Goal: Task Accomplishment & Management: Use online tool/utility

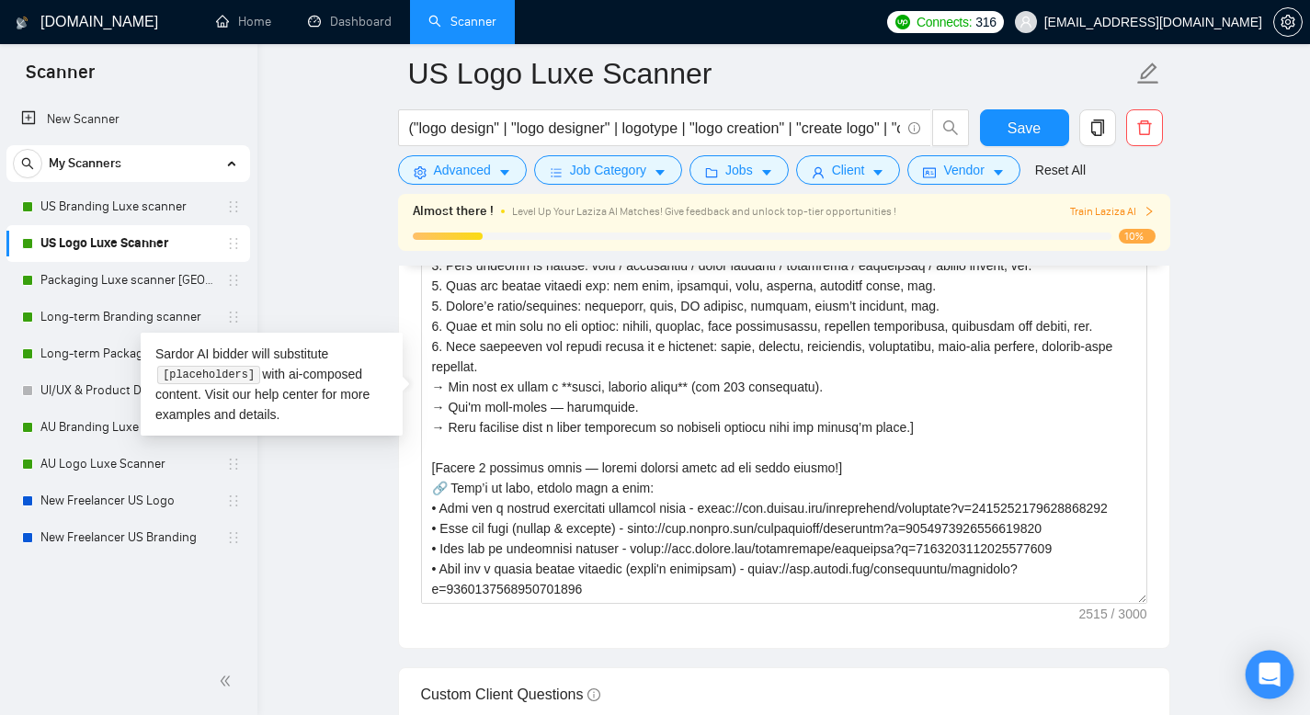
scroll to position [465, 0]
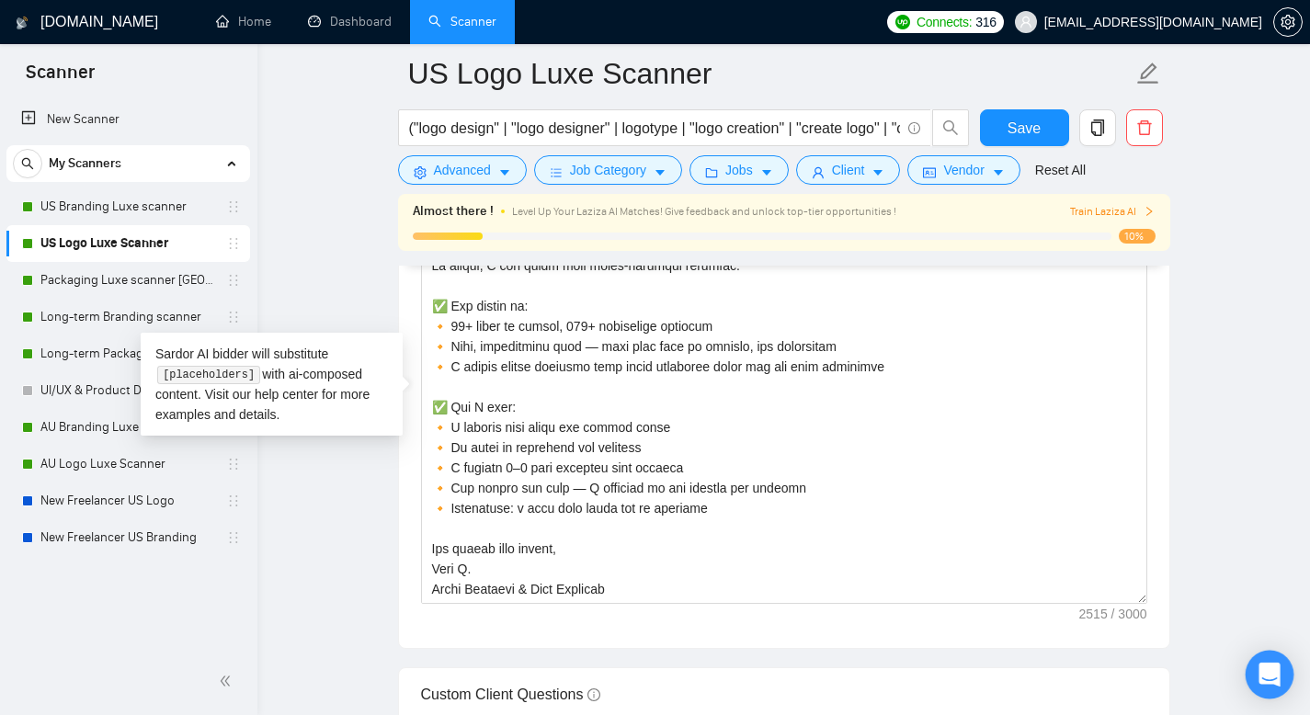
click at [1267, 667] on icon "Open Intercom Messenger" at bounding box center [1269, 675] width 21 height 24
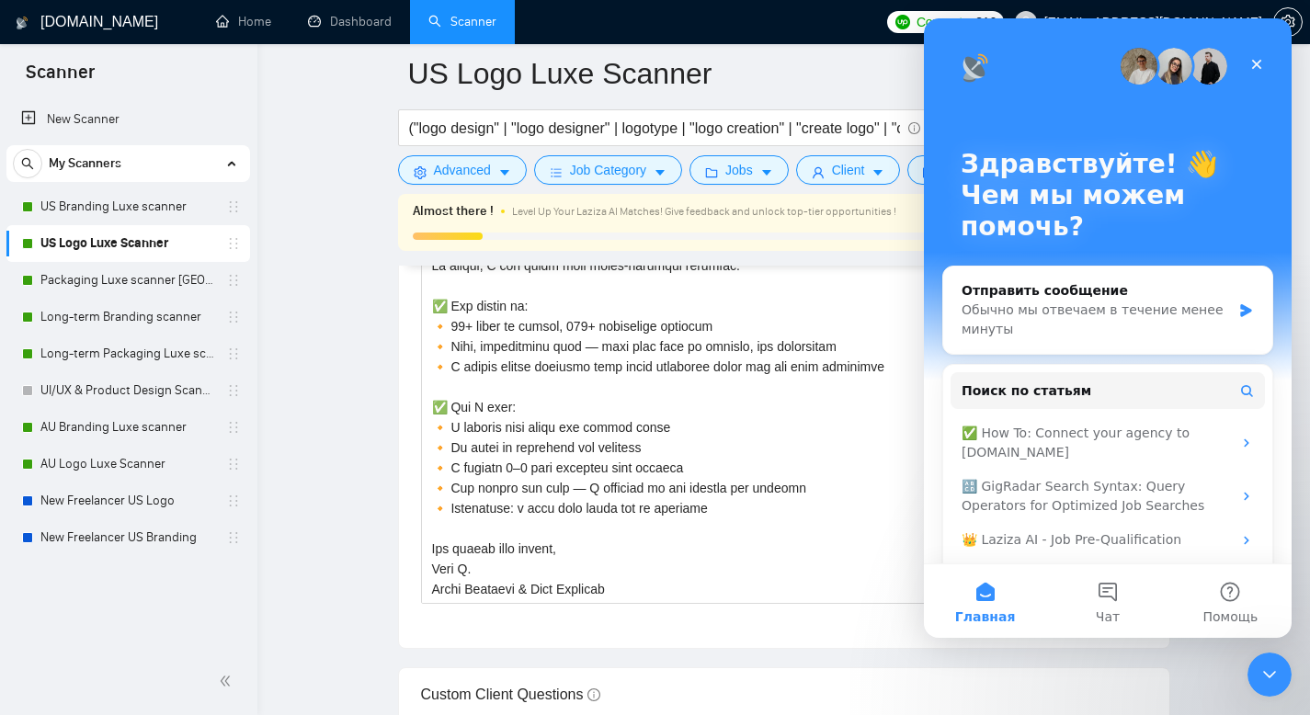
scroll to position [0, 0]
click at [360, 20] on link "Dashboard" at bounding box center [350, 22] width 84 height 16
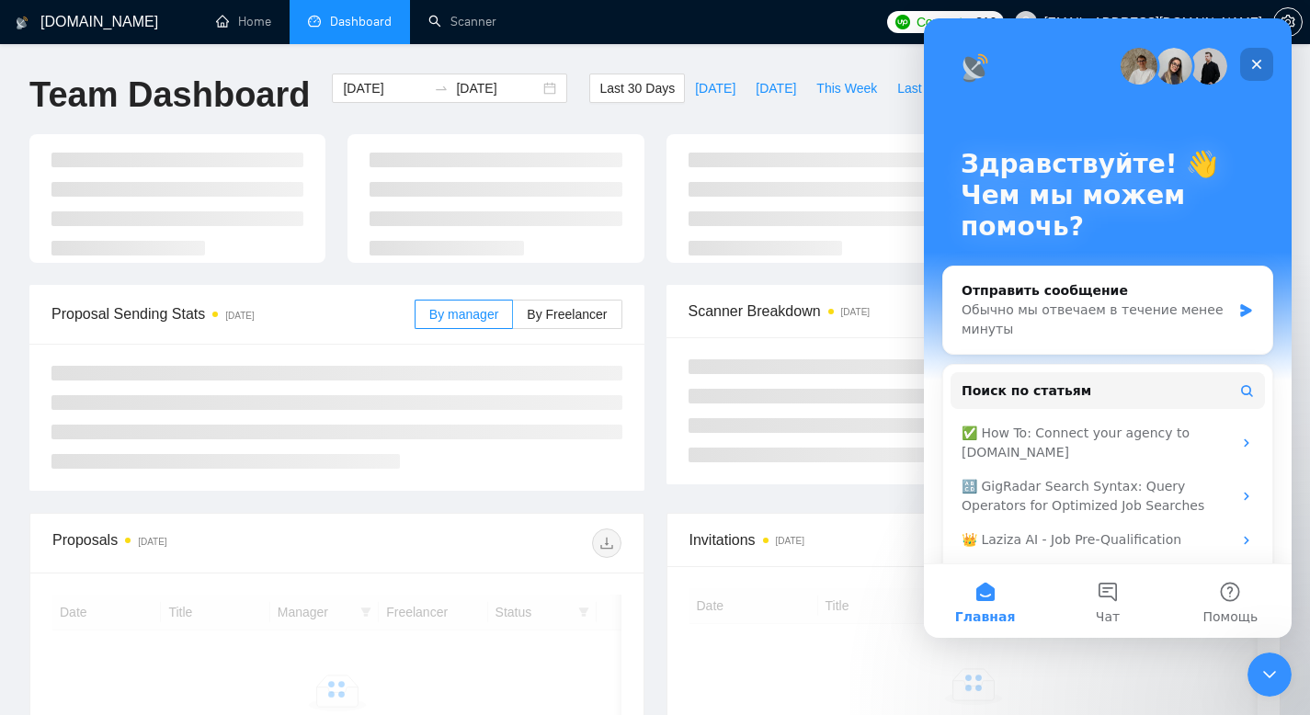
click at [1261, 55] on div "Закрыть" at bounding box center [1256, 64] width 33 height 33
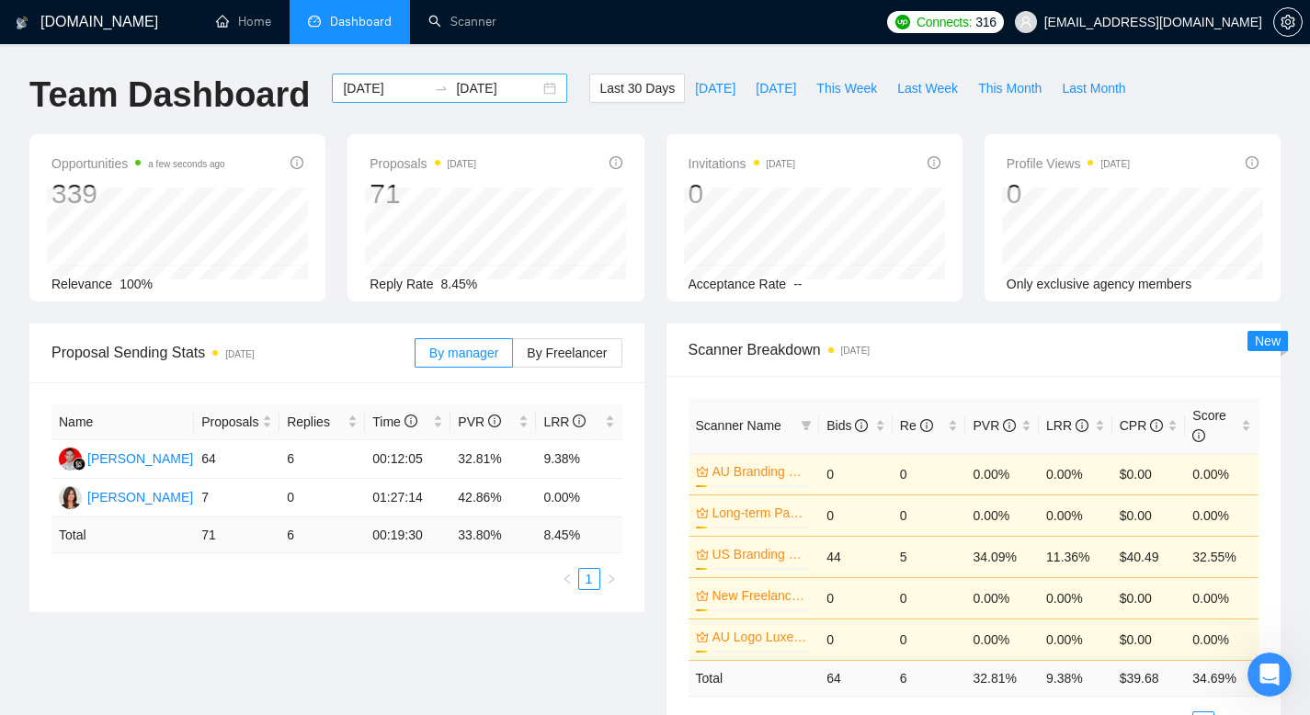
click at [375, 85] on input "[DATE]" at bounding box center [385, 88] width 84 height 20
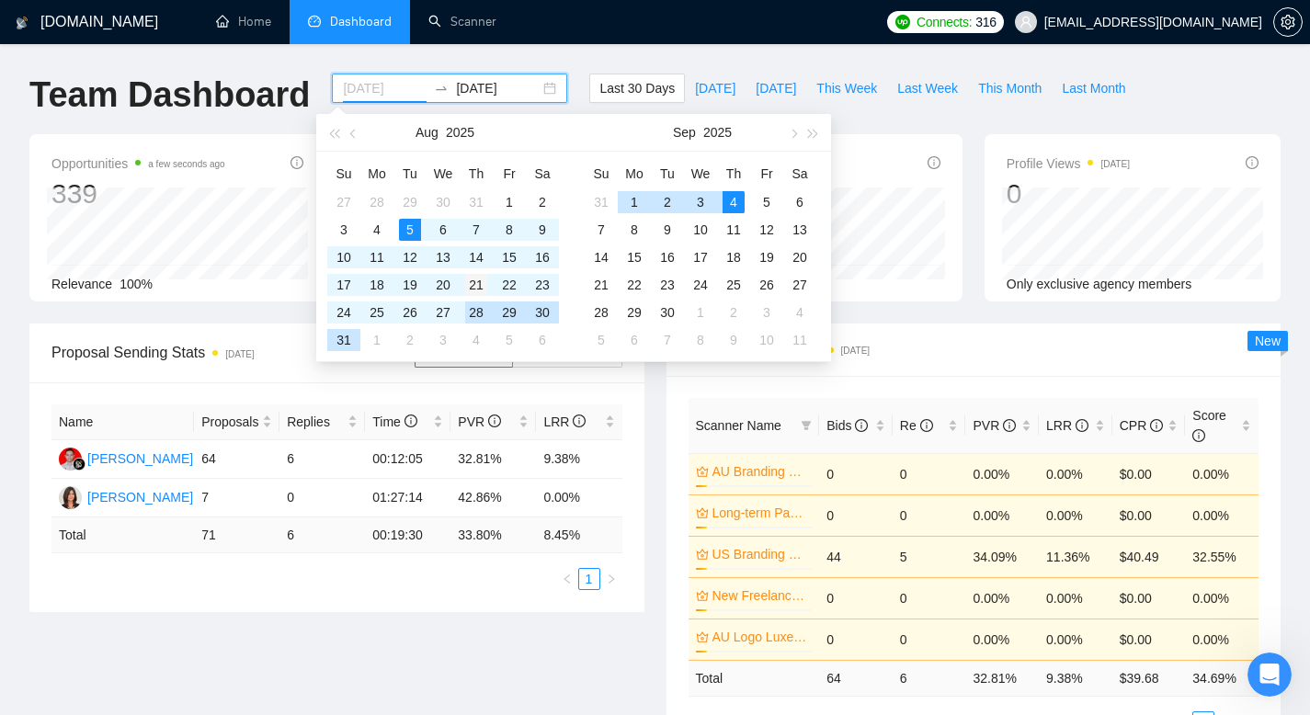
type input "[DATE]"
click at [470, 278] on div "21" at bounding box center [476, 285] width 22 height 22
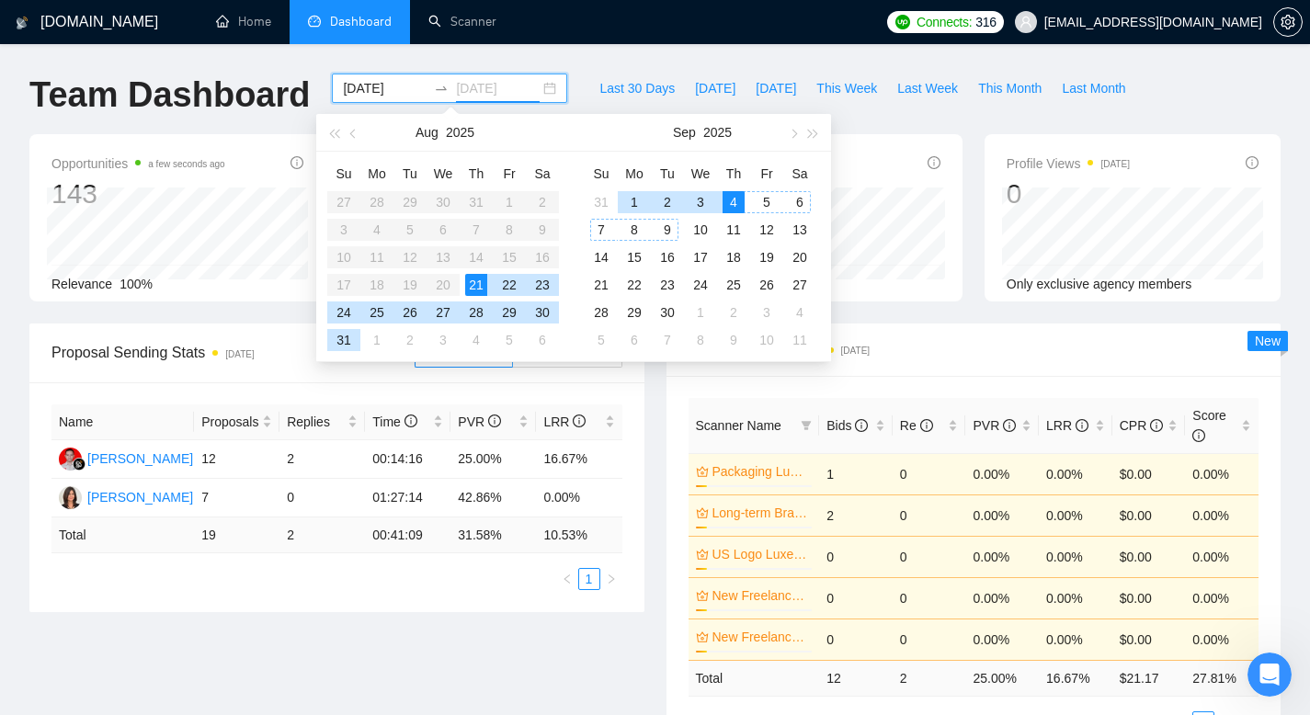
type input "[DATE]"
click at [1269, 88] on div "Team Dashboard [DATE] [DATE] Last 30 Days [DATE] [DATE] This Week Last Week Thi…" at bounding box center [655, 104] width 1274 height 61
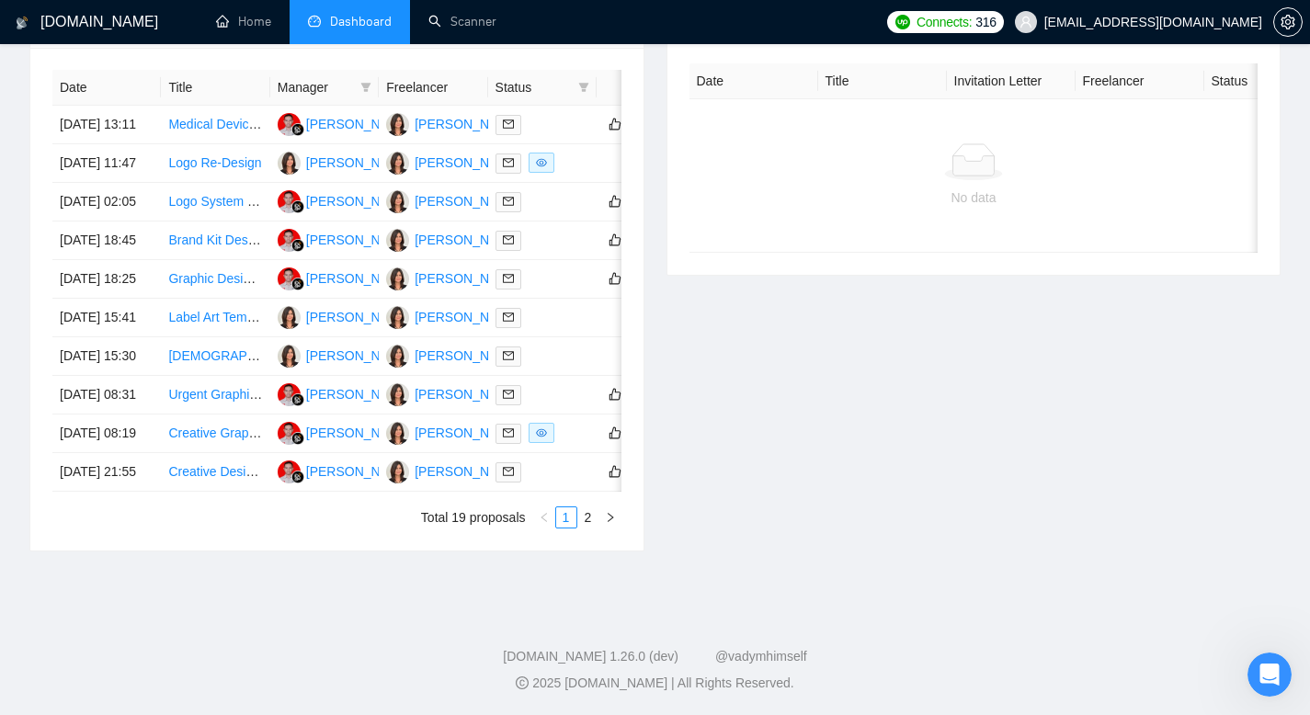
scroll to position [830, 0]
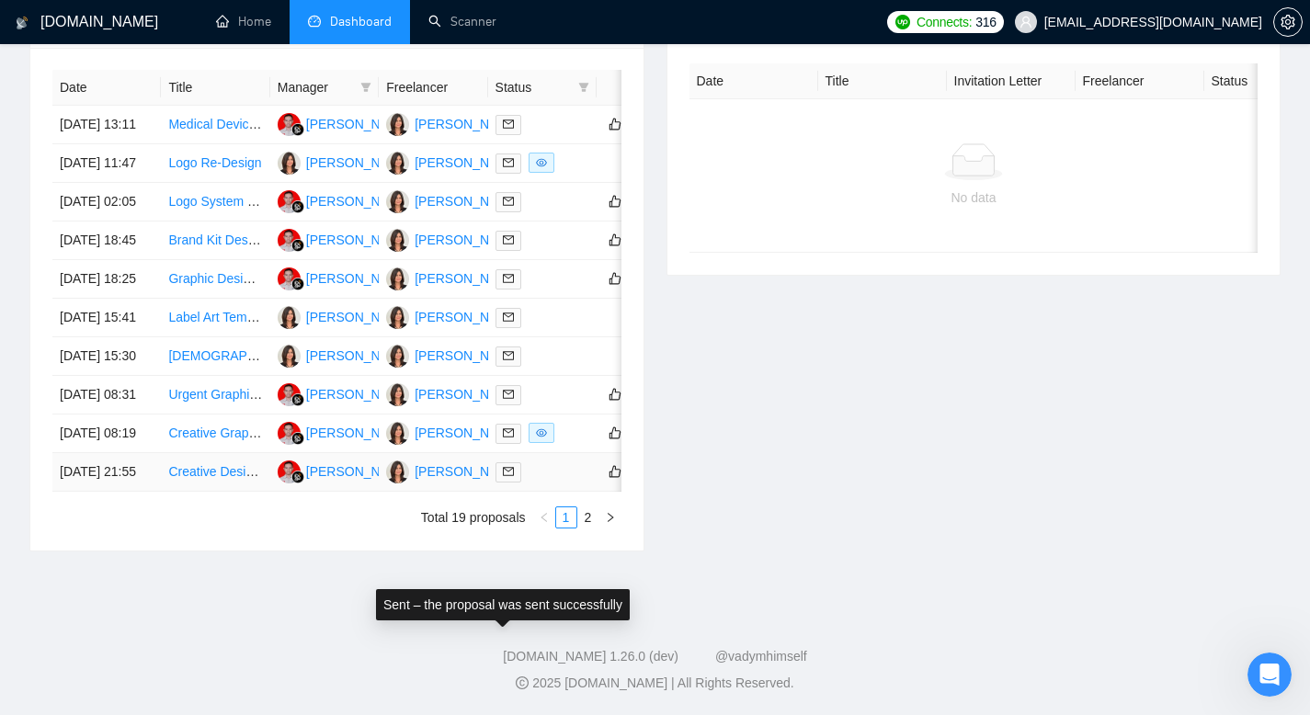
click at [506, 477] on icon "mail" at bounding box center [508, 471] width 11 height 11
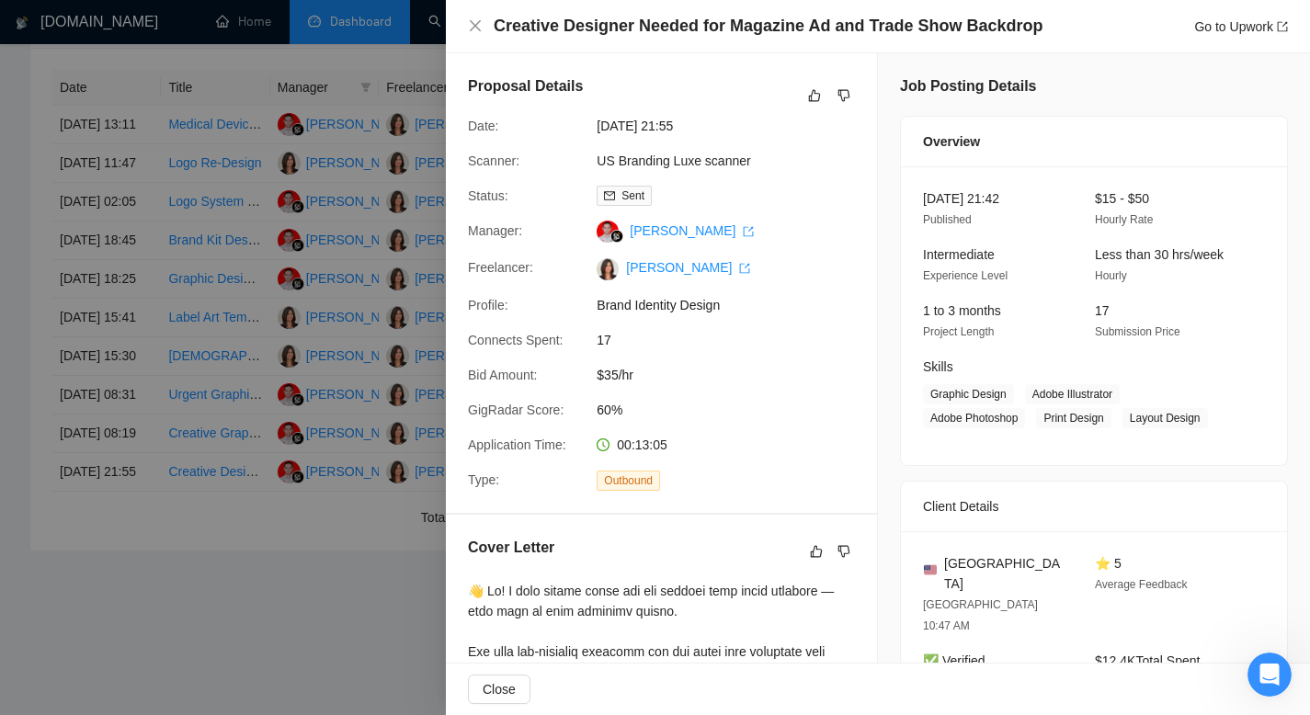
click at [0, 474] on div at bounding box center [655, 357] width 1310 height 715
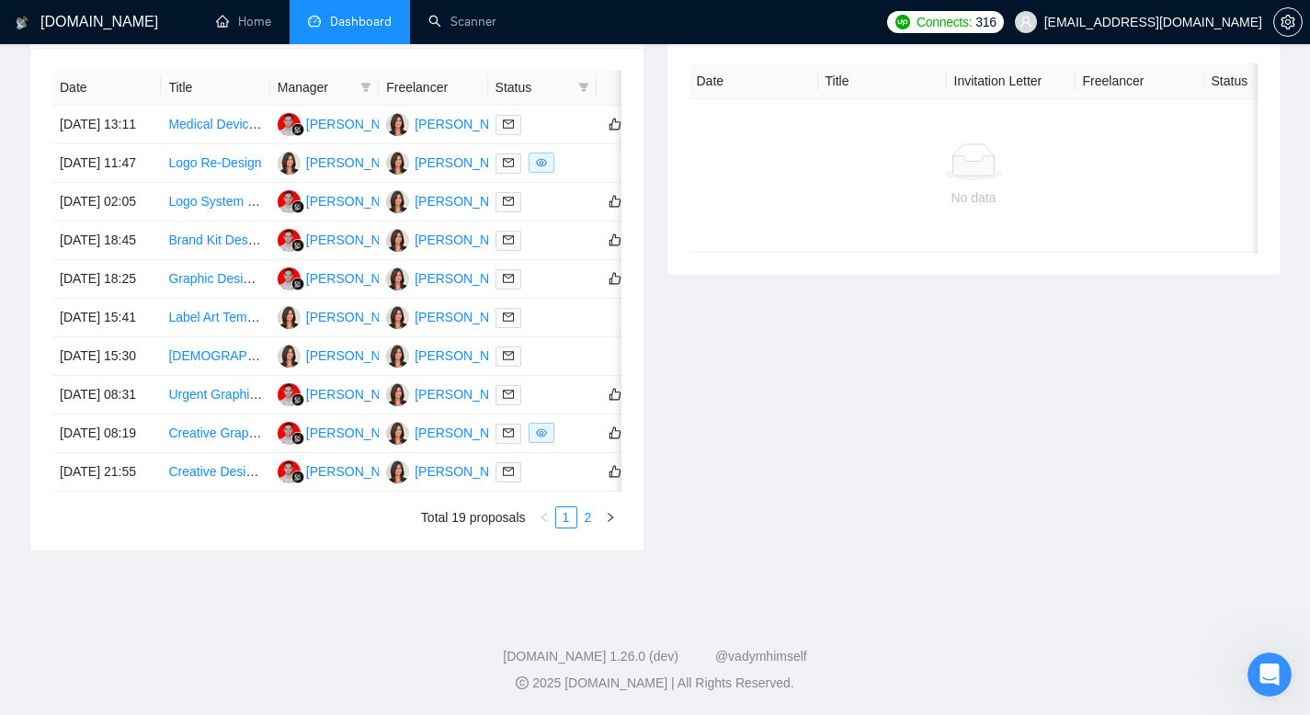
click at [590, 528] on link "2" at bounding box center [588, 518] width 20 height 20
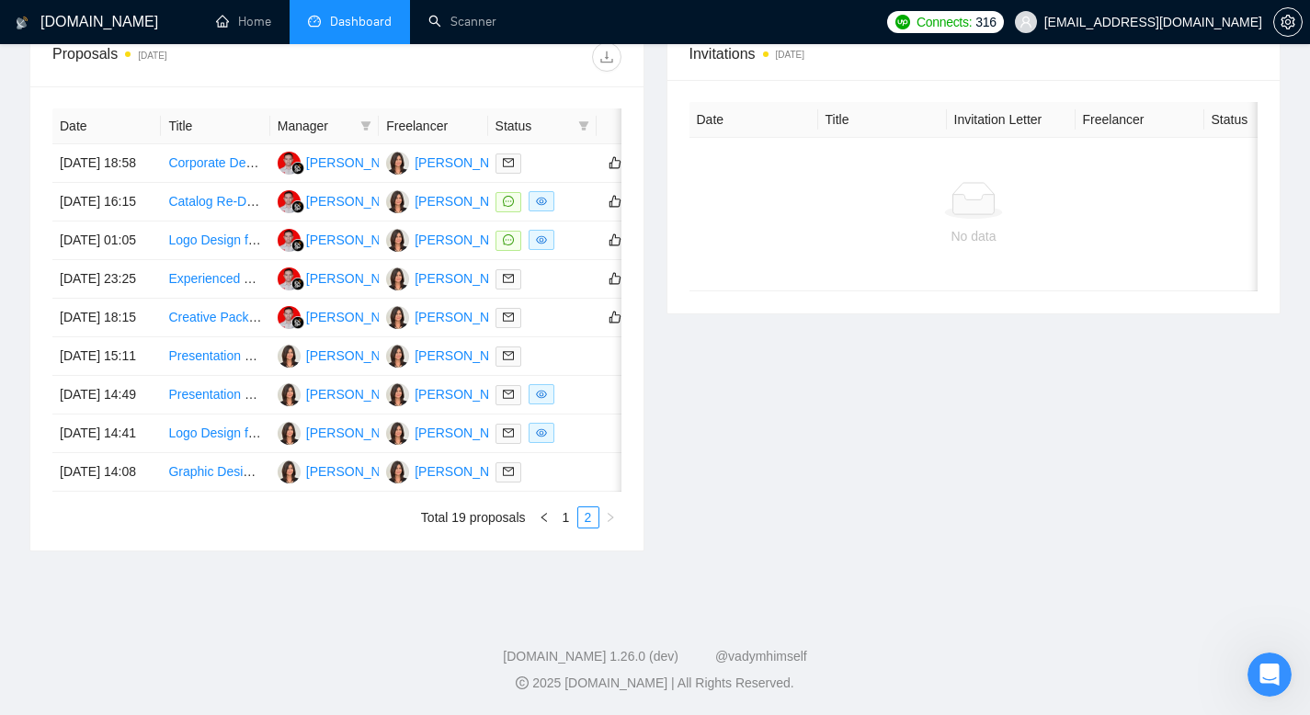
scroll to position [800, 0]
click at [571, 528] on link "1" at bounding box center [566, 518] width 20 height 20
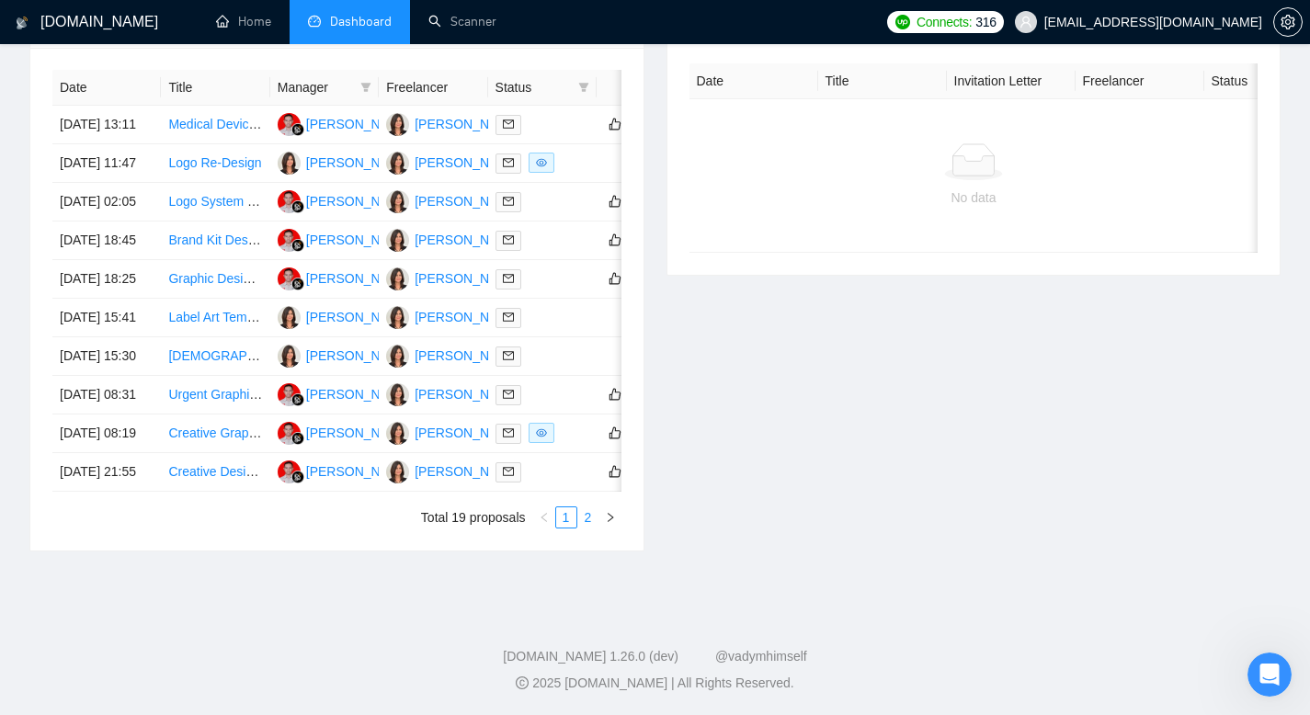
click at [582, 528] on link "2" at bounding box center [588, 518] width 20 height 20
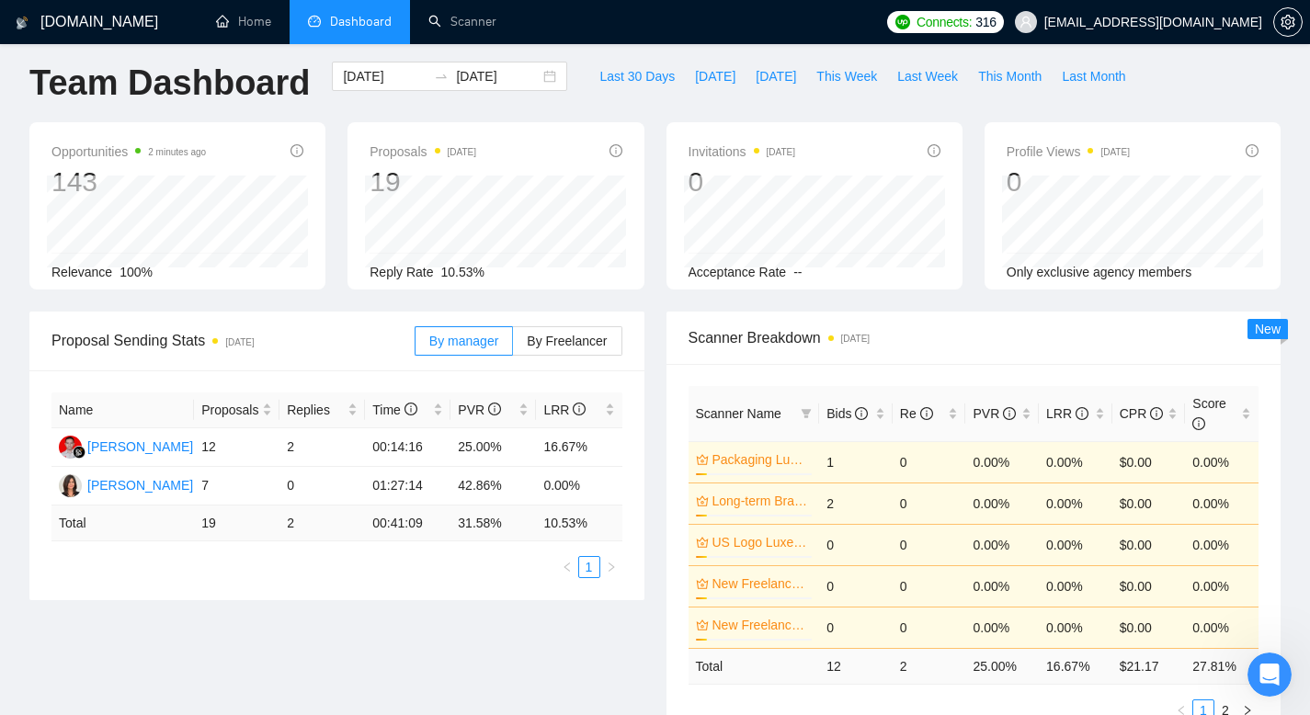
scroll to position [0, 0]
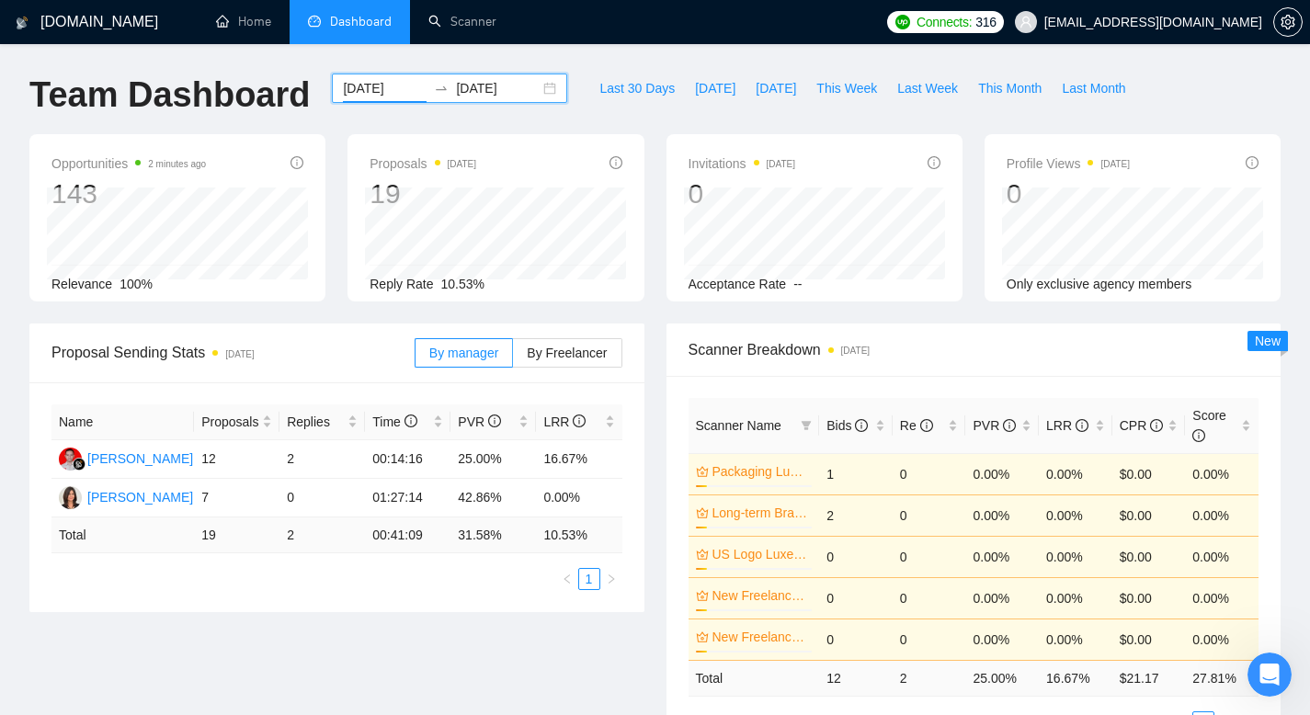
click at [361, 90] on input "[DATE]" at bounding box center [385, 88] width 84 height 20
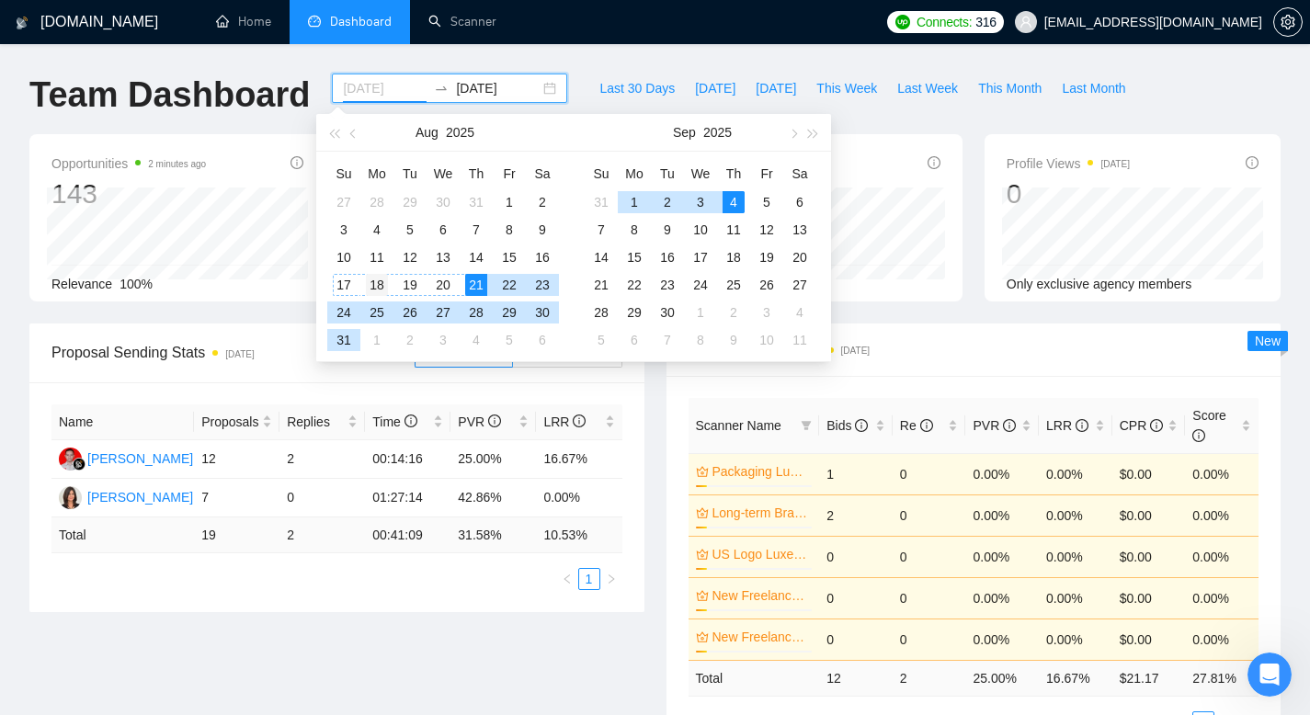
type input "[DATE]"
click at [372, 280] on div "18" at bounding box center [377, 285] width 22 height 22
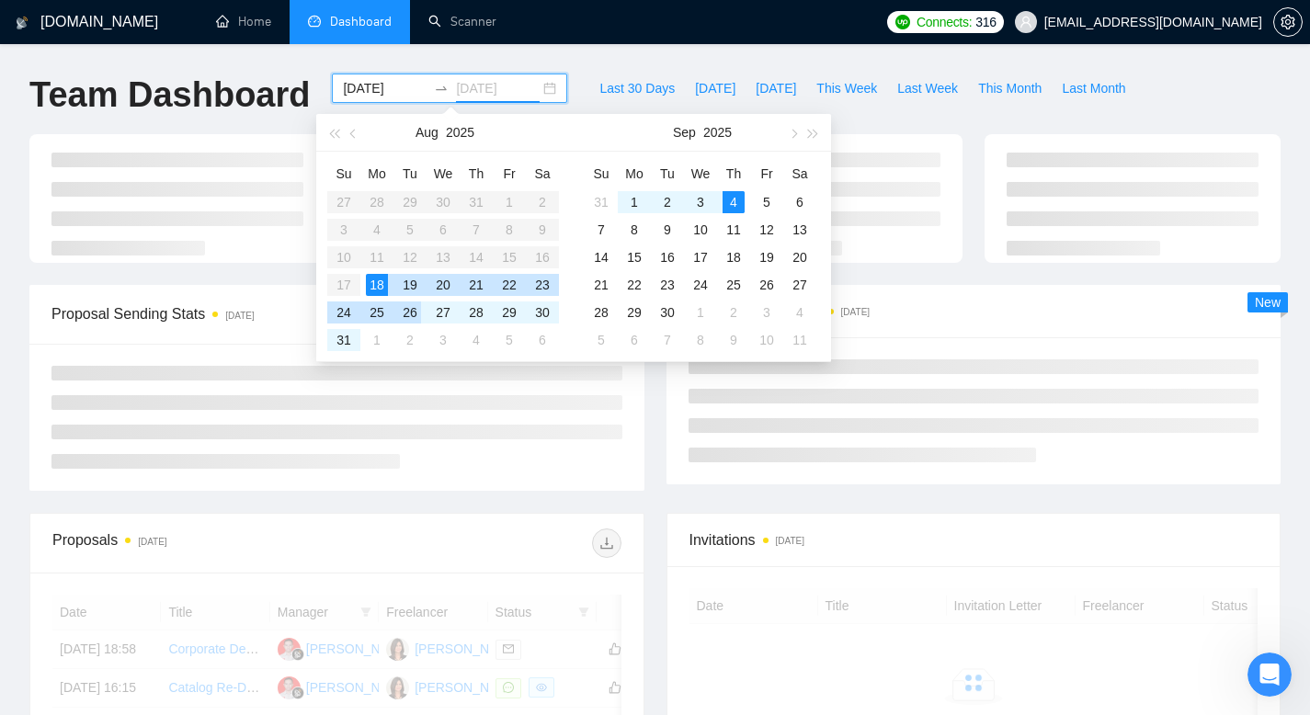
type input "[DATE]"
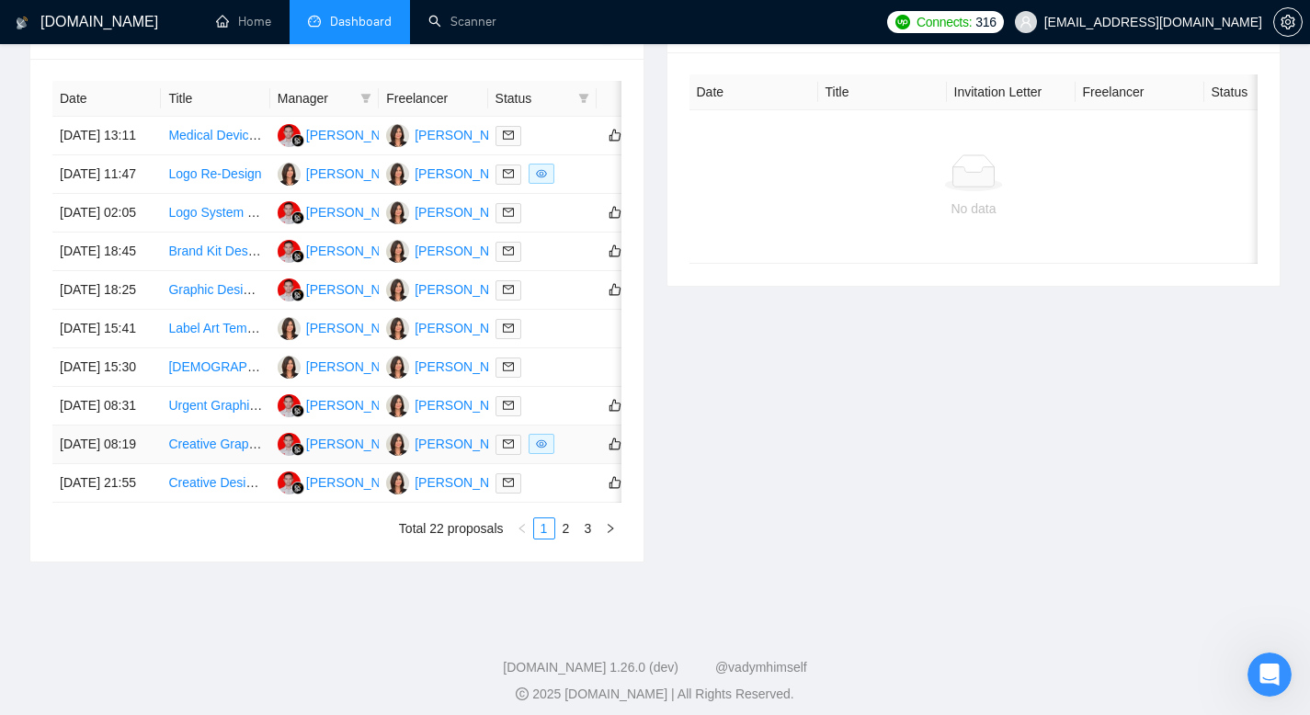
scroll to position [978, 0]
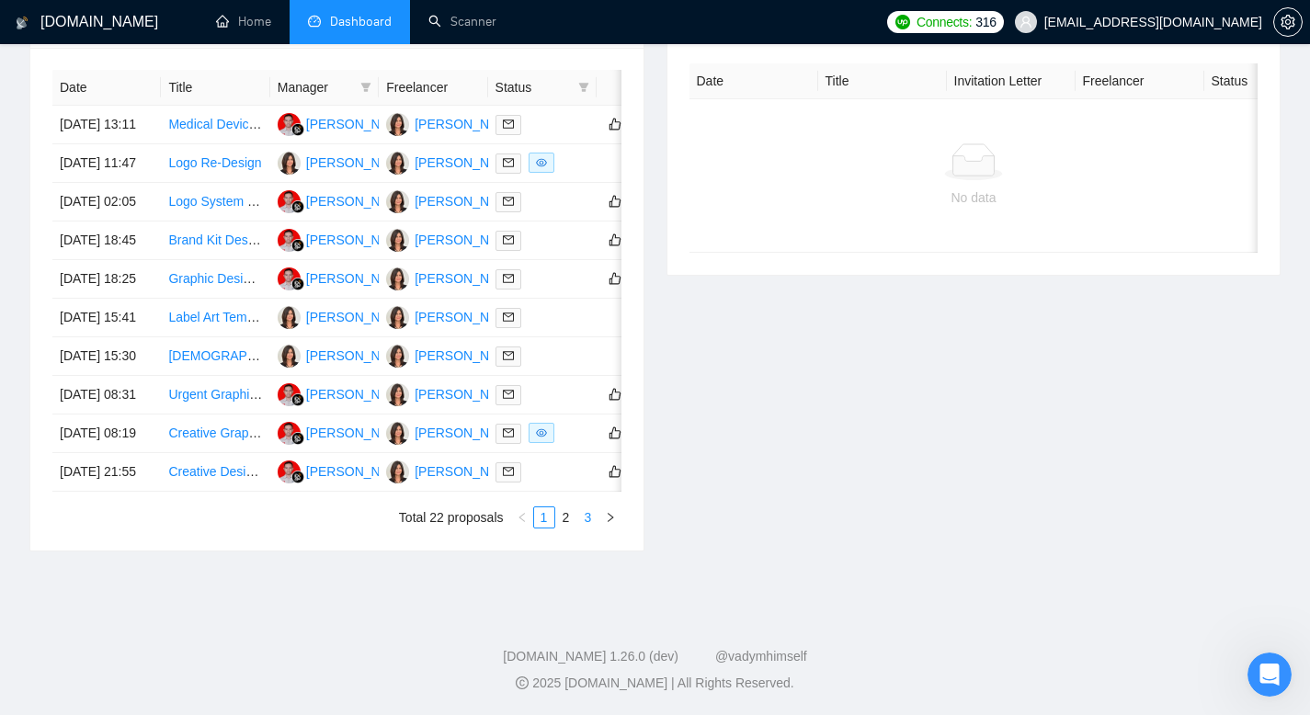
click at [587, 517] on link "3" at bounding box center [588, 518] width 20 height 20
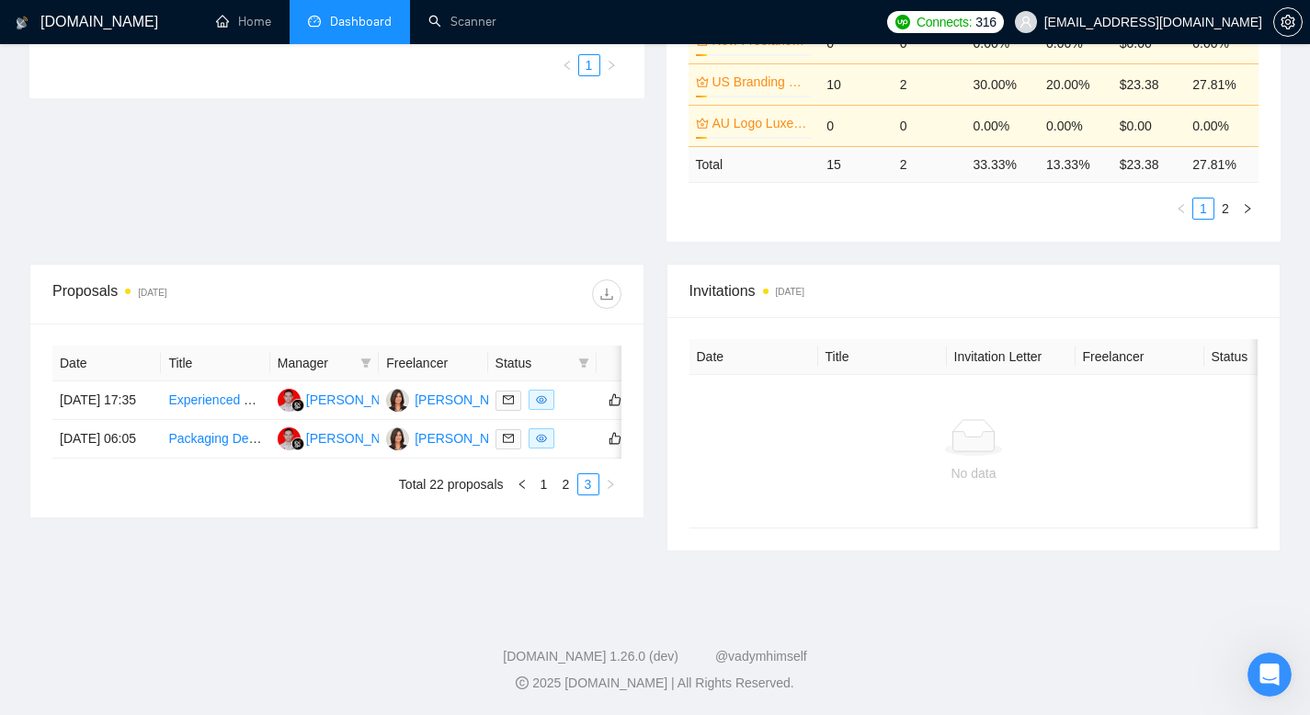
scroll to position [522, 0]
click at [568, 495] on link "2" at bounding box center [566, 484] width 20 height 20
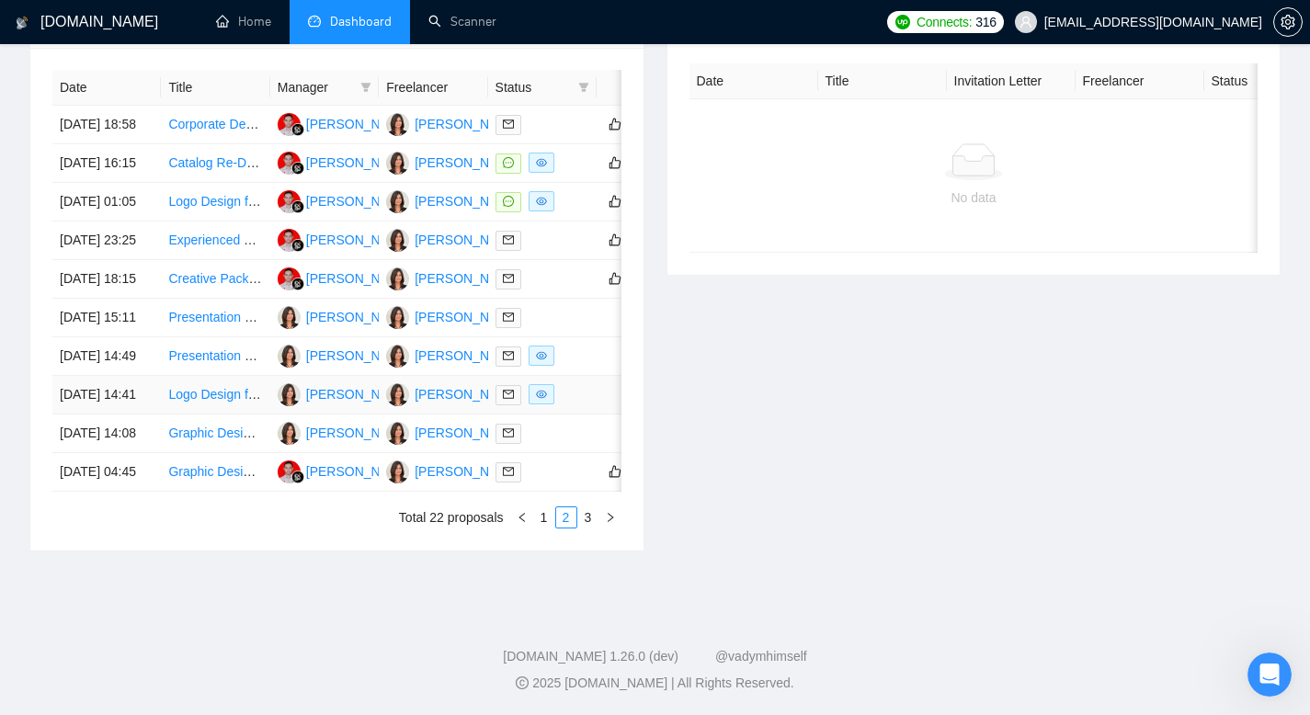
scroll to position [978, 0]
click at [588, 515] on link "3" at bounding box center [588, 518] width 20 height 20
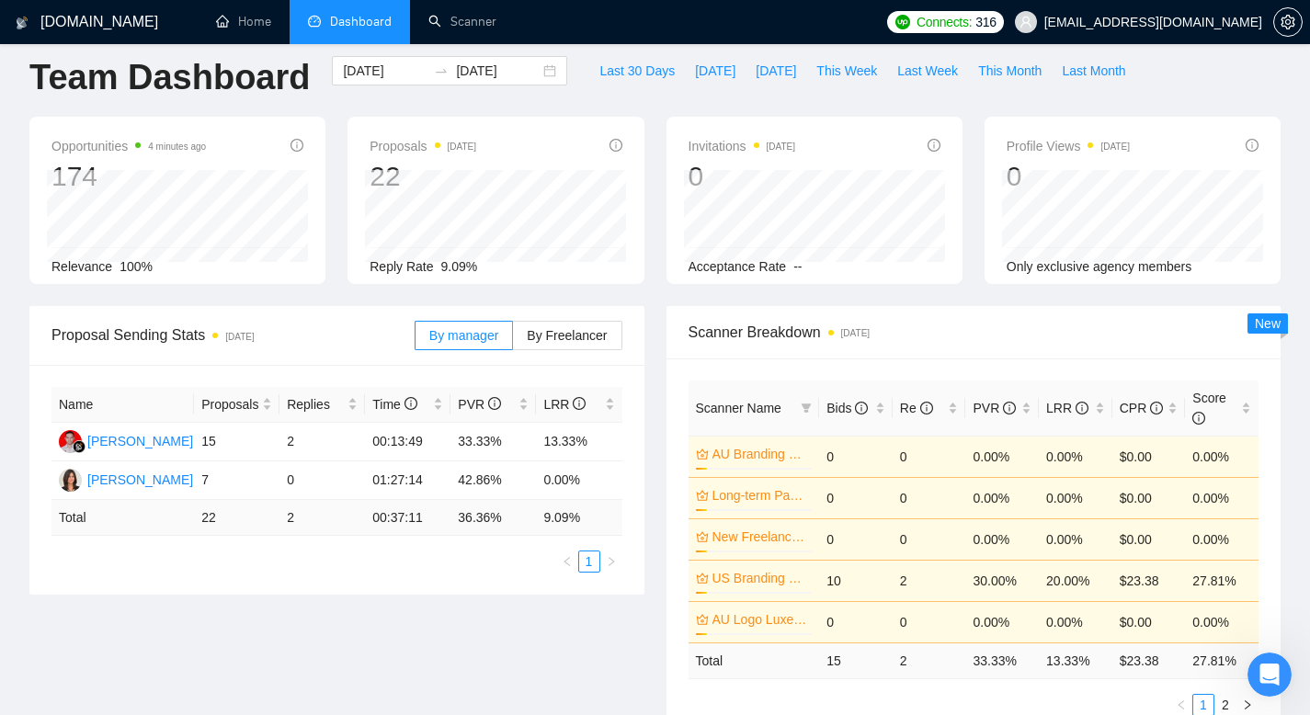
scroll to position [0, 0]
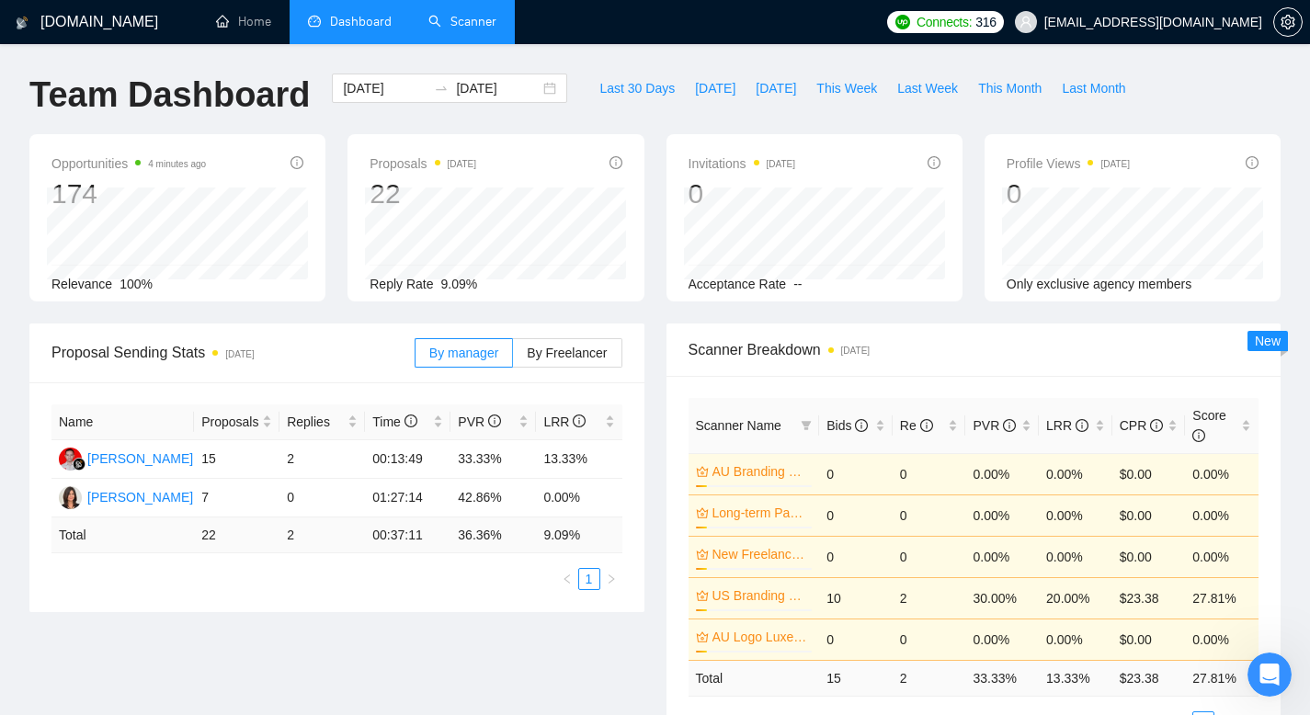
click at [455, 25] on link "Scanner" at bounding box center [463, 22] width 68 height 16
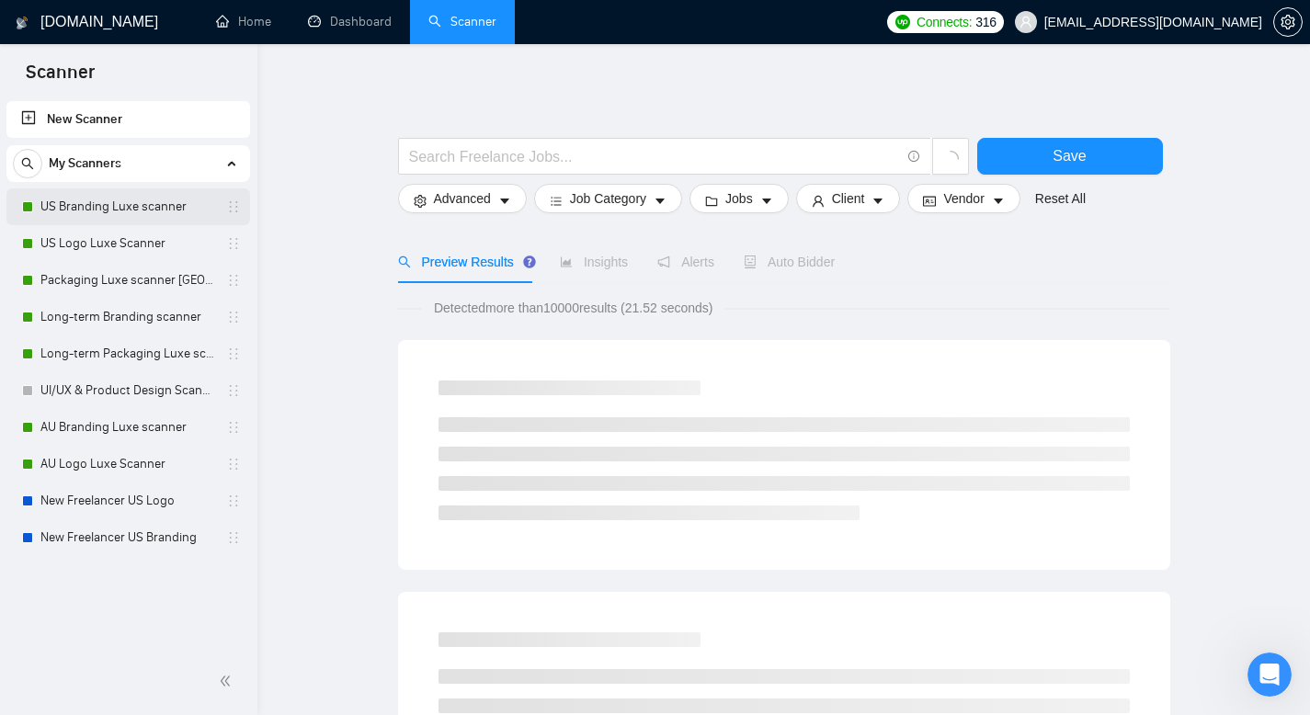
click at [124, 205] on link "US Branding Luxe scanner" at bounding box center [127, 207] width 175 height 37
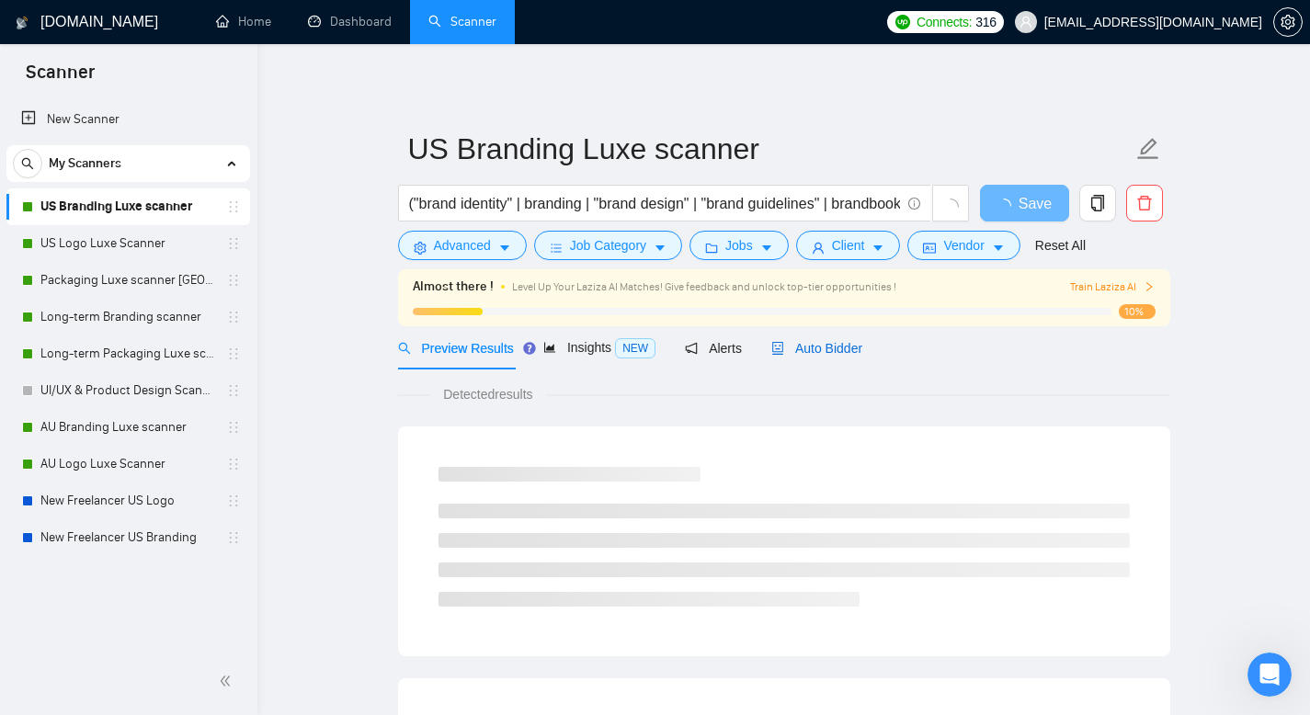
click at [837, 354] on span "Auto Bidder" at bounding box center [817, 348] width 91 height 15
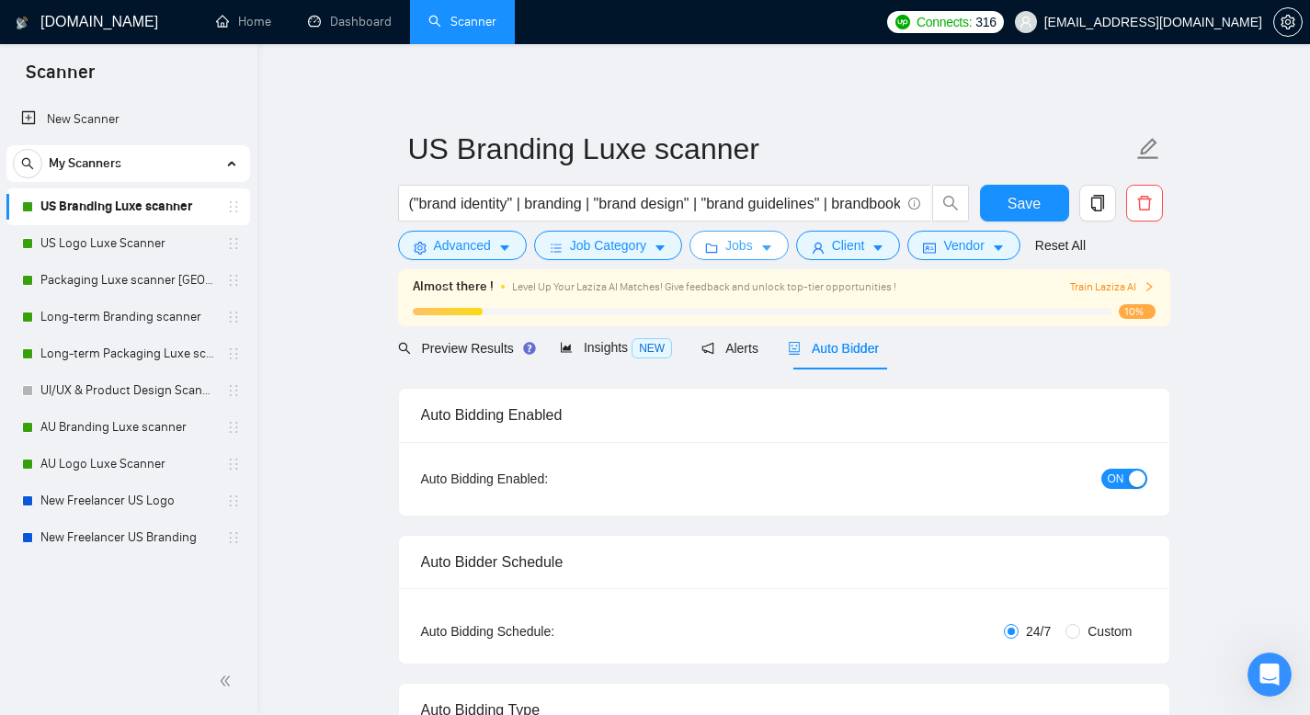
click at [753, 244] on span "Jobs" at bounding box center [740, 245] width 28 height 20
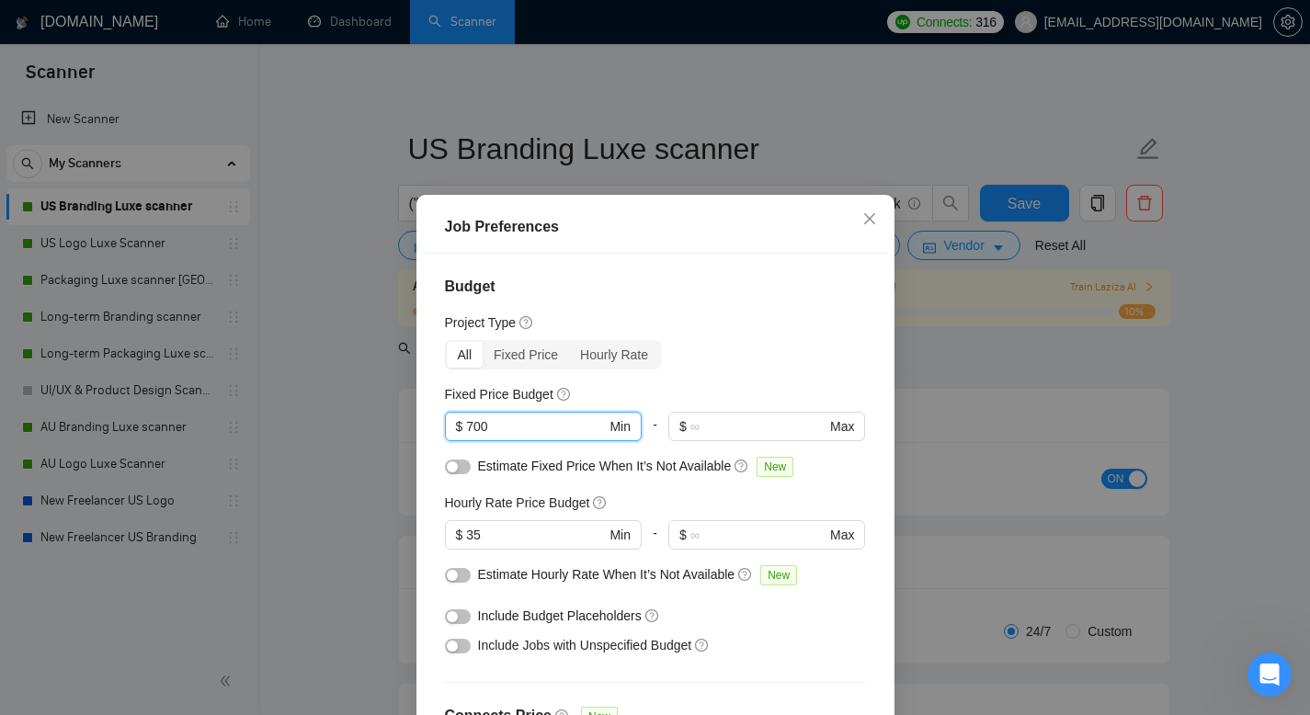
drag, startPoint x: 495, startPoint y: 428, endPoint x: 416, endPoint y: 396, distance: 85.0
click at [423, 401] on div "Budget Project Type All Fixed Price Hourly Rate Fixed Price Budget 700 $ 700 Mi…" at bounding box center [655, 504] width 465 height 501
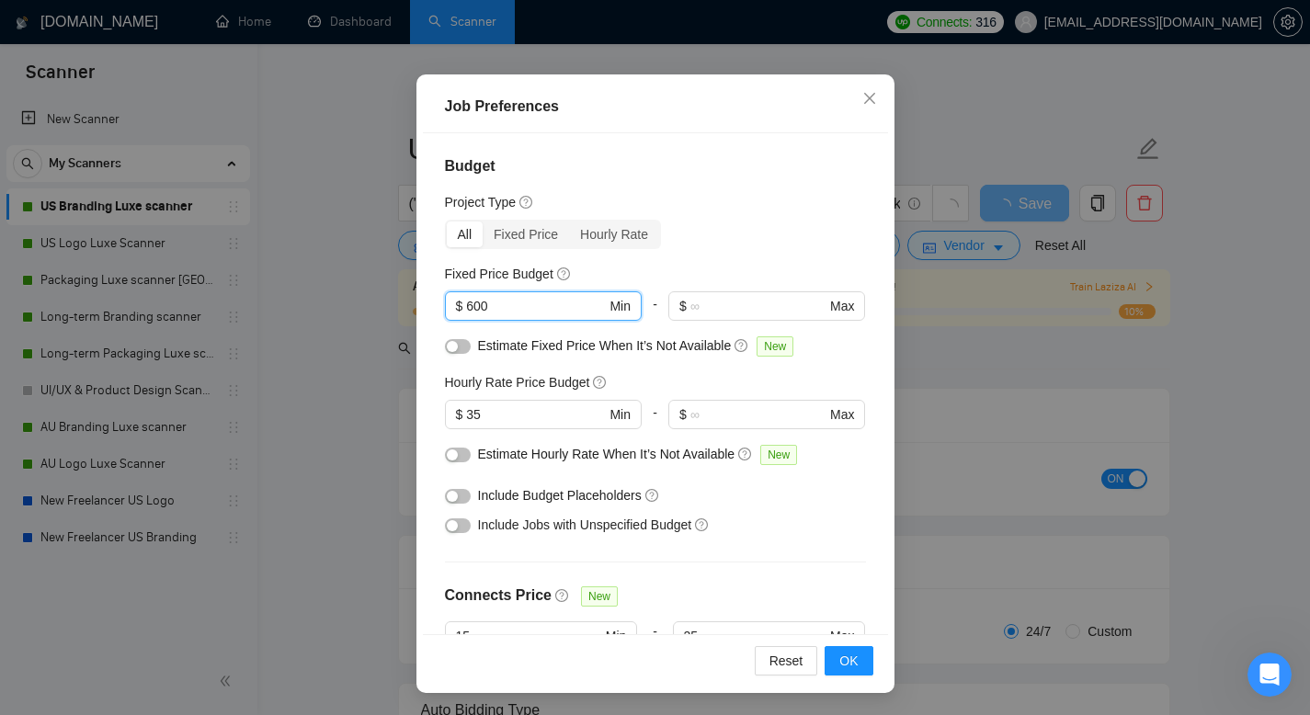
scroll to position [504, 0]
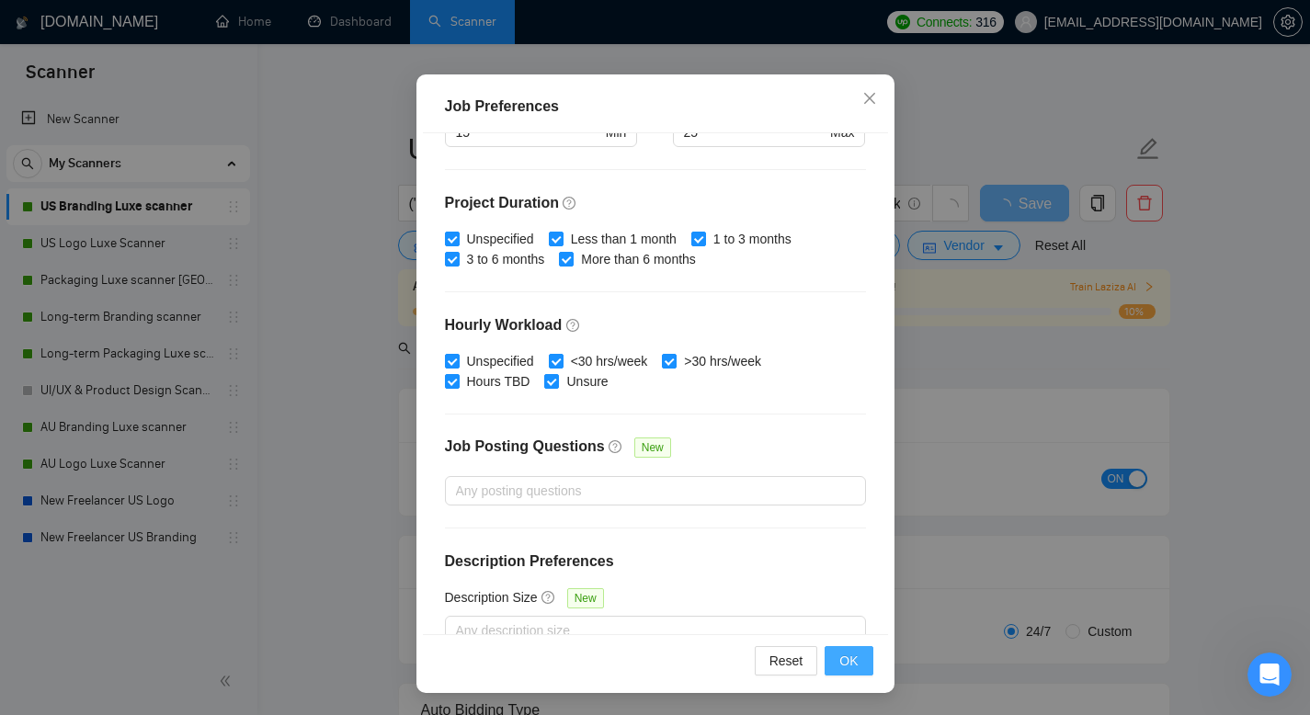
type input "600"
click at [853, 654] on button "OK" at bounding box center [849, 660] width 48 height 29
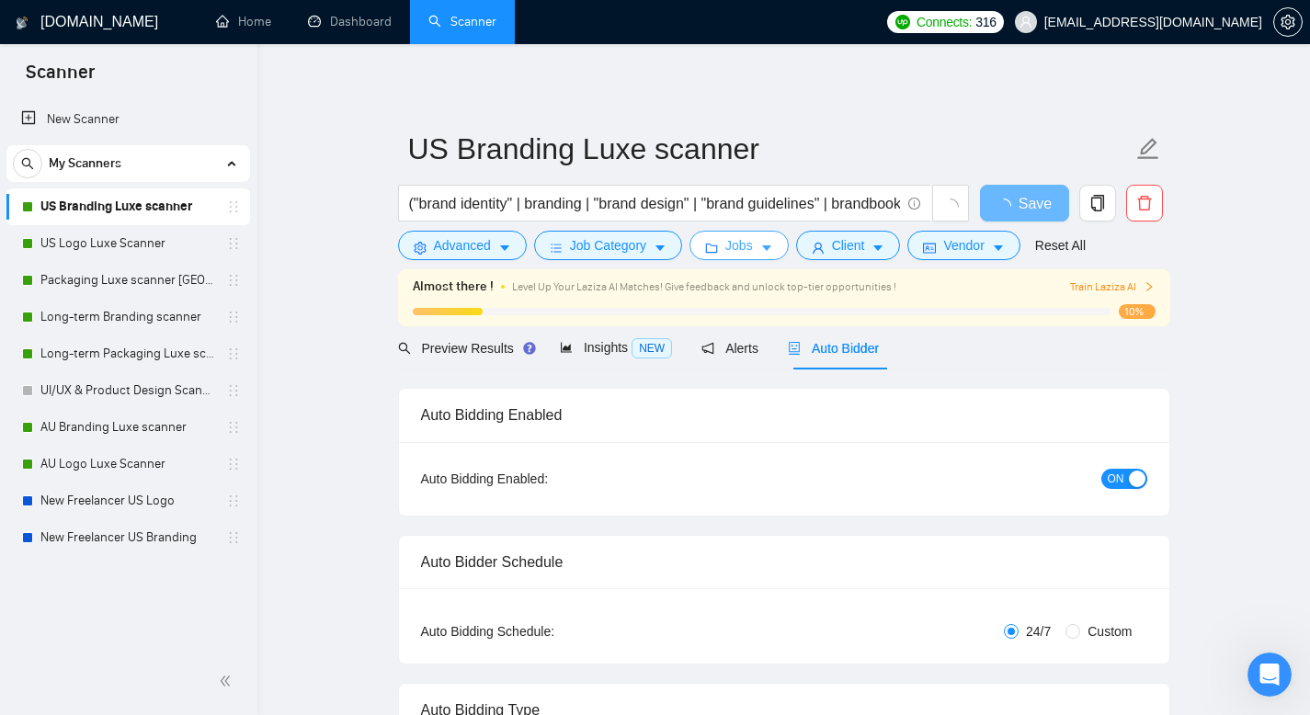
scroll to position [0, 0]
click at [885, 243] on icon "caret-down" at bounding box center [878, 248] width 13 height 13
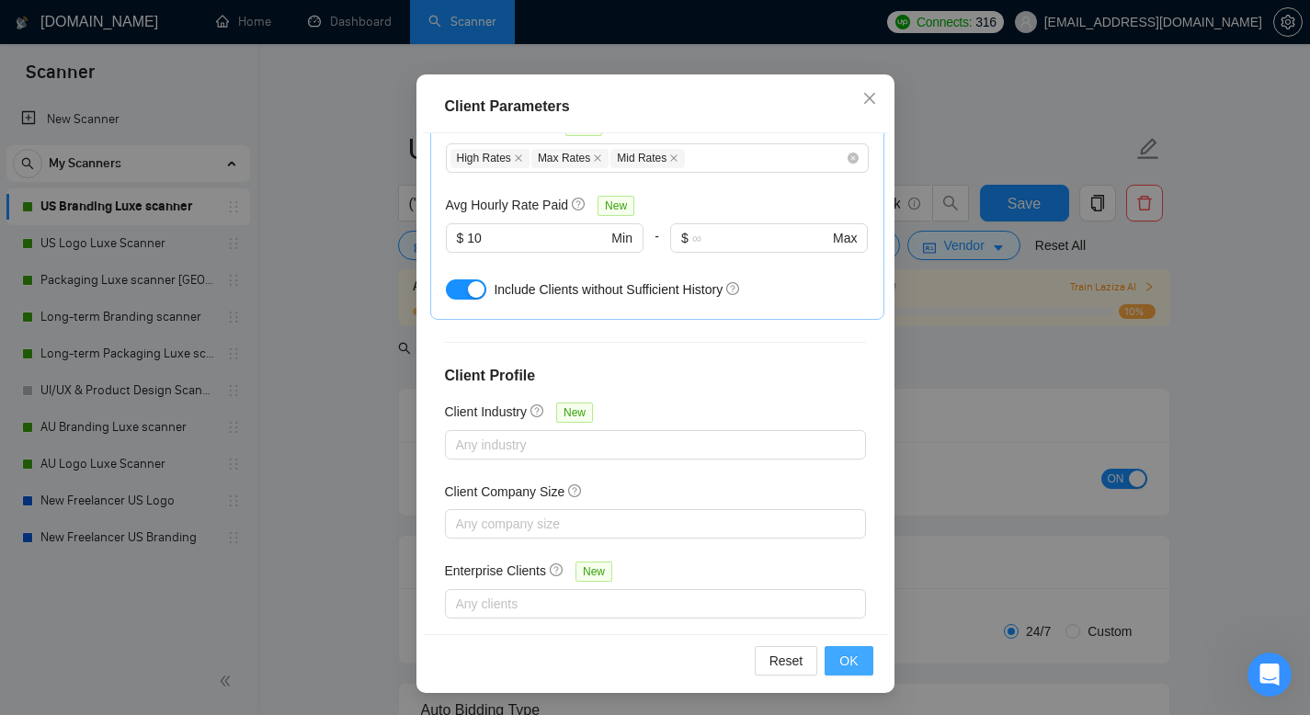
click at [840, 659] on span "OK" at bounding box center [849, 661] width 18 height 20
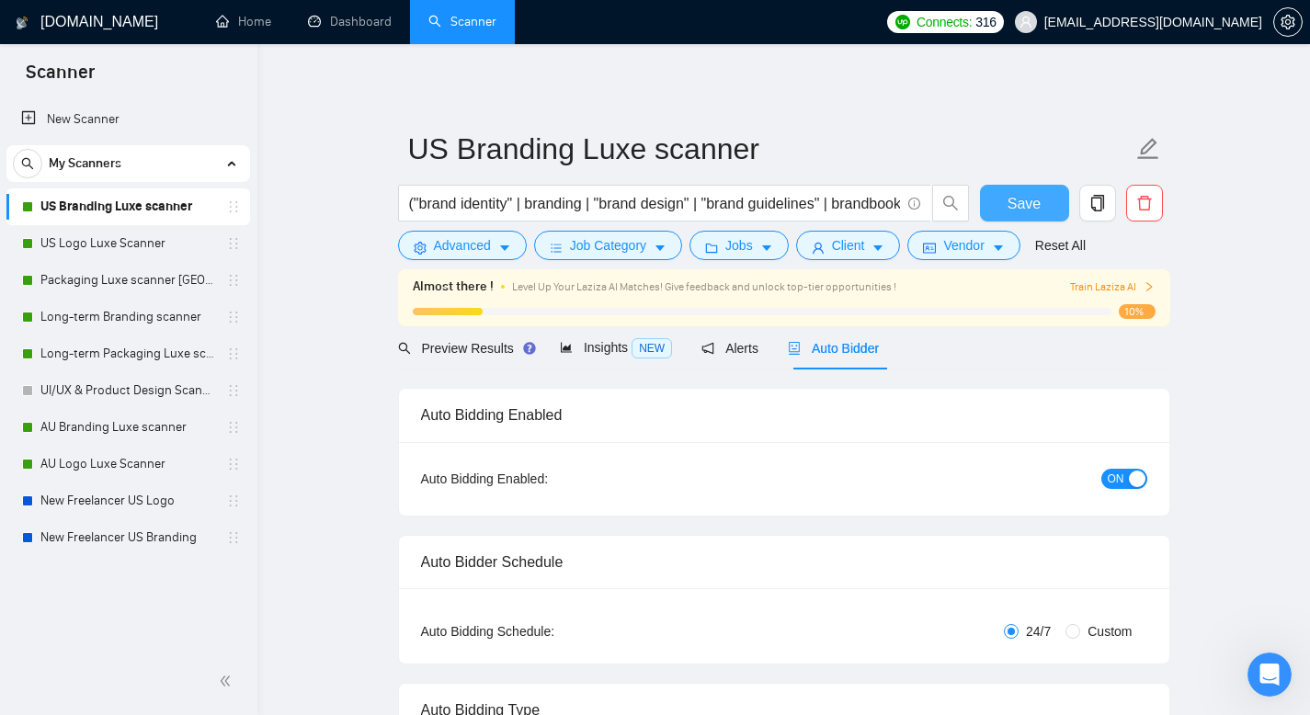
click at [1030, 201] on span "Save" at bounding box center [1024, 203] width 33 height 23
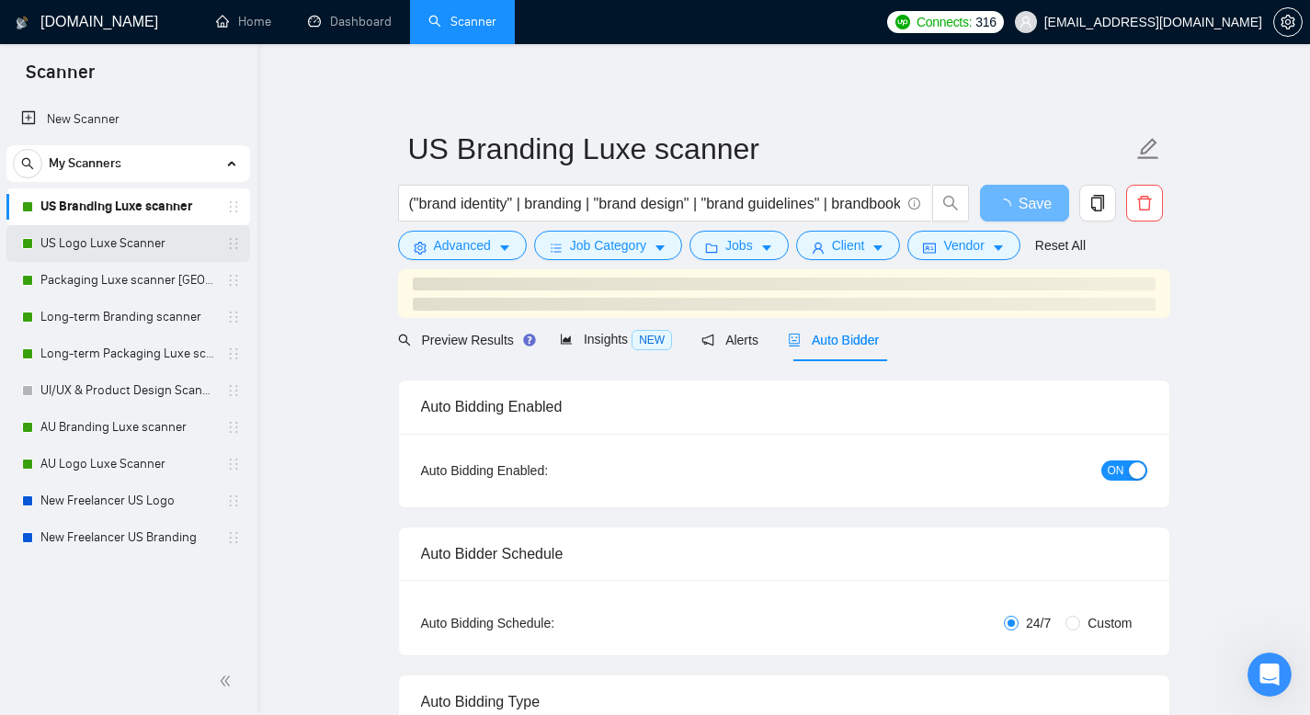
click at [154, 249] on link "US Logo Luxe Scanner" at bounding box center [127, 243] width 175 height 37
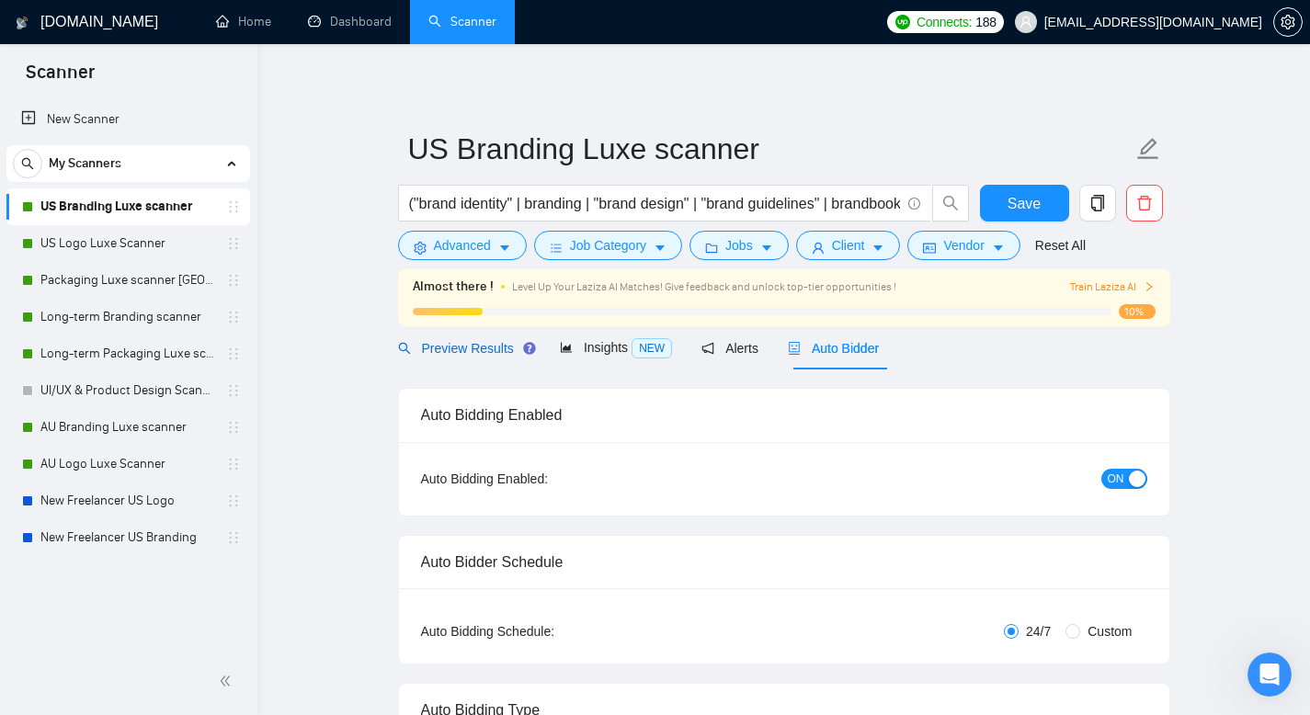
click at [464, 356] on div "Preview Results" at bounding box center [464, 348] width 132 height 20
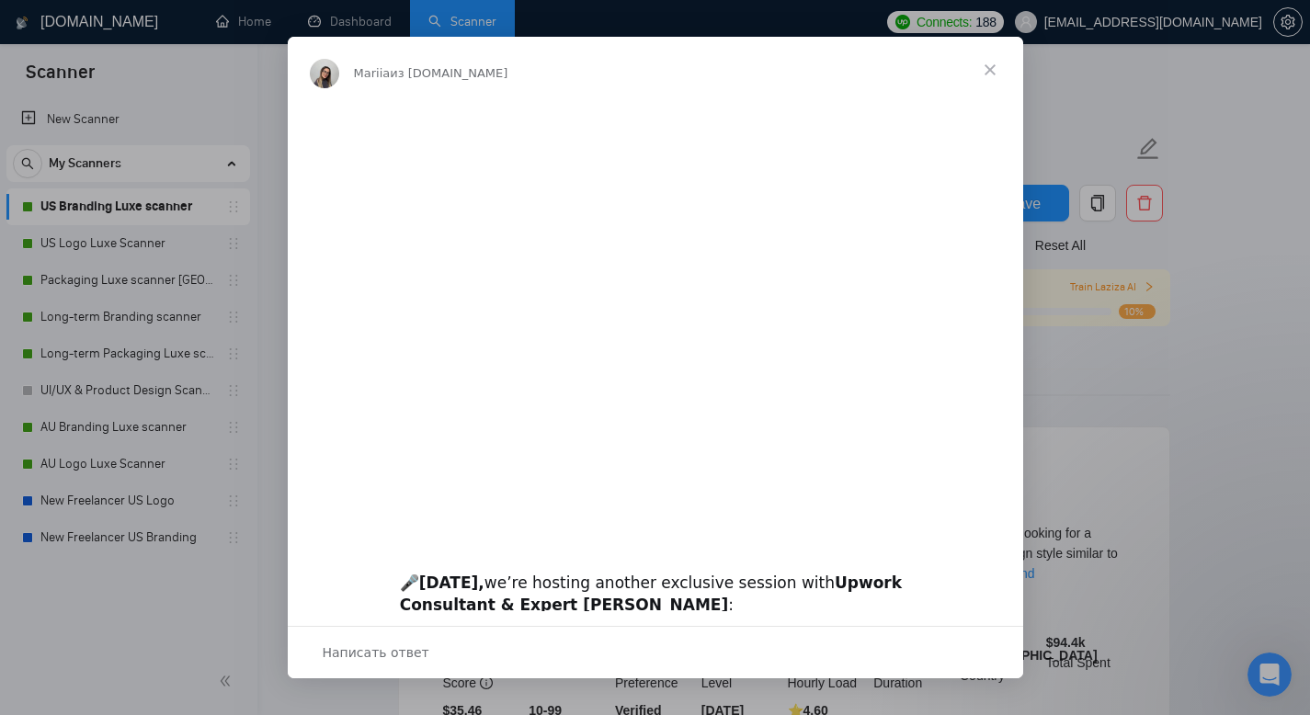
click at [990, 71] on span "Закрыть" at bounding box center [990, 70] width 66 height 66
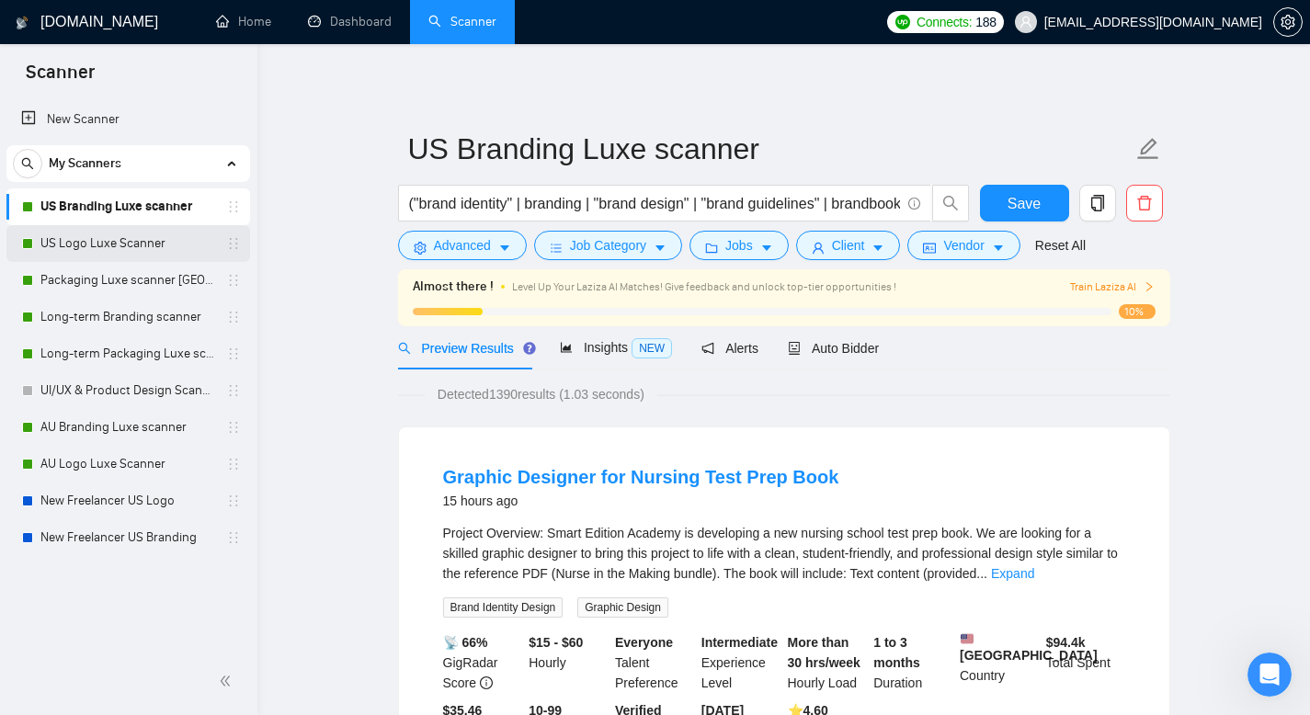
click at [151, 245] on link "US Logo Luxe Scanner" at bounding box center [127, 243] width 175 height 37
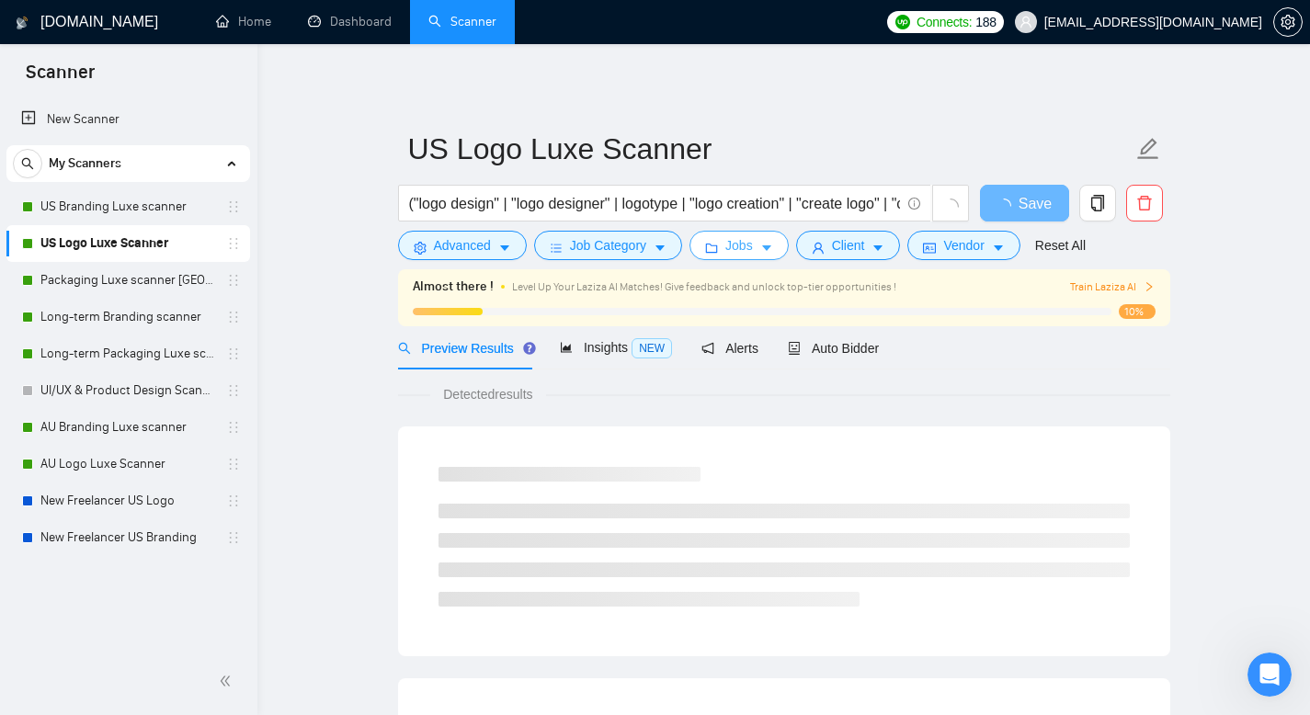
click at [743, 248] on span "Jobs" at bounding box center [740, 245] width 28 height 20
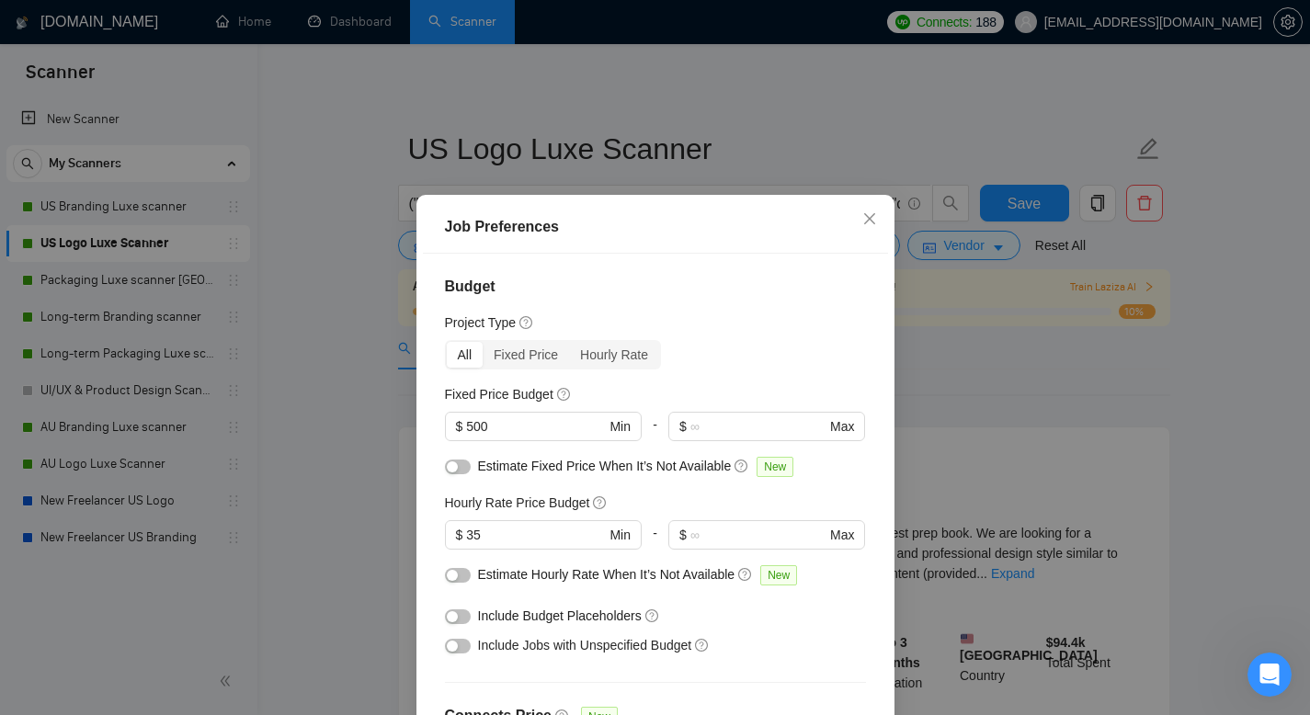
click at [637, 299] on div "Budget Project Type All Fixed Price Hourly Rate Fixed Price Budget $ 500 Min - …" at bounding box center [655, 504] width 465 height 501
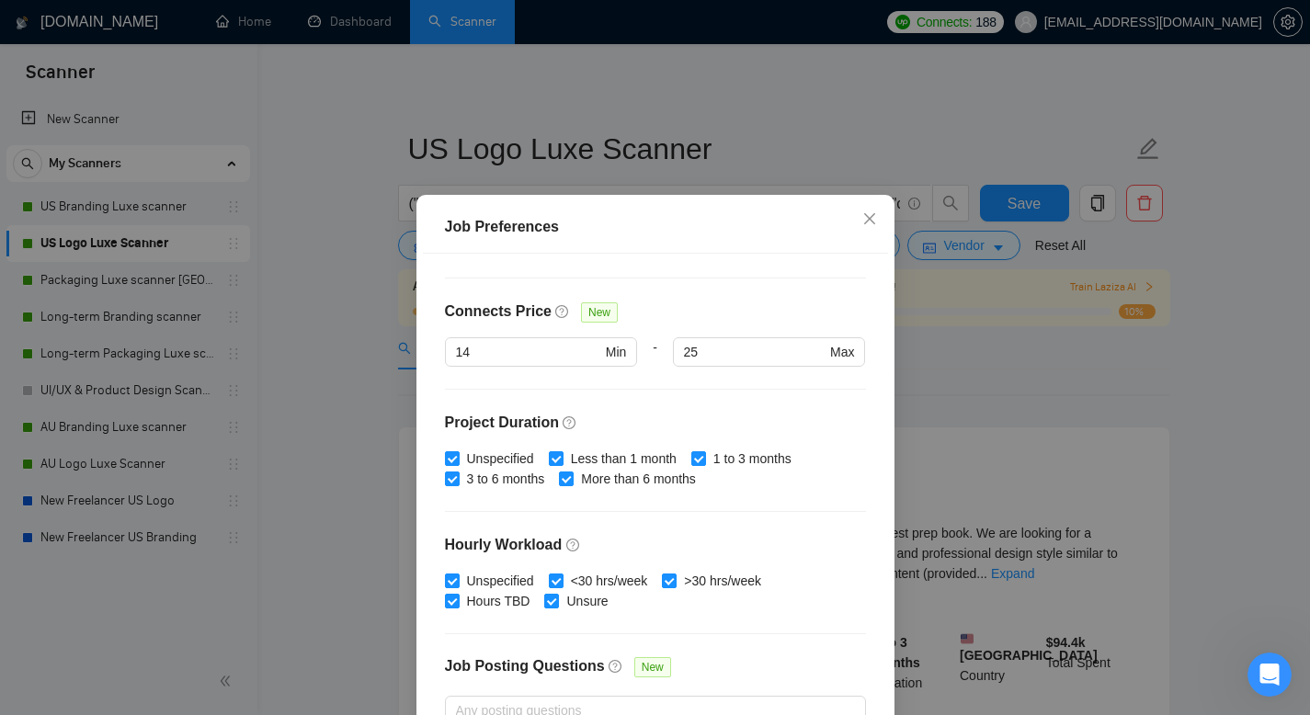
scroll to position [535, 0]
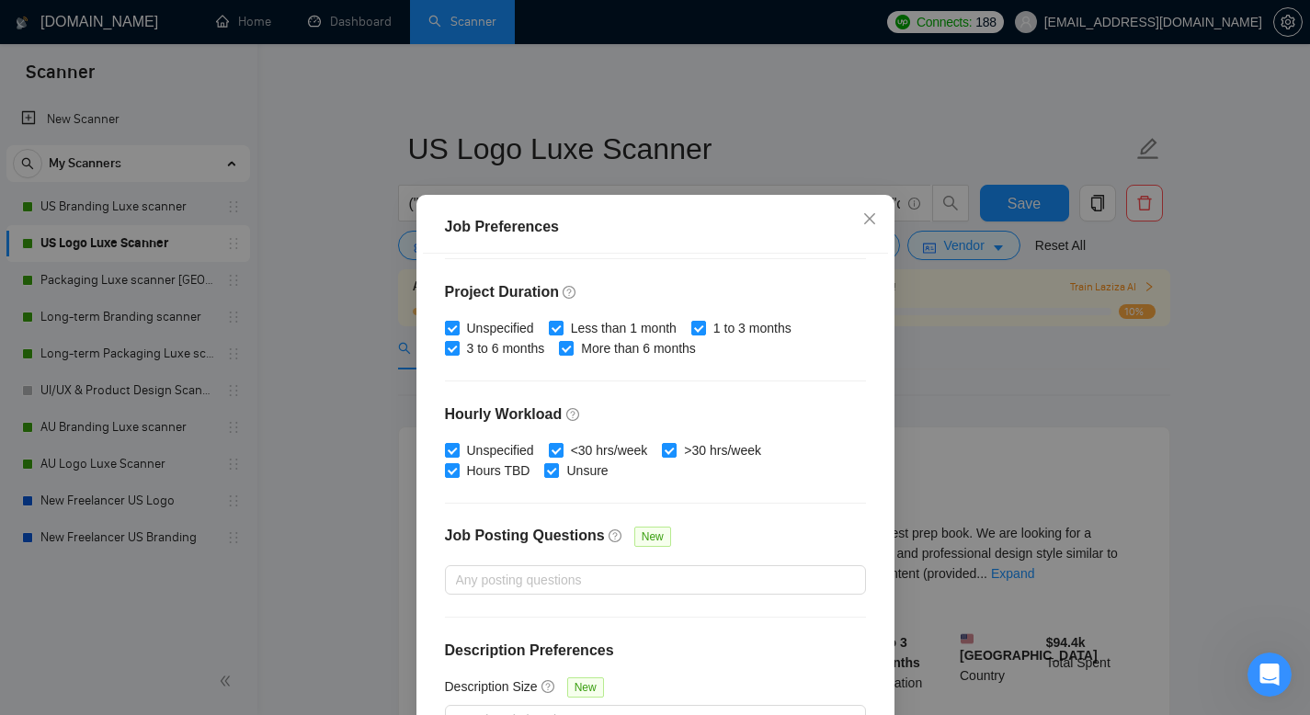
click at [691, 266] on div "Budget Project Type All Fixed Price Hourly Rate Fixed Price Budget $ 500 Min - …" at bounding box center [655, 504] width 465 height 501
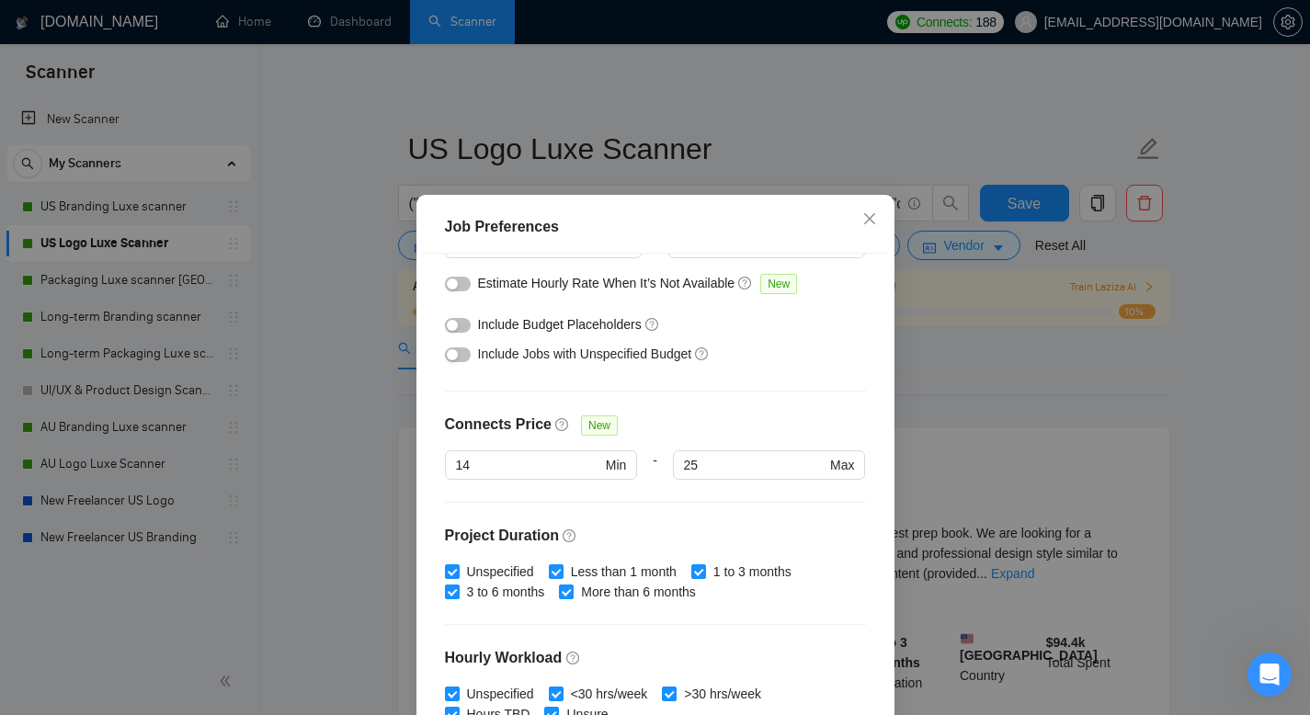
scroll to position [0, 0]
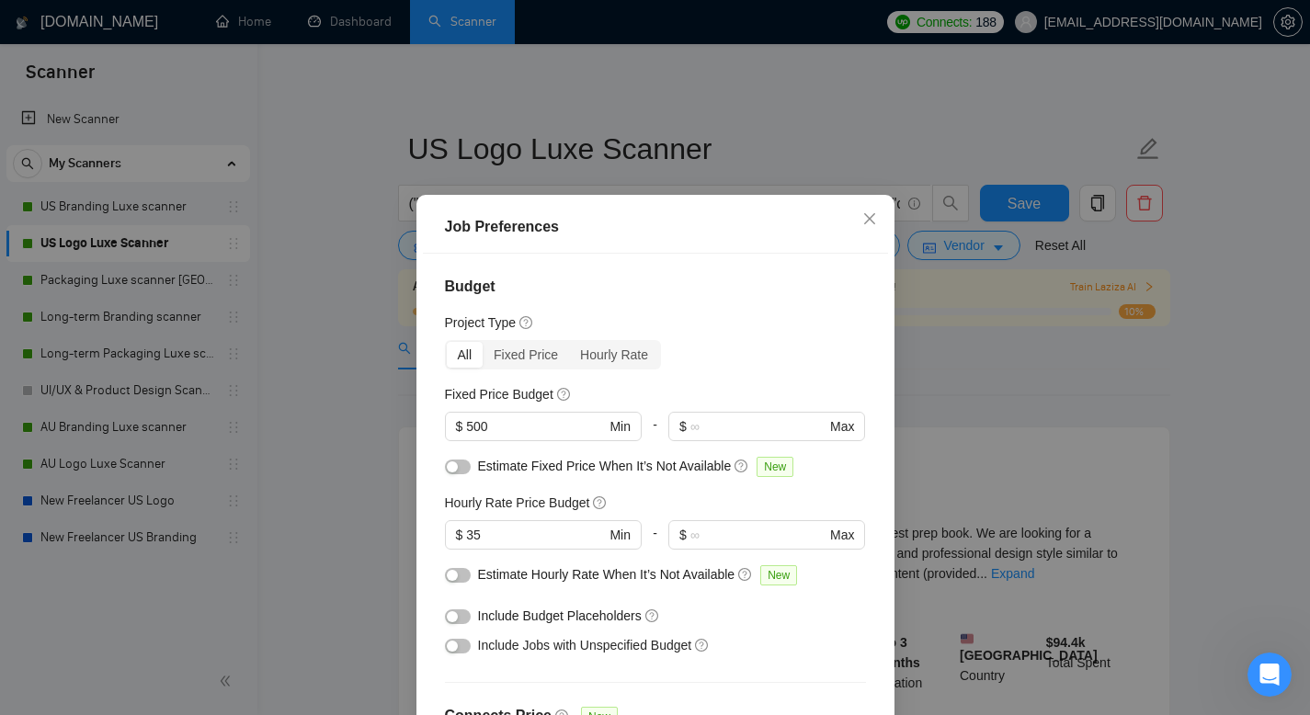
click at [630, 489] on div "Budget Project Type All Fixed Price Hourly Rate Fixed Price Budget $ 500 Min - …" at bounding box center [655, 504] width 465 height 501
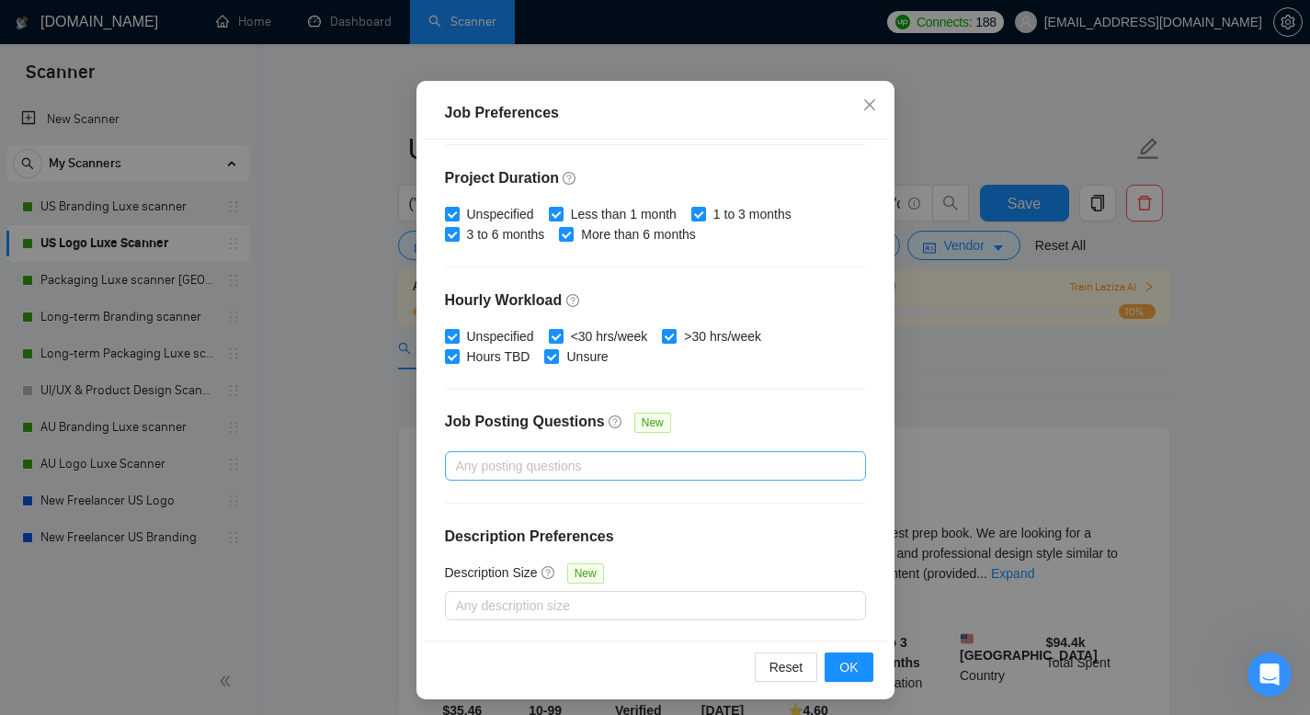
scroll to position [120, 0]
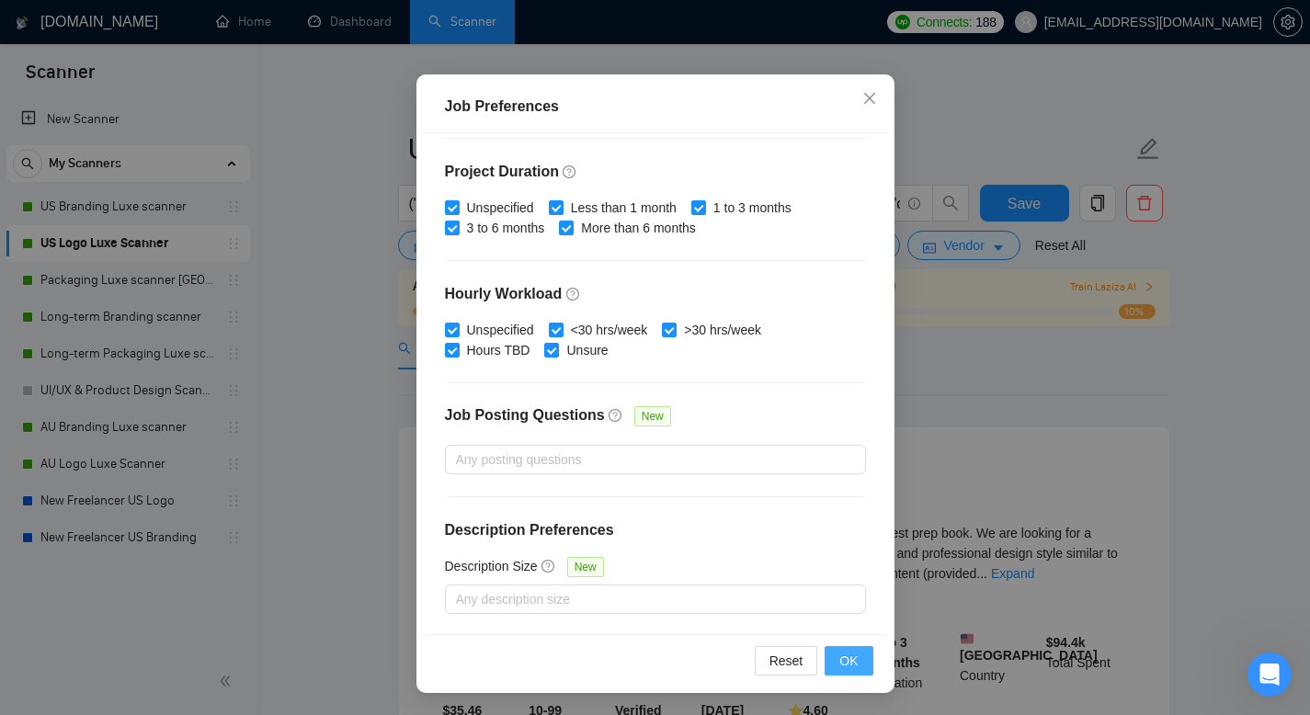
click at [838, 672] on button "OK" at bounding box center [849, 660] width 48 height 29
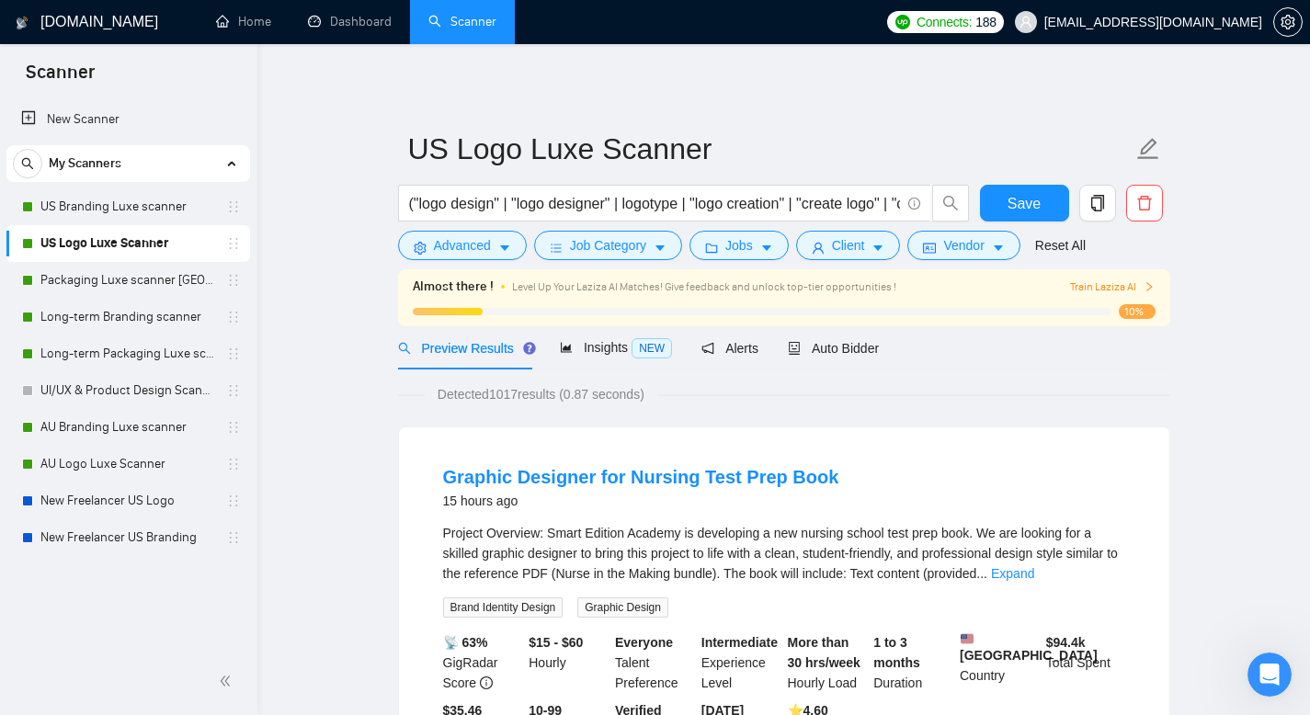
scroll to position [35, 0]
click at [838, 255] on span "Client" at bounding box center [848, 245] width 33 height 20
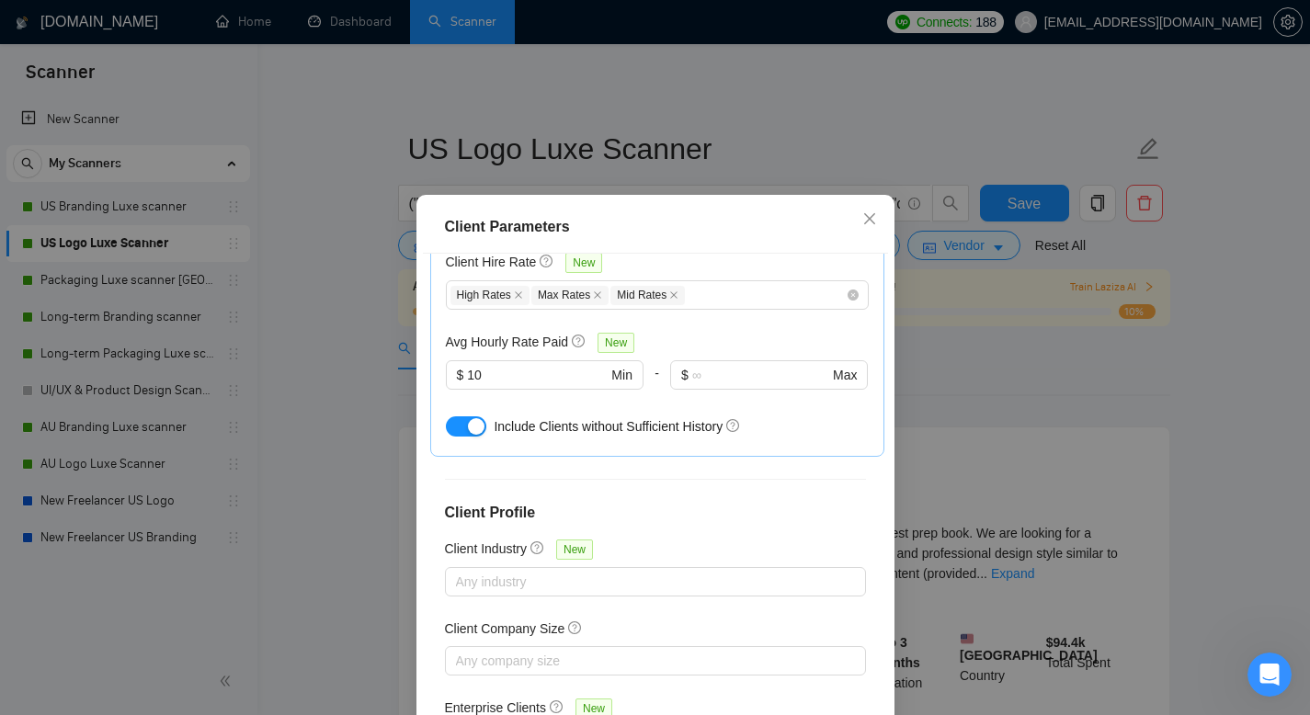
scroll to position [460, 0]
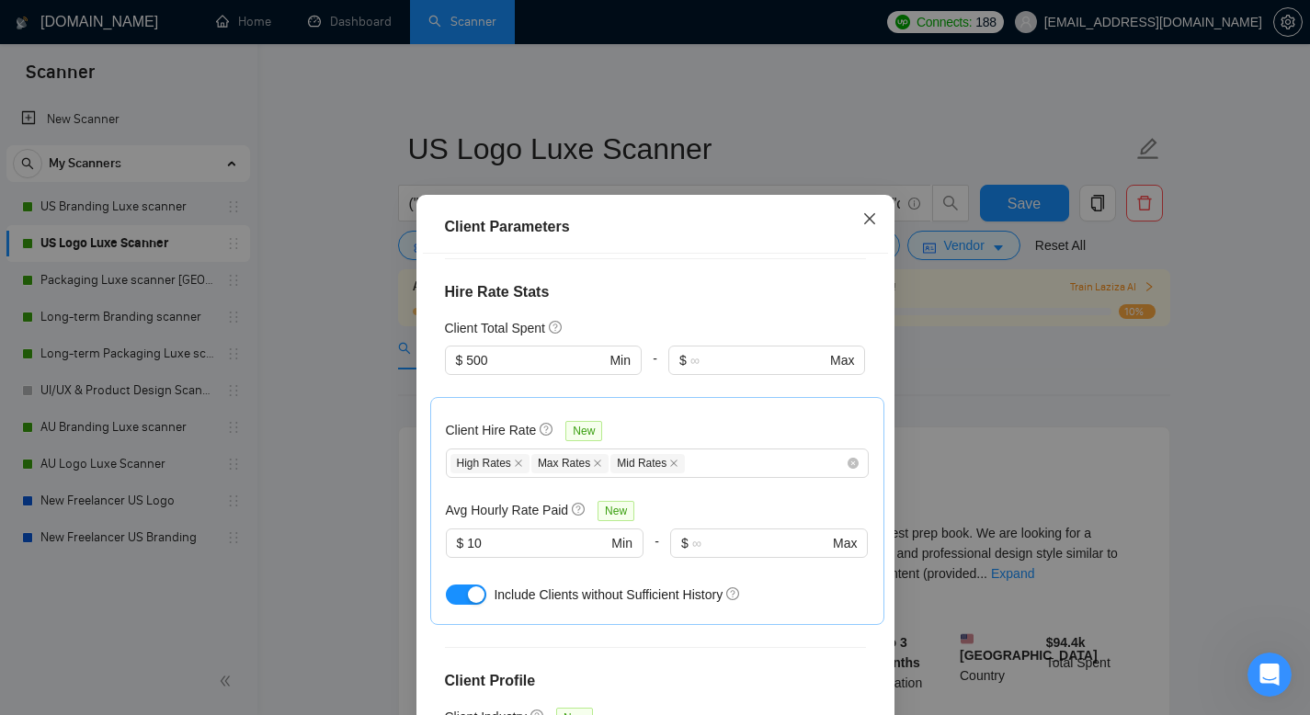
click at [863, 213] on icon "close" at bounding box center [870, 219] width 15 height 15
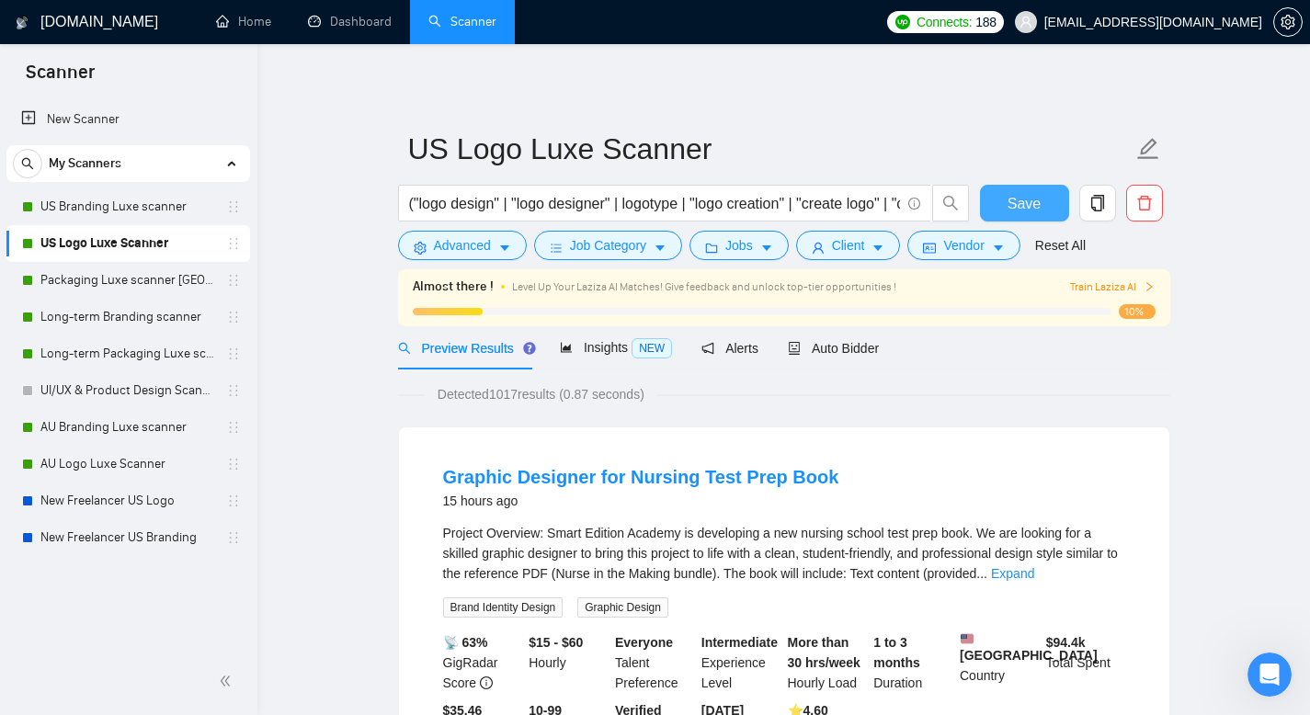
click at [1033, 209] on span "Save" at bounding box center [1024, 203] width 33 height 23
click at [149, 287] on link "Packaging Luxe scanner [GEOGRAPHIC_DATA]" at bounding box center [127, 280] width 175 height 37
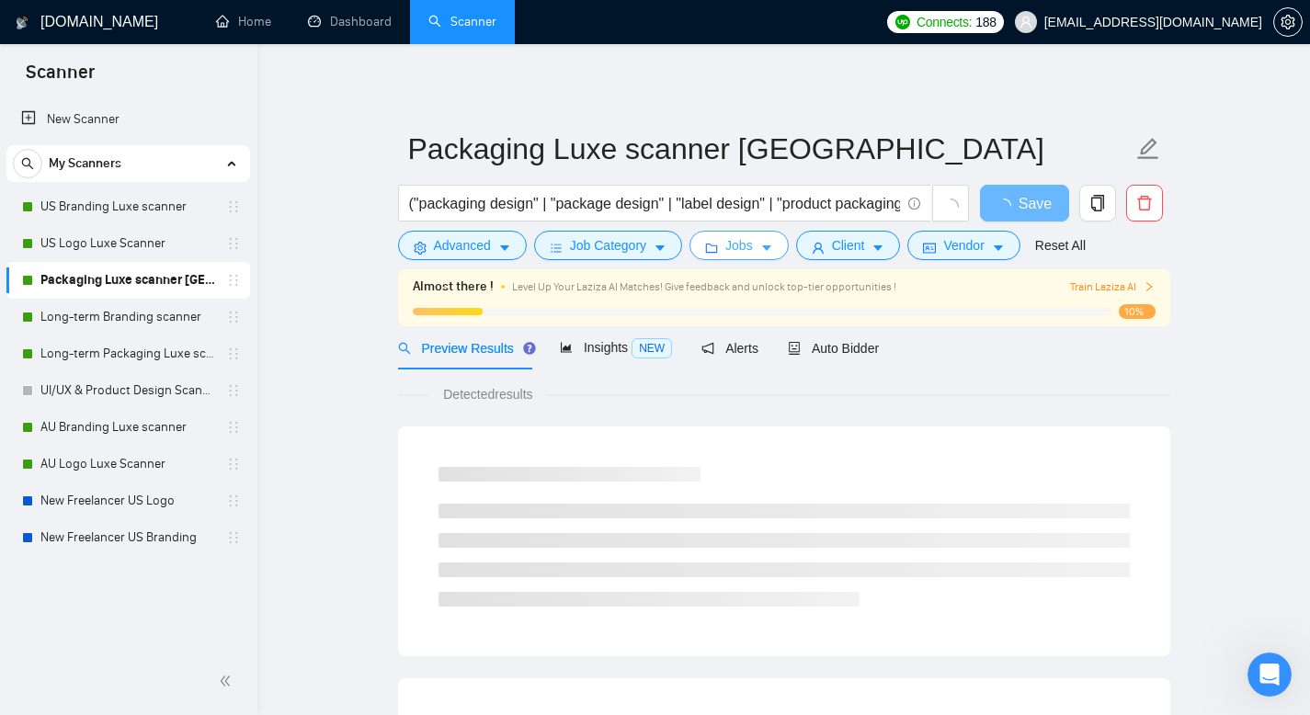
click at [738, 257] on button "Jobs" at bounding box center [739, 245] width 99 height 29
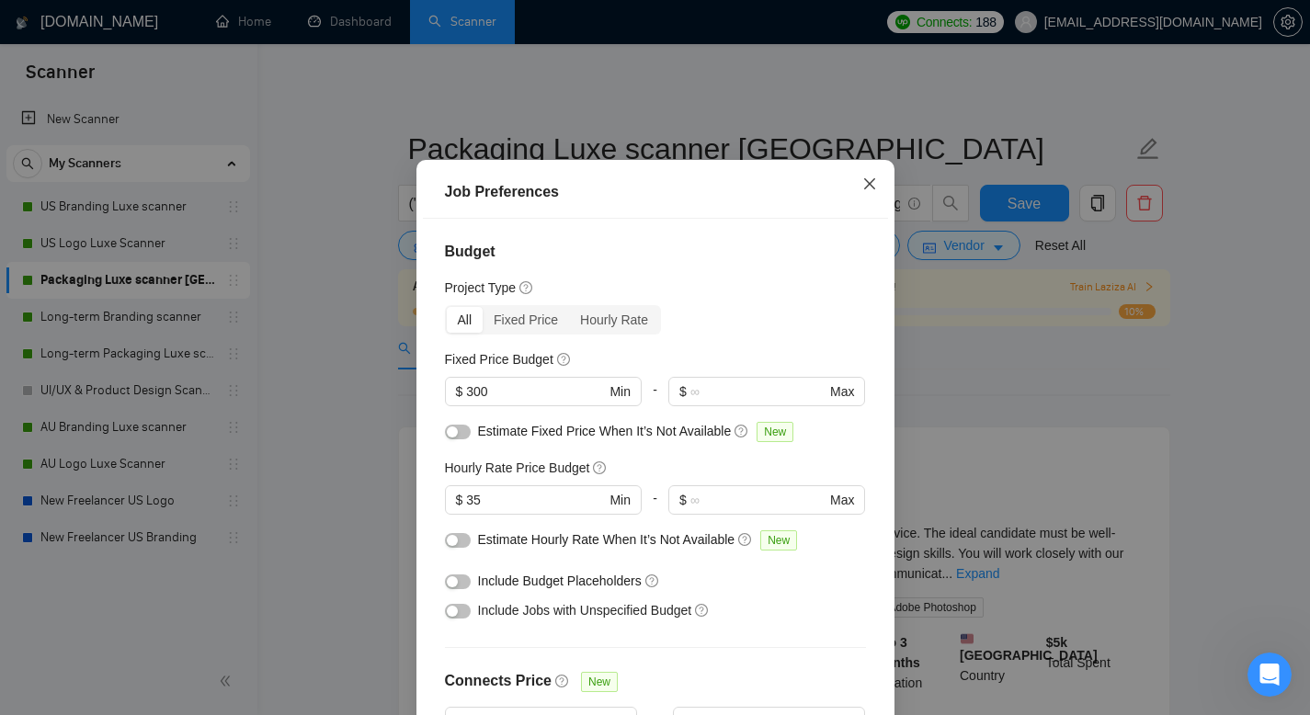
click at [863, 191] on icon "close" at bounding box center [870, 184] width 15 height 15
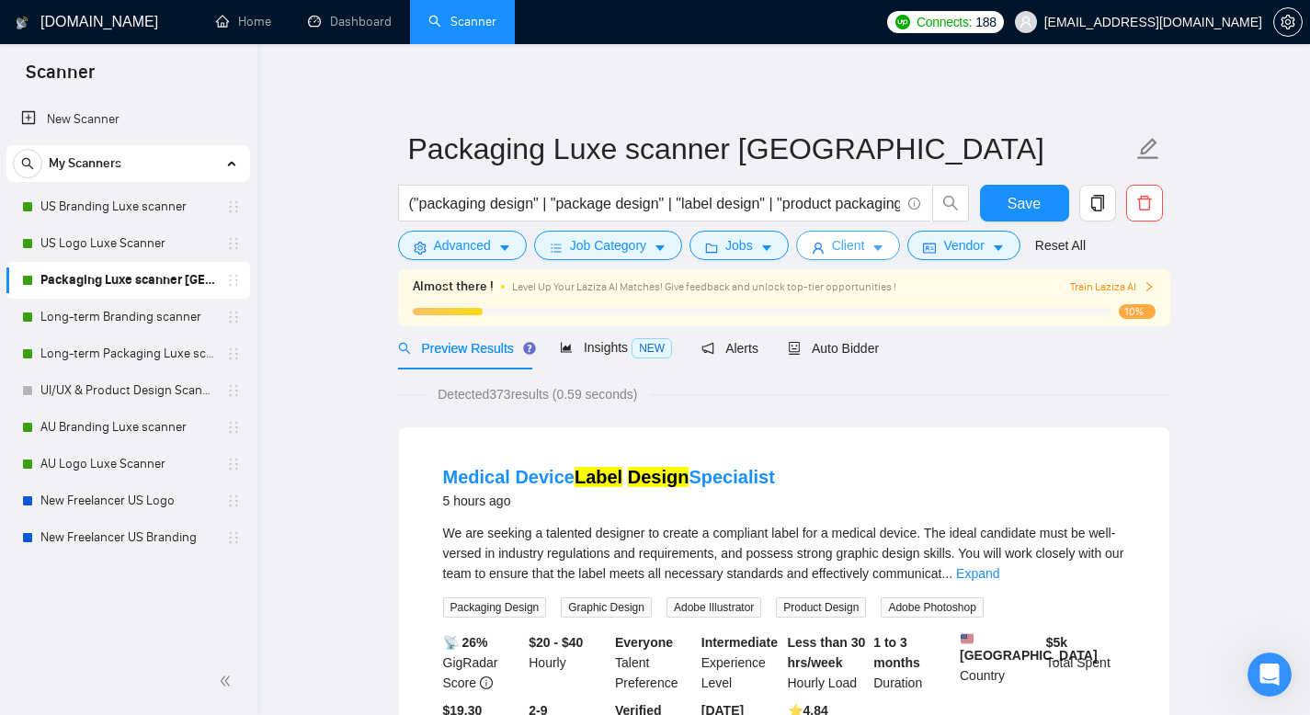
click at [882, 234] on button "Client" at bounding box center [848, 245] width 105 height 29
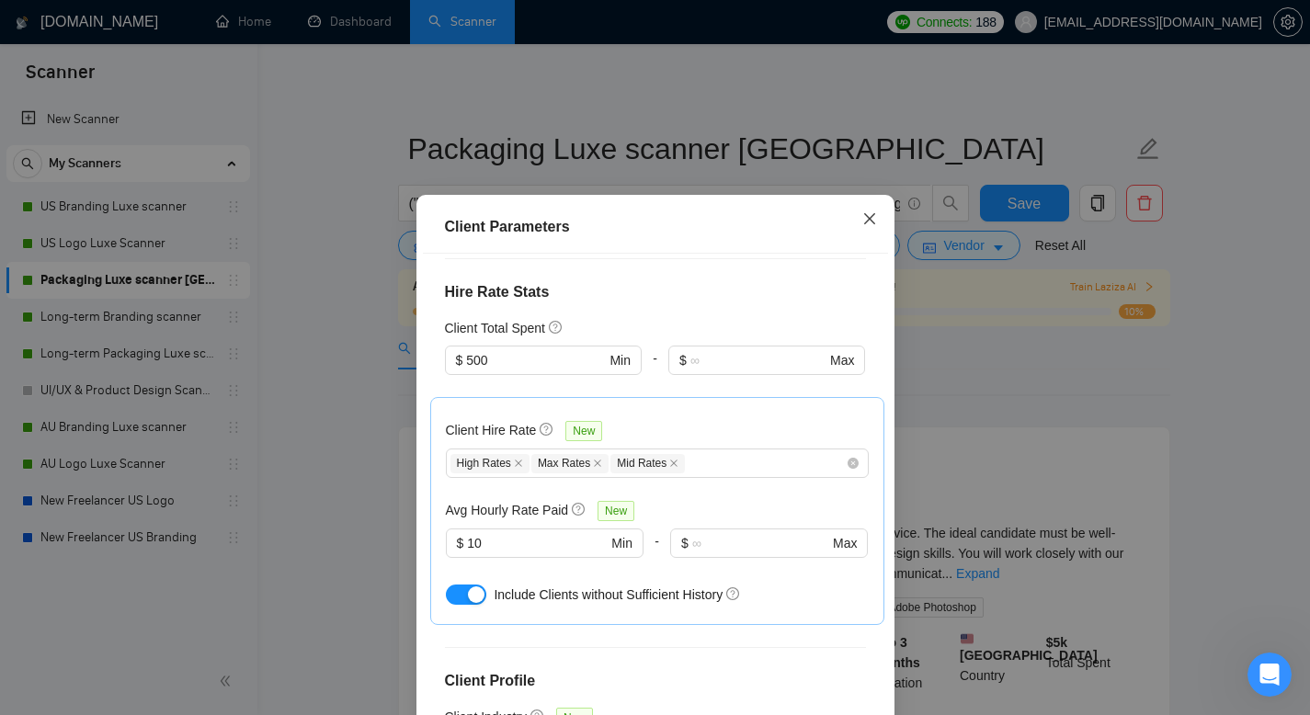
click at [863, 219] on icon "close" at bounding box center [870, 219] width 15 height 15
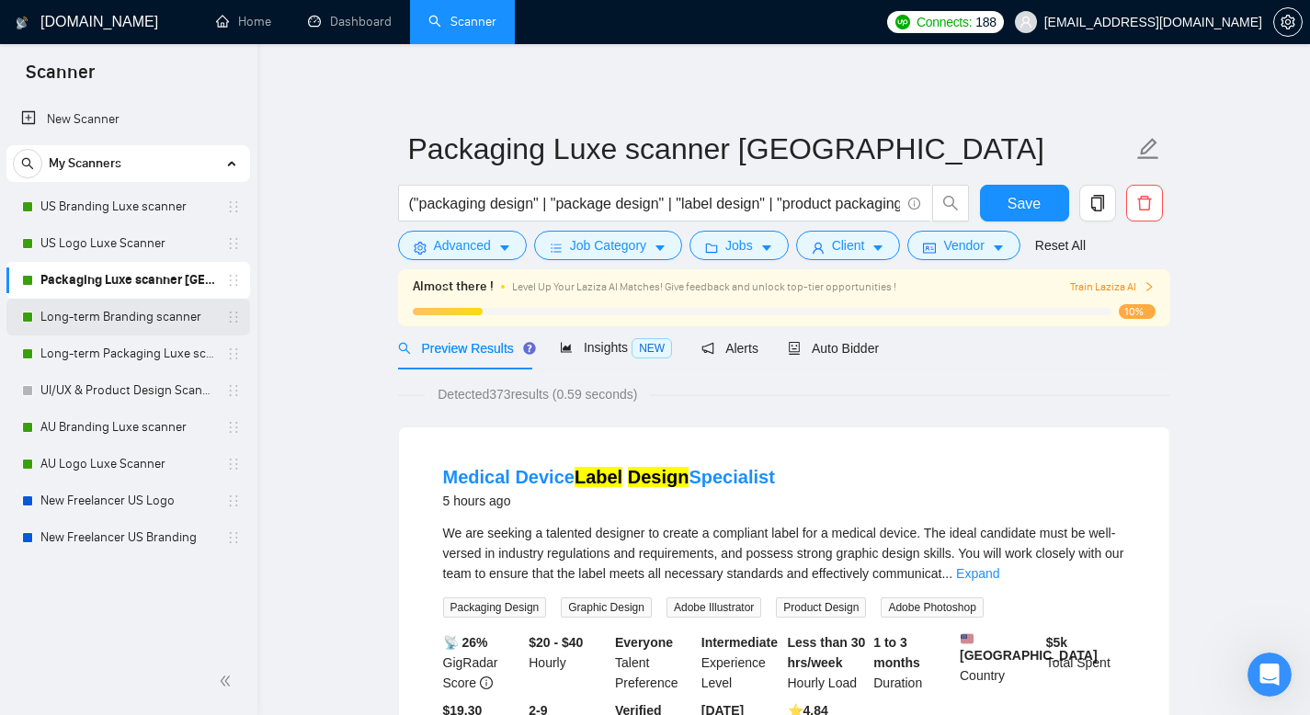
click at [146, 323] on link "Long-term Branding scanner" at bounding box center [127, 317] width 175 height 37
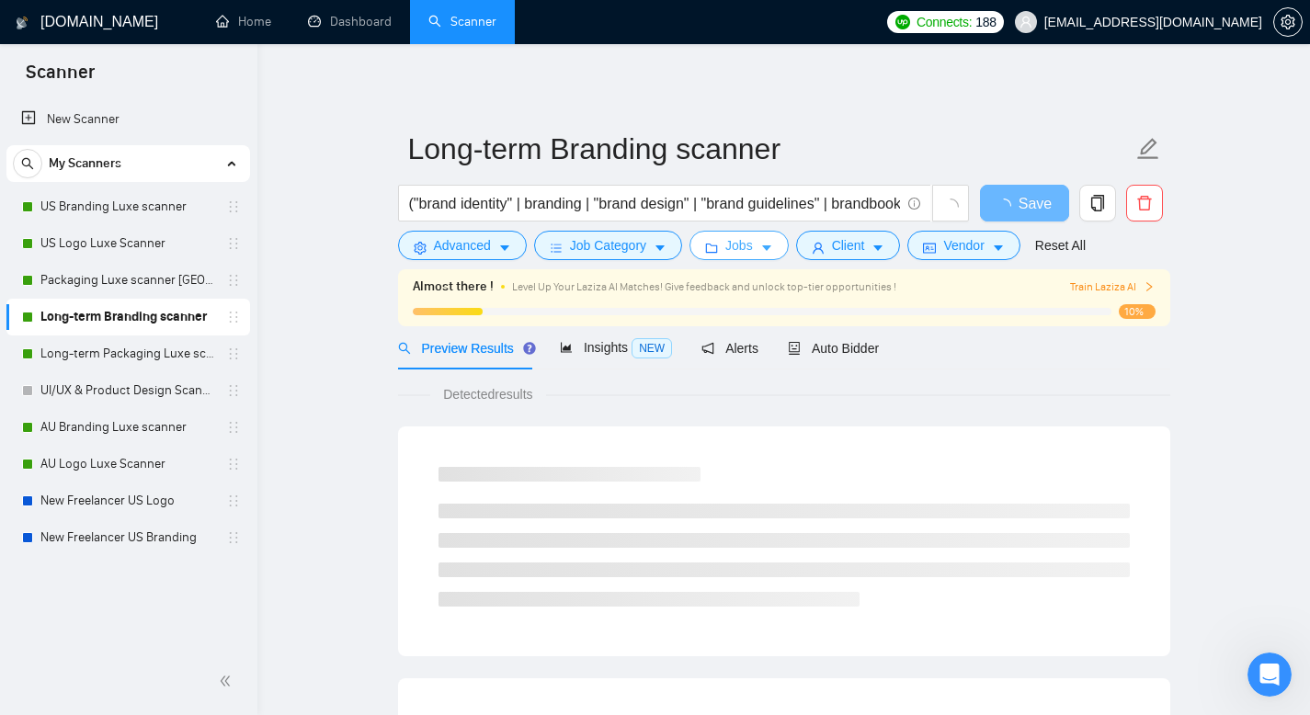
click at [753, 251] on span "Jobs" at bounding box center [740, 245] width 28 height 20
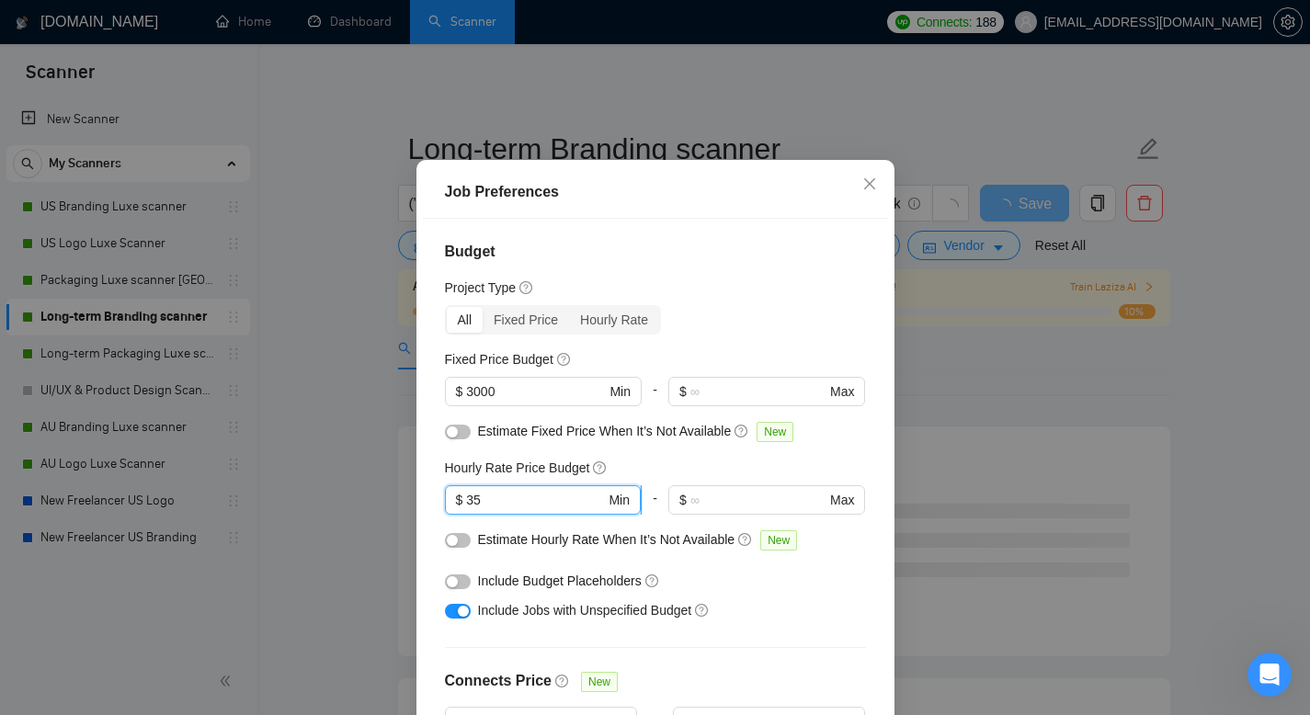
click at [537, 510] on input "35" at bounding box center [535, 500] width 139 height 20
type input "35"
click at [765, 298] on div "Project Type" at bounding box center [655, 288] width 421 height 20
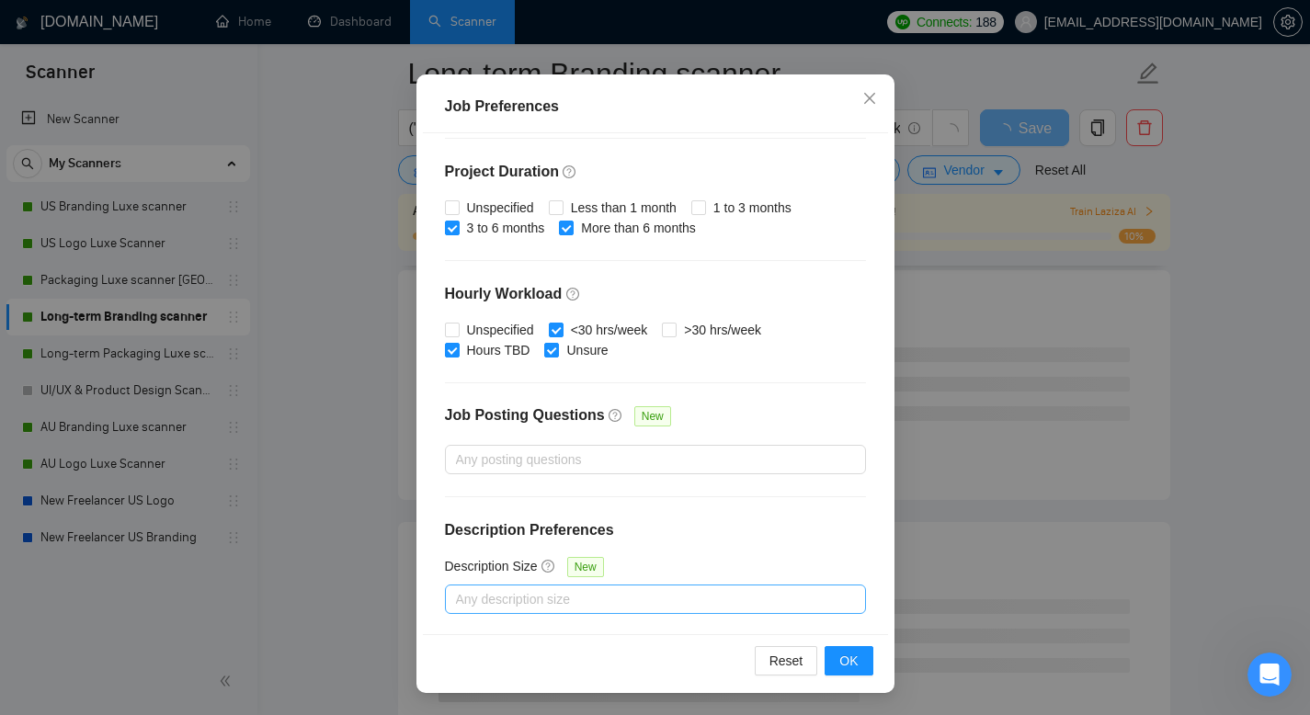
scroll to position [1180, 0]
click at [850, 665] on span "OK" at bounding box center [849, 661] width 18 height 20
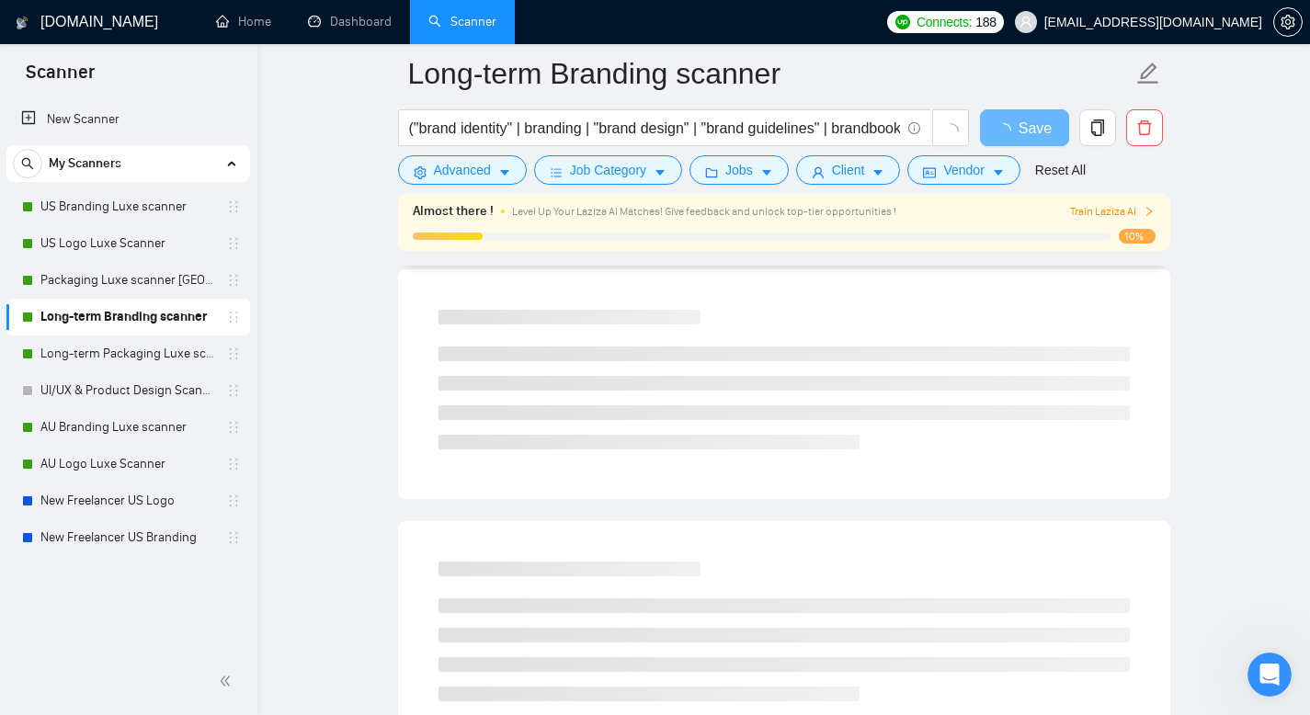
scroll to position [35, 0]
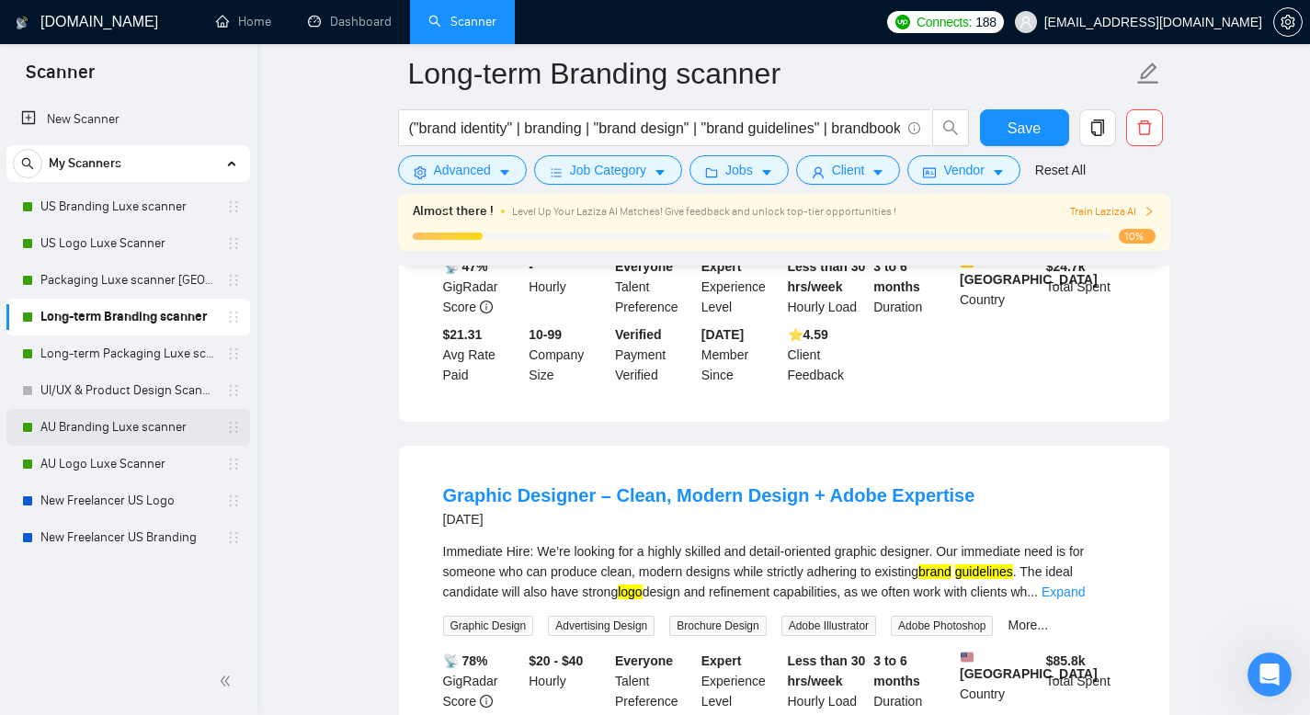
click at [128, 430] on link "AU Branding Luxe scanner" at bounding box center [127, 427] width 175 height 37
click at [1019, 136] on span "Save" at bounding box center [1024, 128] width 33 height 23
click at [149, 430] on link "AU Branding Luxe scanner" at bounding box center [127, 427] width 175 height 37
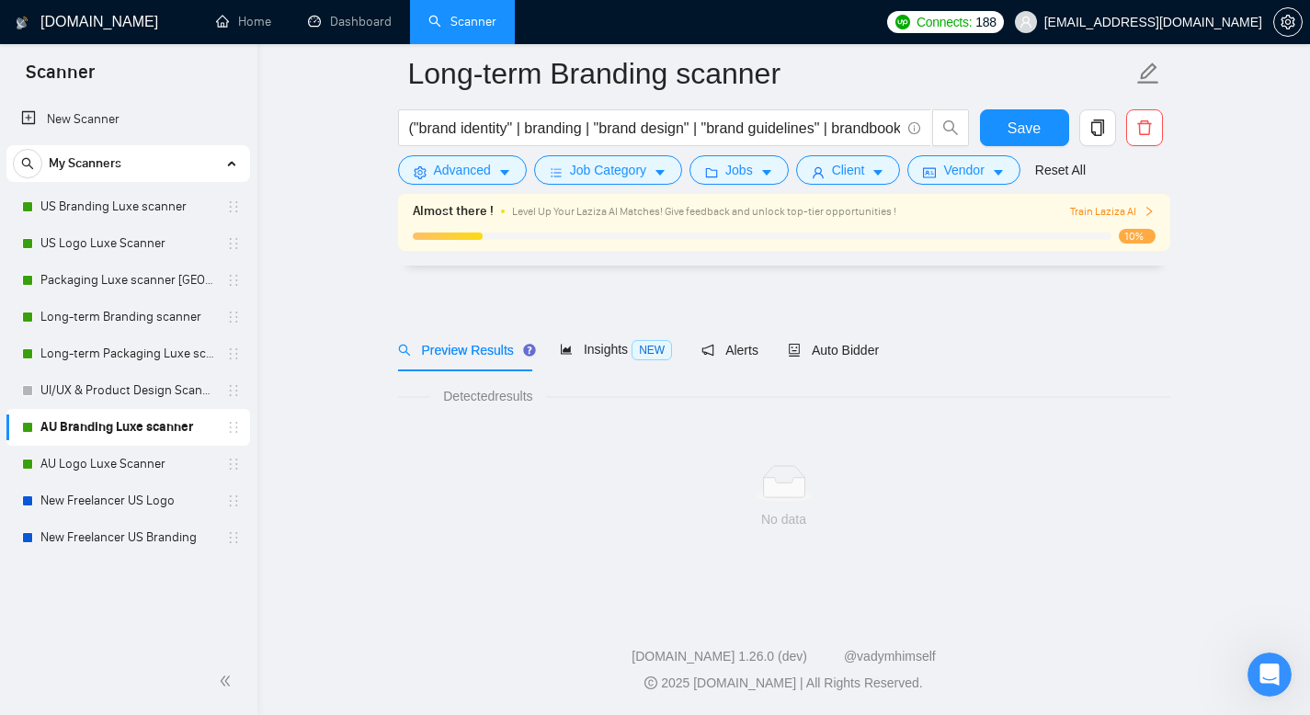
scroll to position [13, 0]
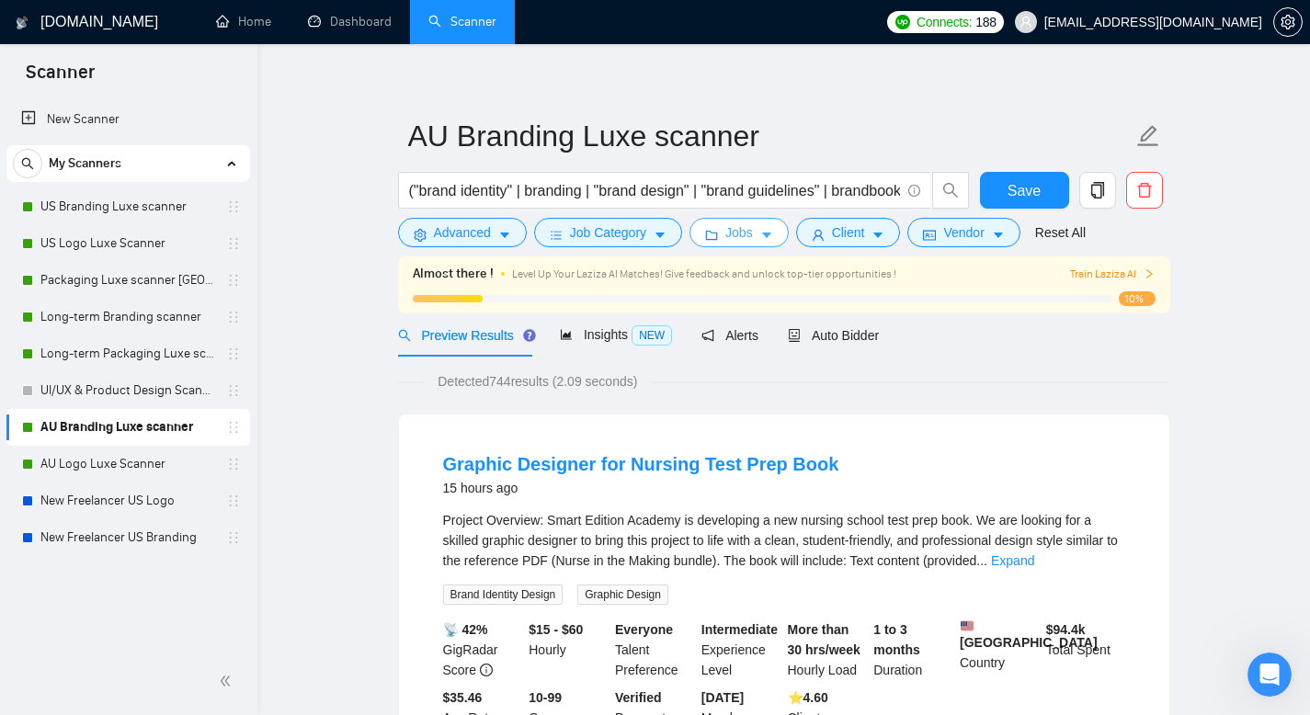
click at [747, 227] on span "Jobs" at bounding box center [740, 233] width 28 height 20
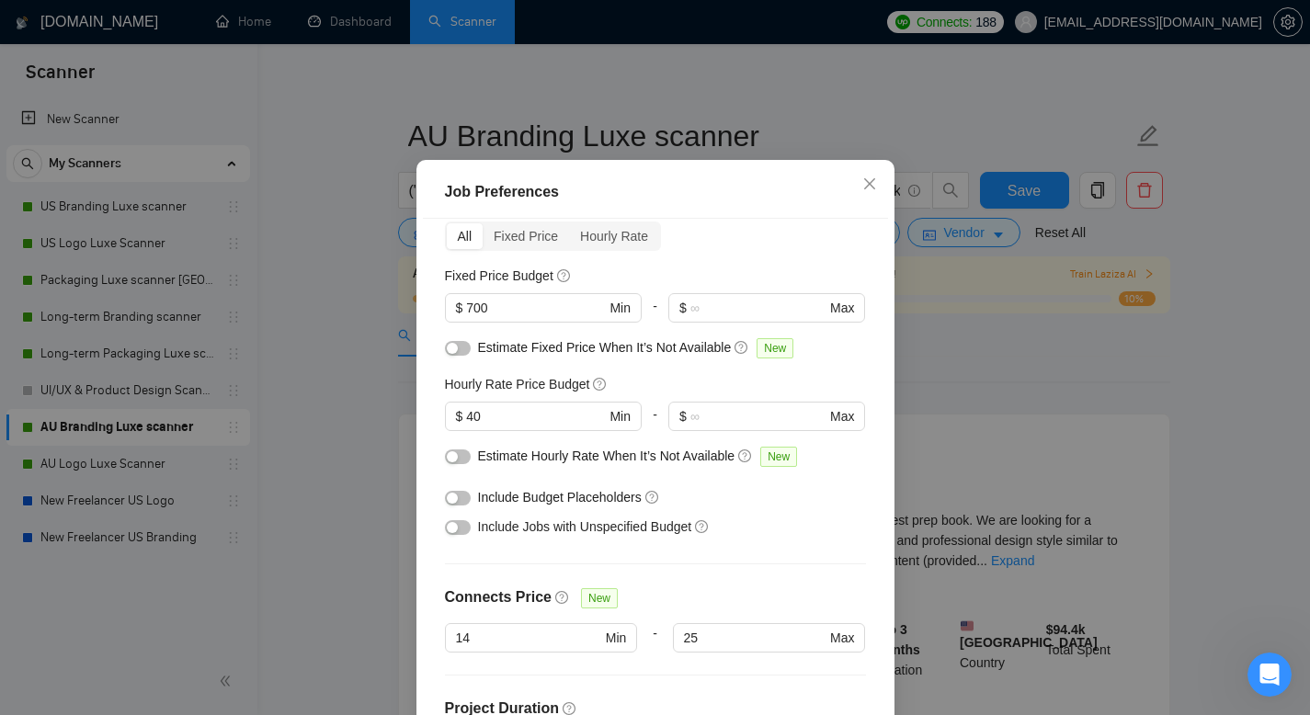
scroll to position [0, 0]
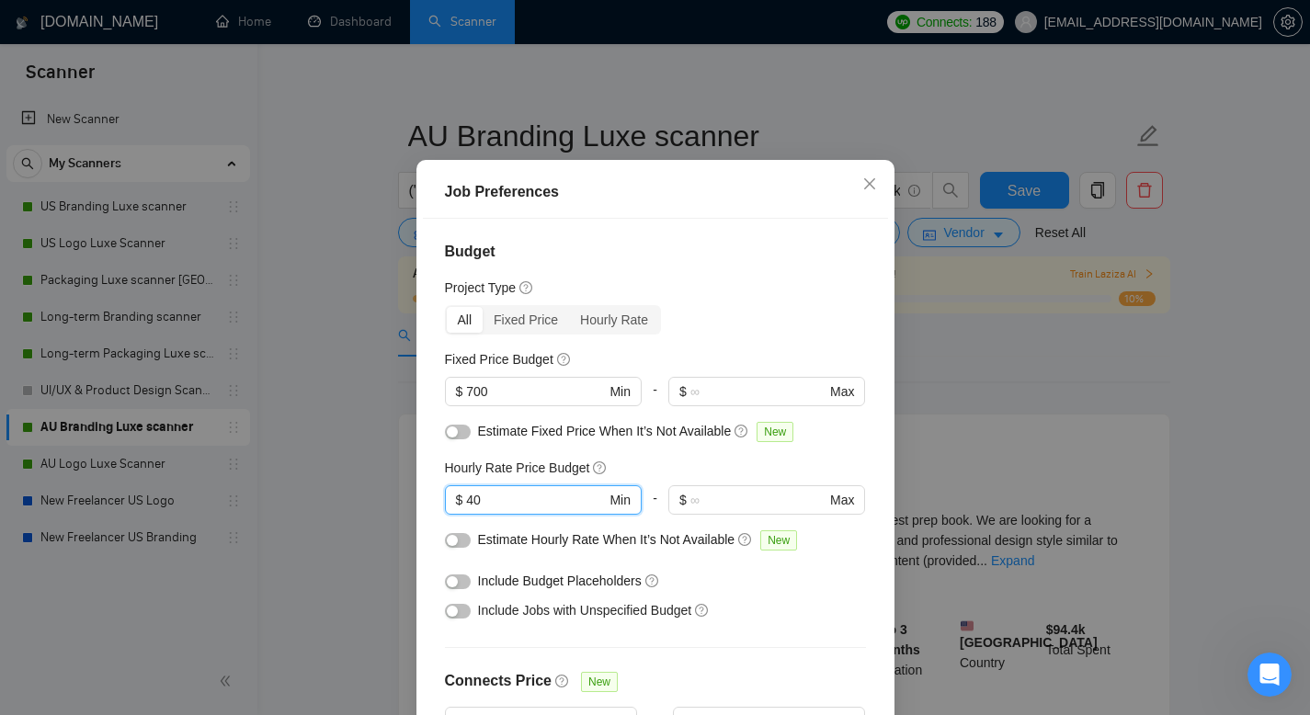
drag, startPoint x: 497, startPoint y: 535, endPoint x: 418, endPoint y: 529, distance: 78.4
click at [423, 530] on div "Budget Project Type All Fixed Price Hourly Rate Fixed Price Budget $ 700 Min - …" at bounding box center [655, 469] width 465 height 501
type input "35"
click at [693, 298] on div "Project Type" at bounding box center [655, 288] width 421 height 20
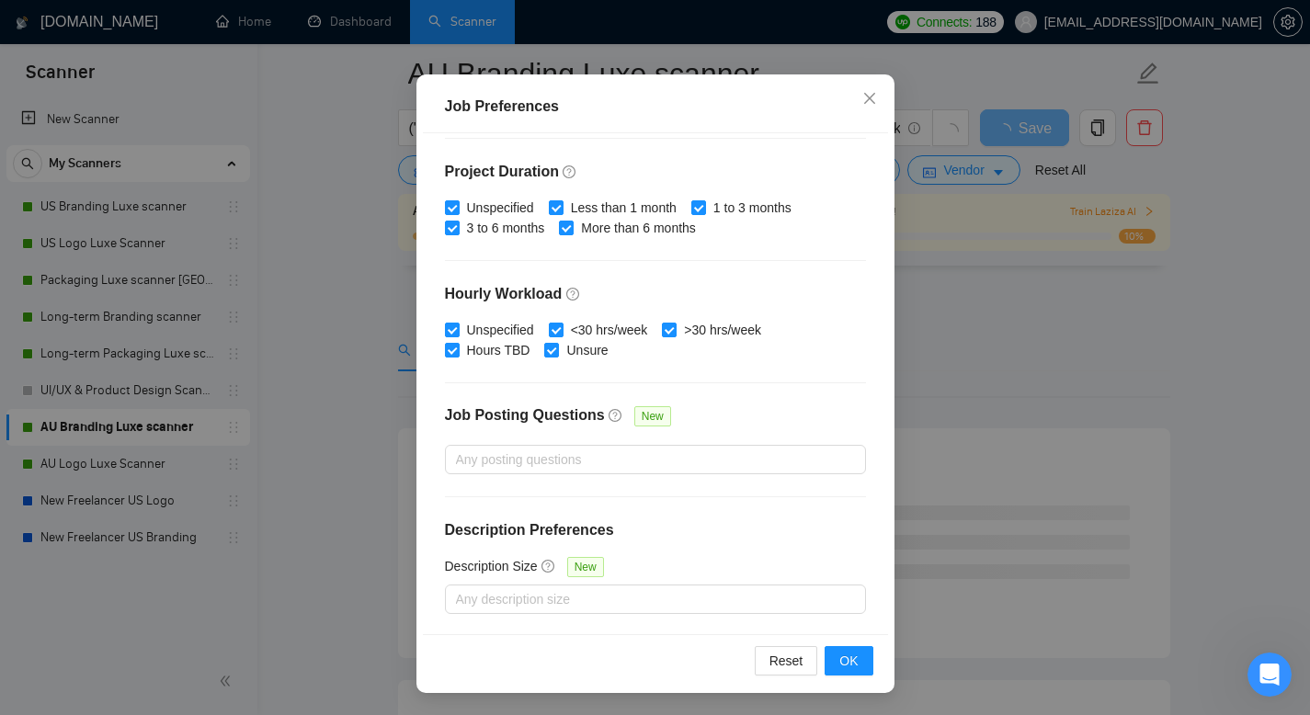
scroll to position [885, 0]
click at [840, 667] on span "OK" at bounding box center [849, 661] width 18 height 20
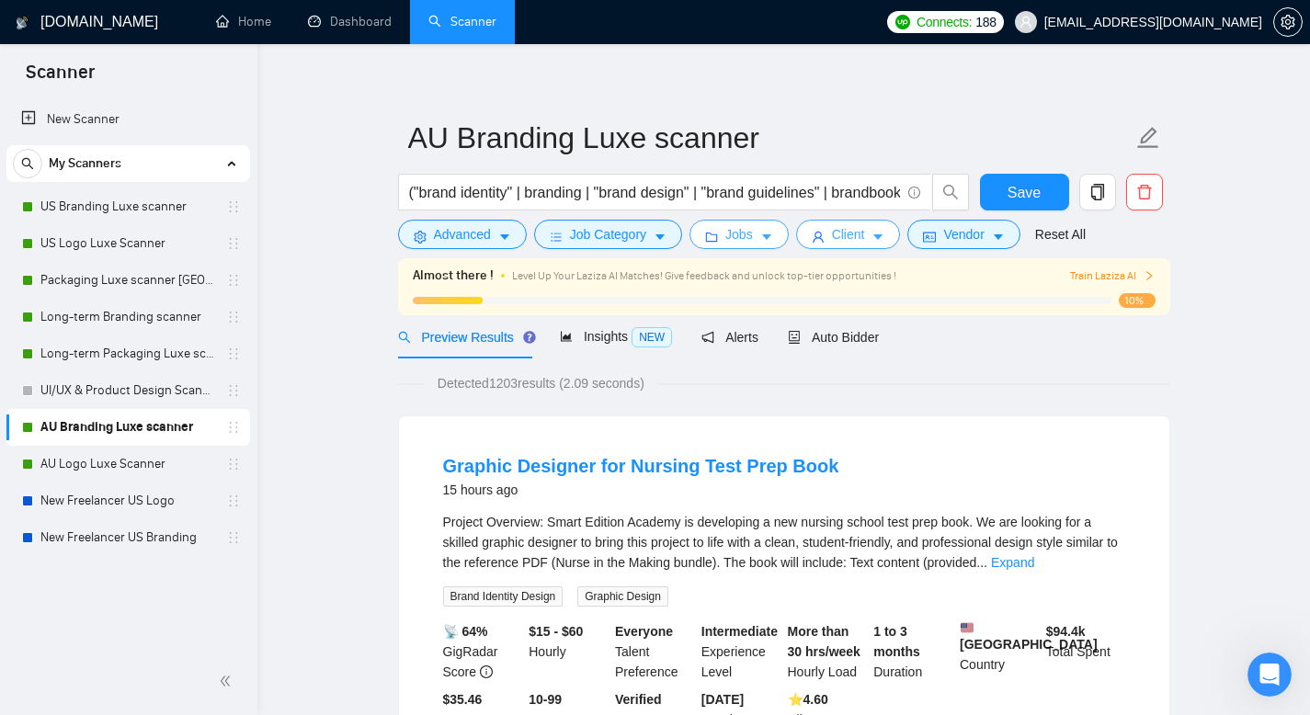
scroll to position [0, 0]
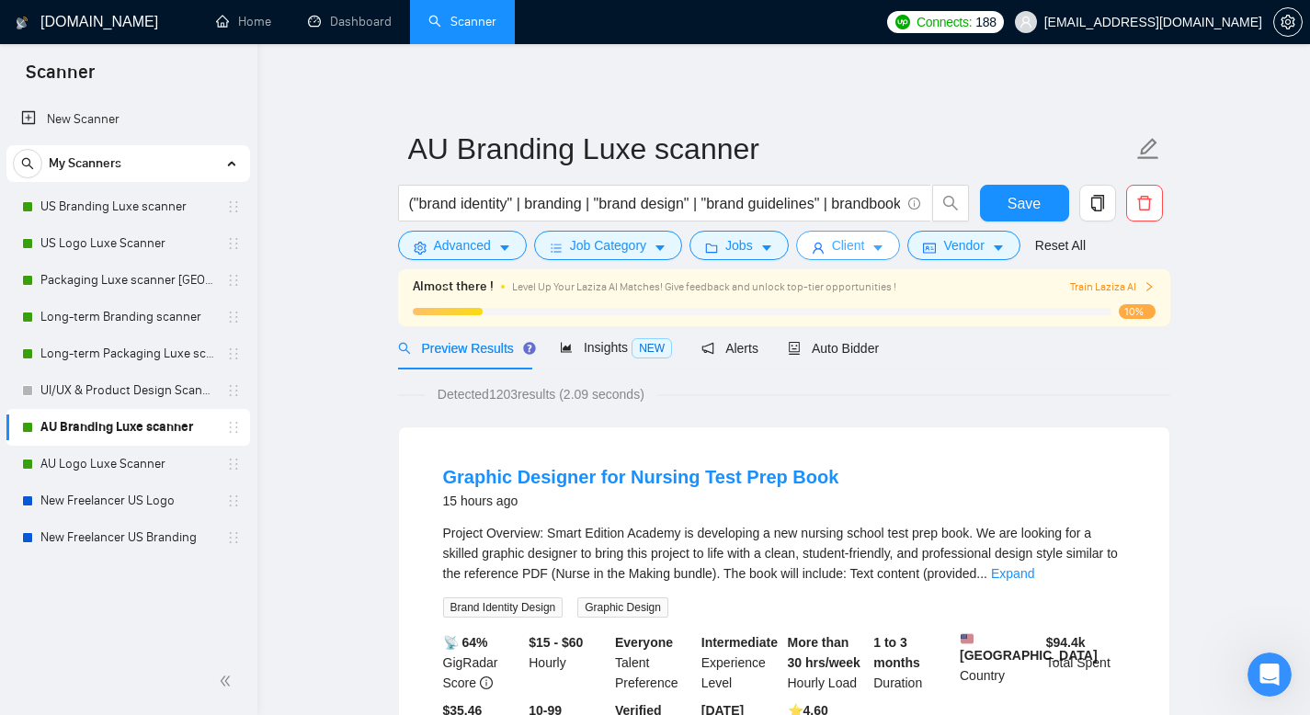
click at [865, 247] on span "Client" at bounding box center [848, 245] width 33 height 20
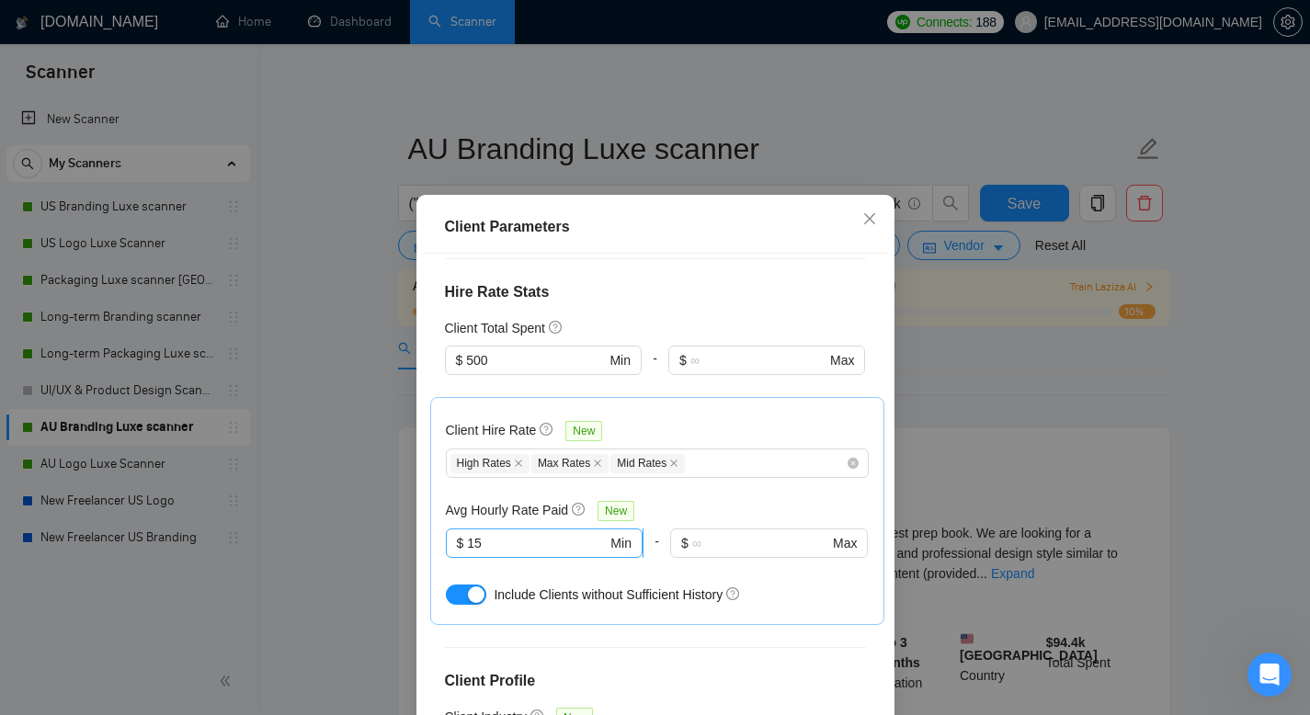
click at [521, 533] on input "15" at bounding box center [537, 543] width 140 height 20
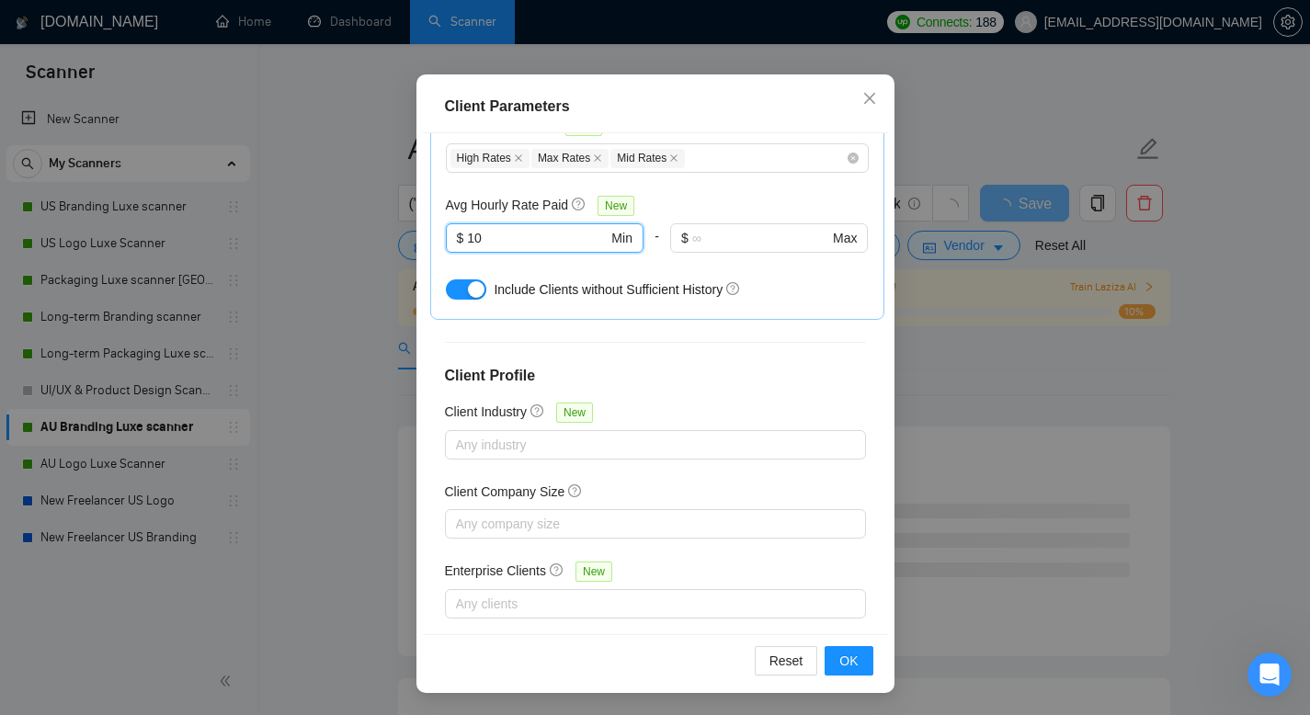
scroll to position [1650, 0]
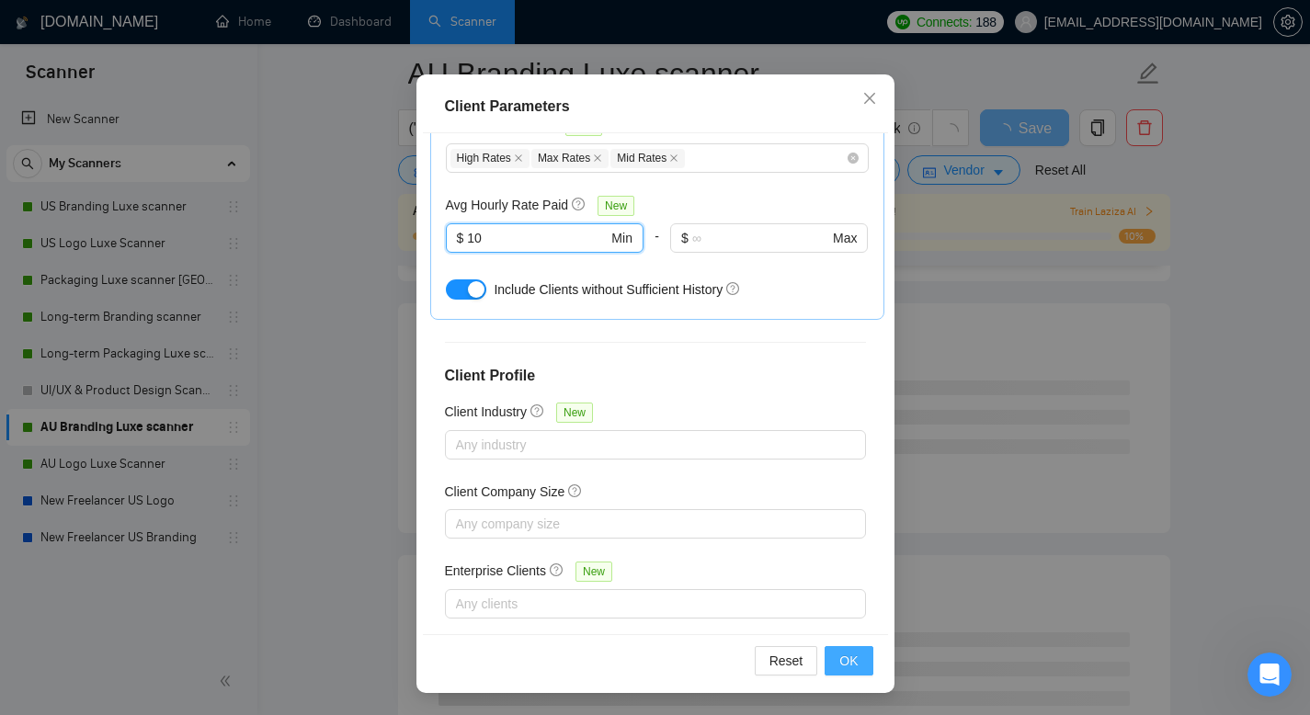
type input "10"
click at [840, 663] on span "OK" at bounding box center [849, 661] width 18 height 20
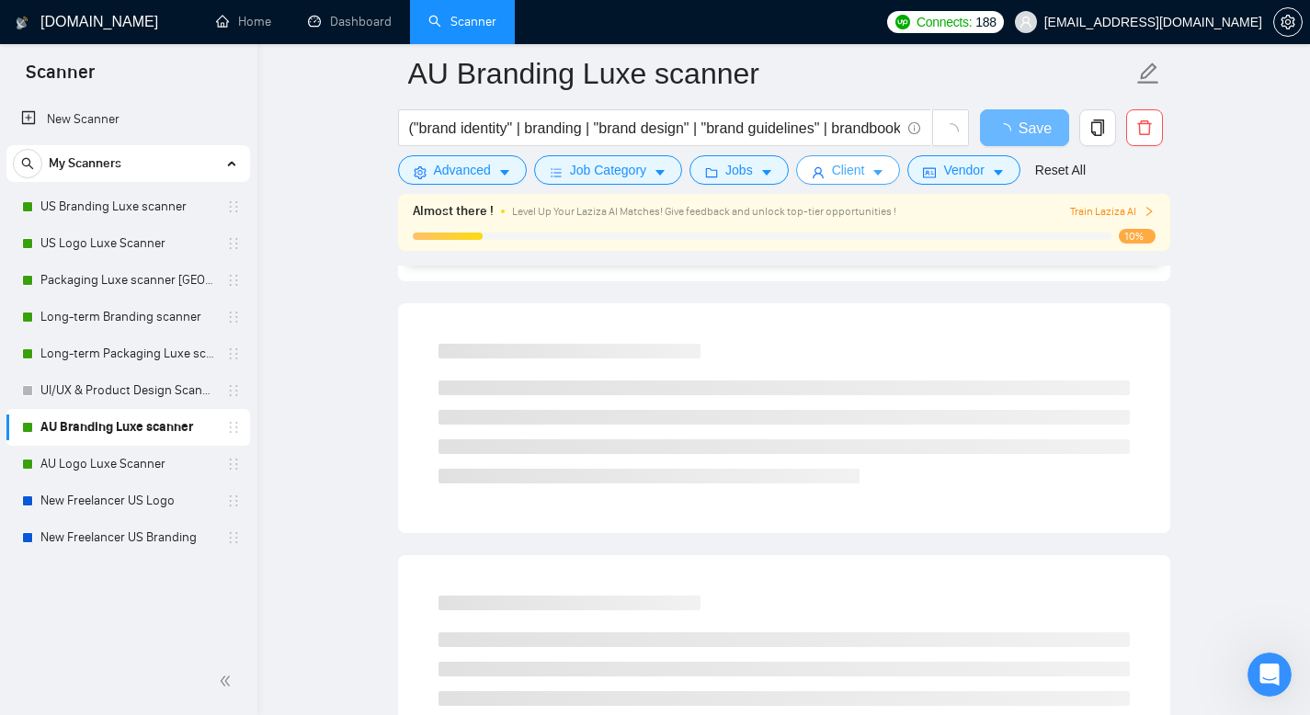
scroll to position [0, 0]
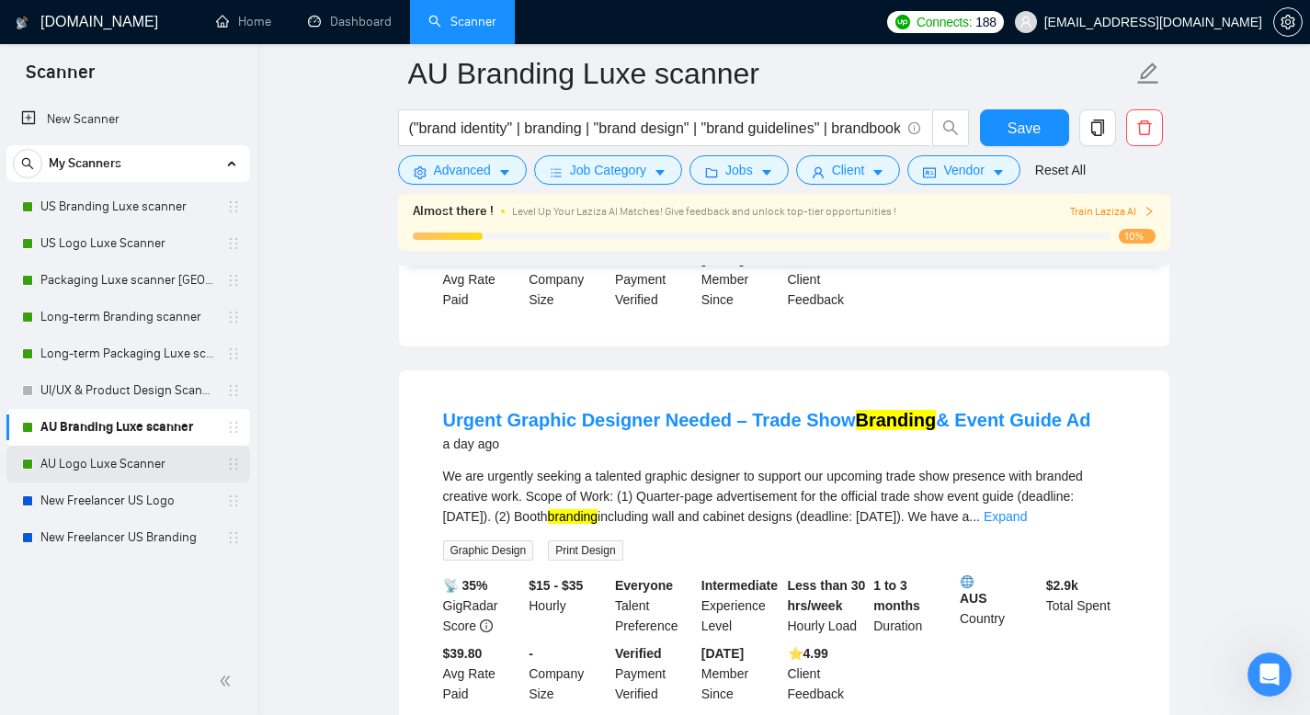
click at [120, 463] on link "AU Logo Luxe Scanner" at bounding box center [127, 464] width 175 height 37
click at [1035, 140] on button "Save" at bounding box center [1024, 127] width 89 height 37
click at [152, 463] on link "AU Logo Luxe Scanner" at bounding box center [127, 464] width 175 height 37
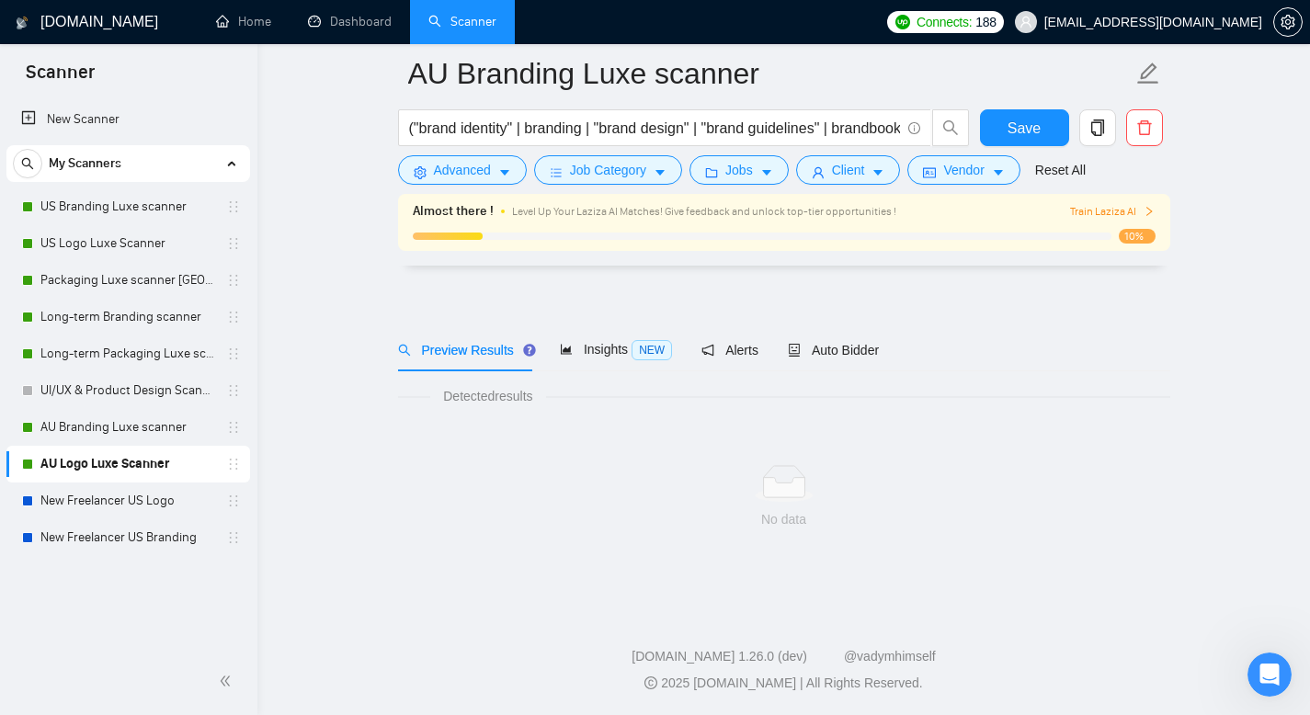
scroll to position [13, 0]
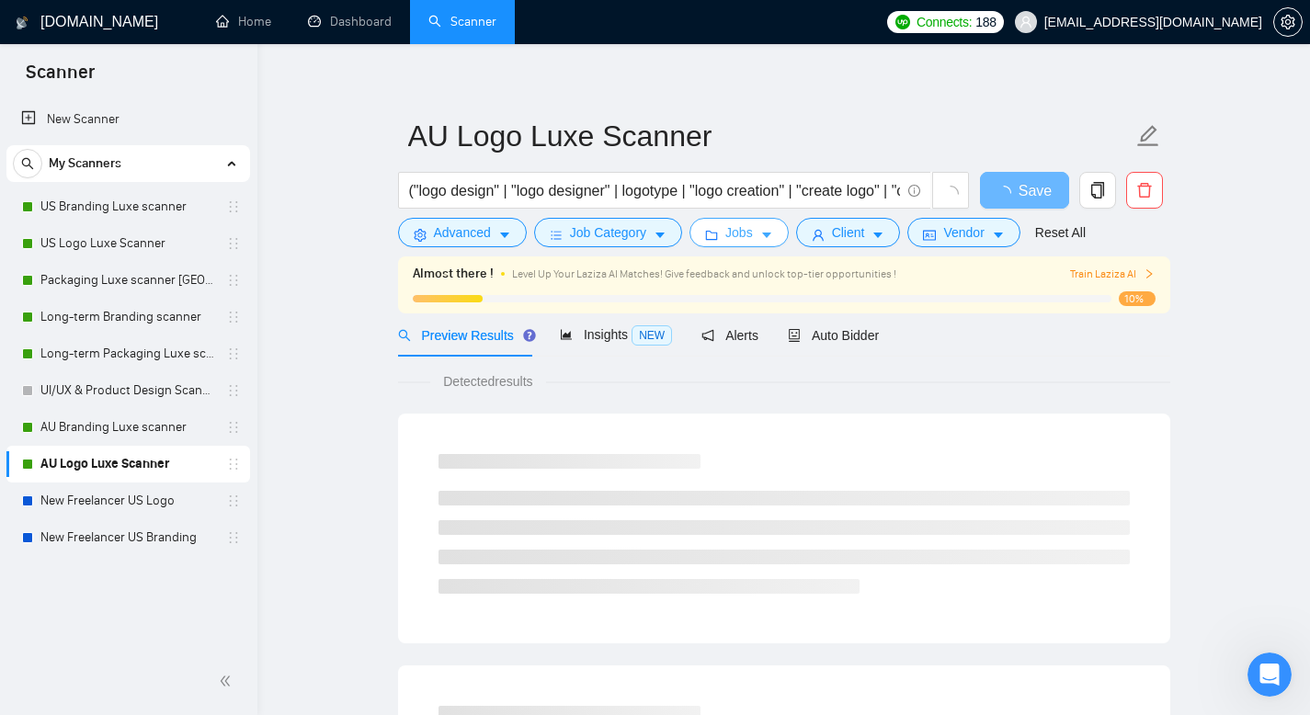
click at [728, 232] on button "Jobs" at bounding box center [739, 232] width 99 height 29
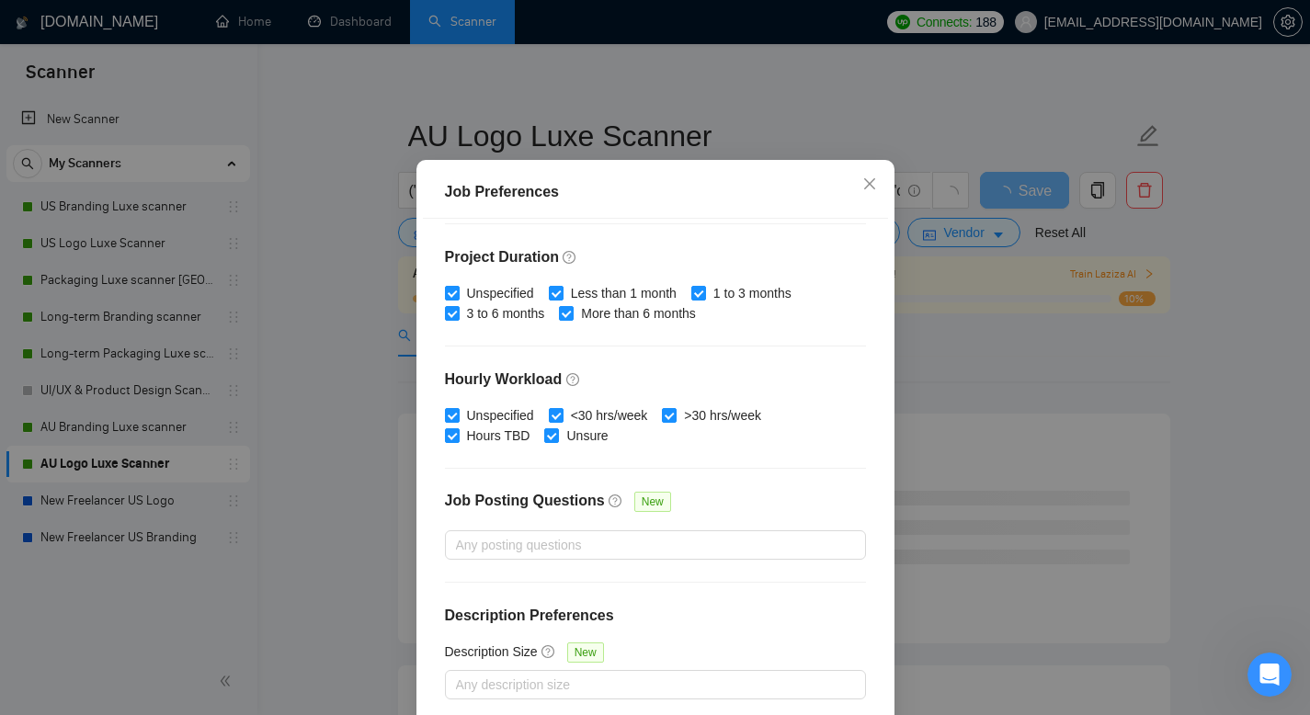
scroll to position [0, 0]
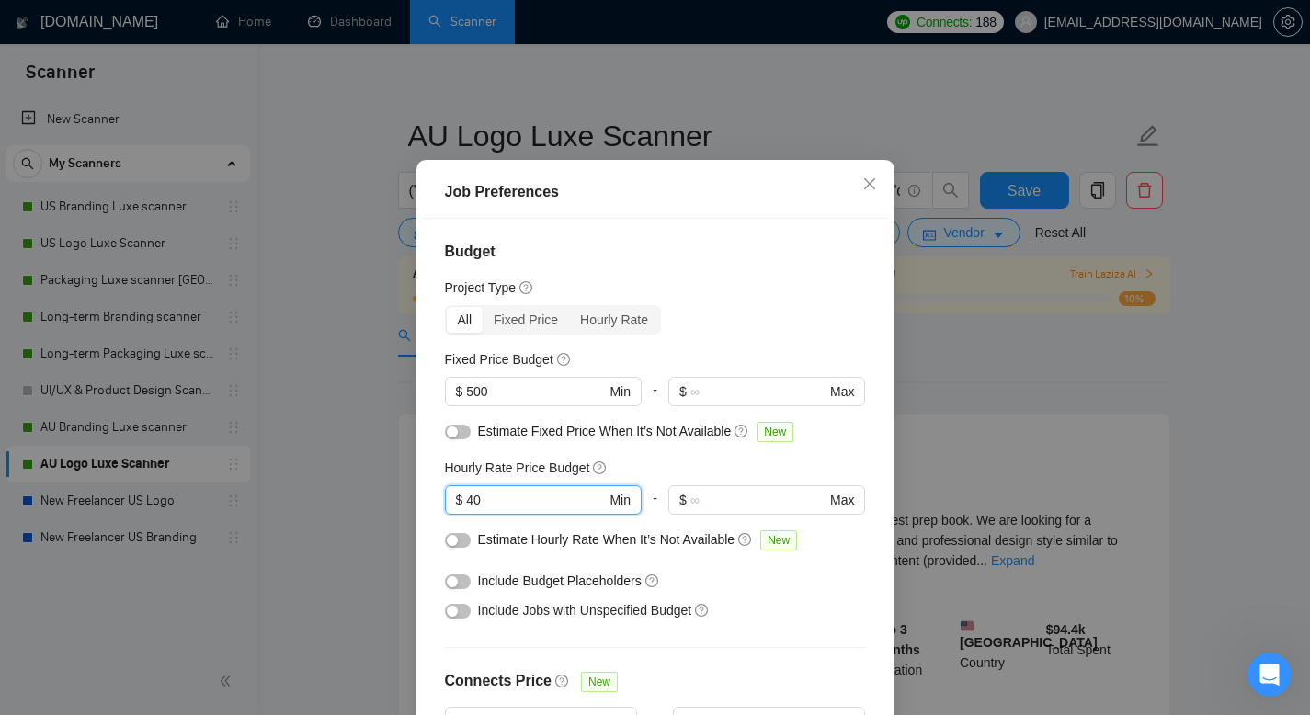
drag, startPoint x: 512, startPoint y: 533, endPoint x: 429, endPoint y: 514, distance: 85.0
click at [429, 514] on div "Budget Project Type All Fixed Price Hourly Rate Fixed Price Budget $ 500 Min - …" at bounding box center [655, 469] width 465 height 501
type input "35"
click at [704, 263] on h4 "Budget" at bounding box center [655, 252] width 421 height 22
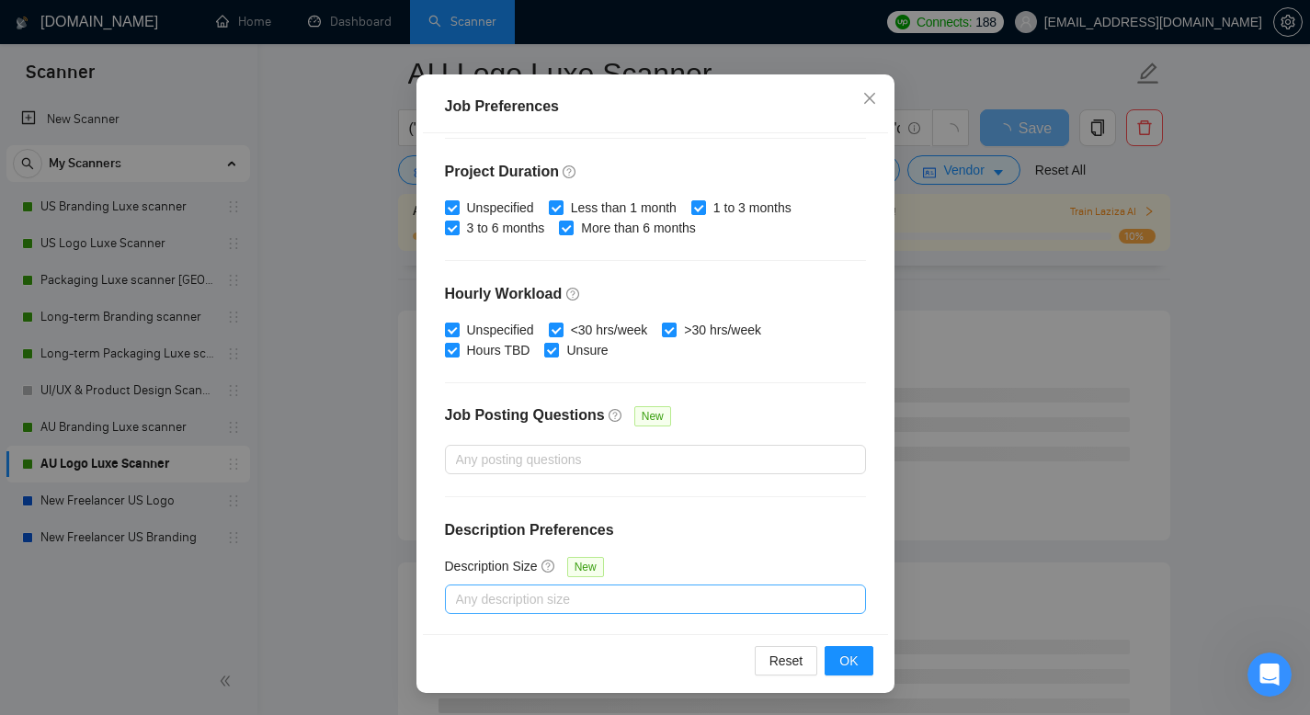
scroll to position [615, 0]
click at [846, 657] on span "OK" at bounding box center [849, 661] width 18 height 20
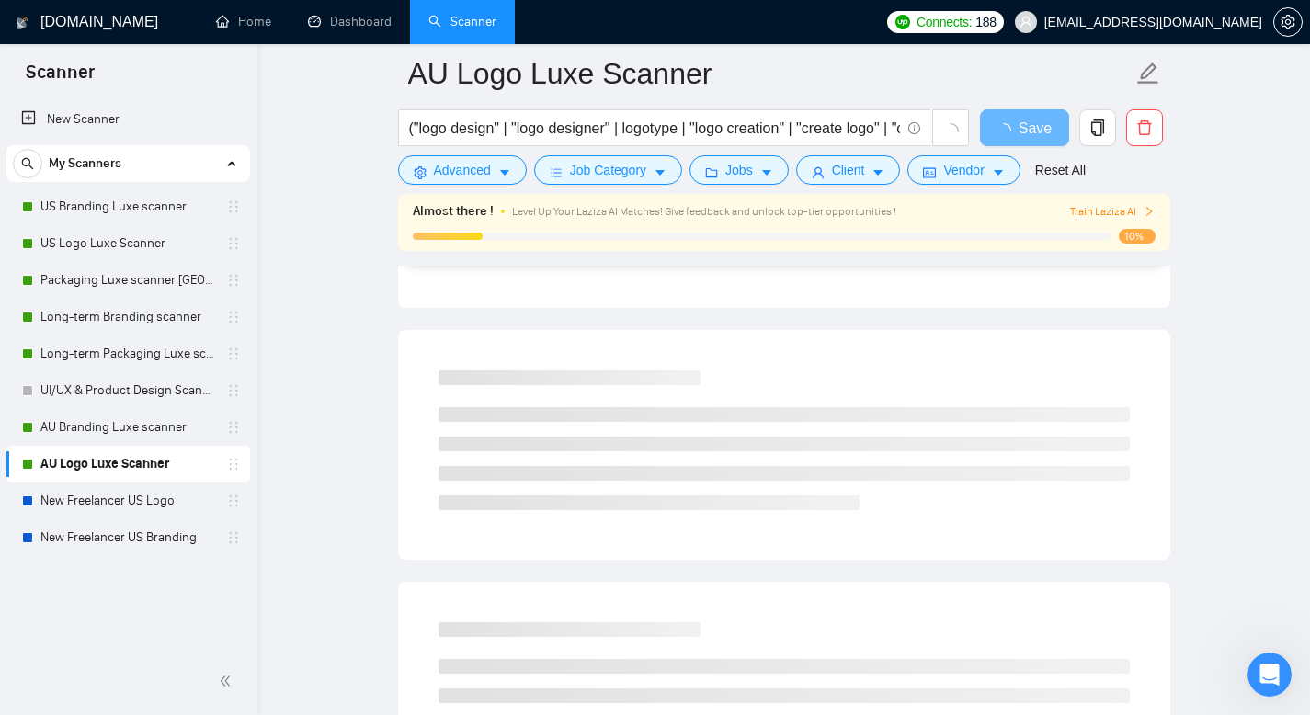
scroll to position [35, 0]
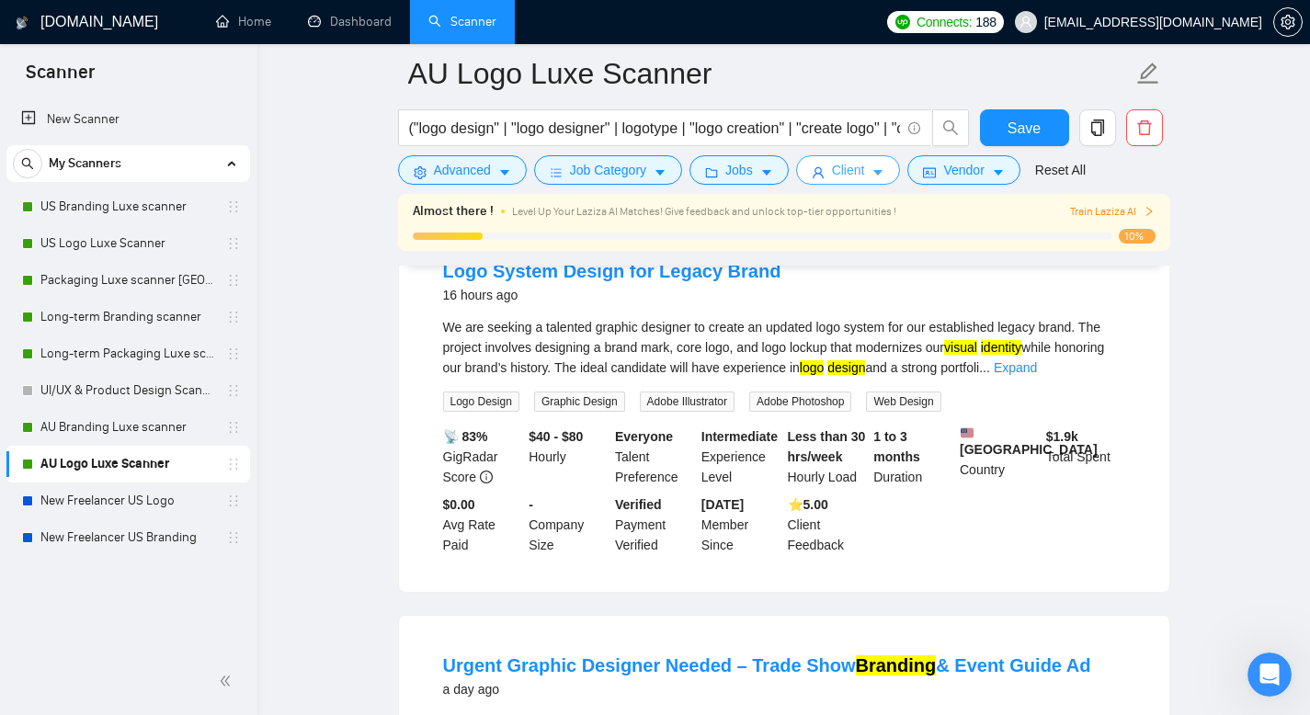
click at [834, 169] on button "Client" at bounding box center [848, 169] width 105 height 29
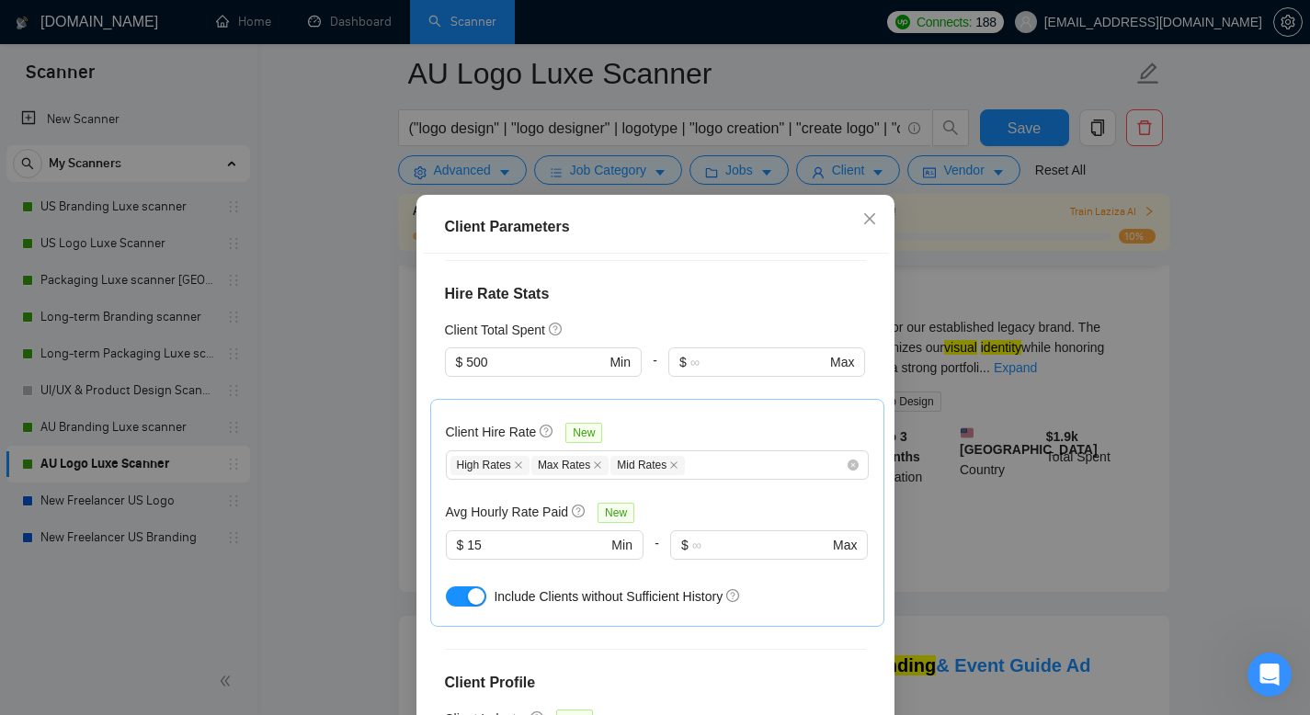
scroll to position [429, 0]
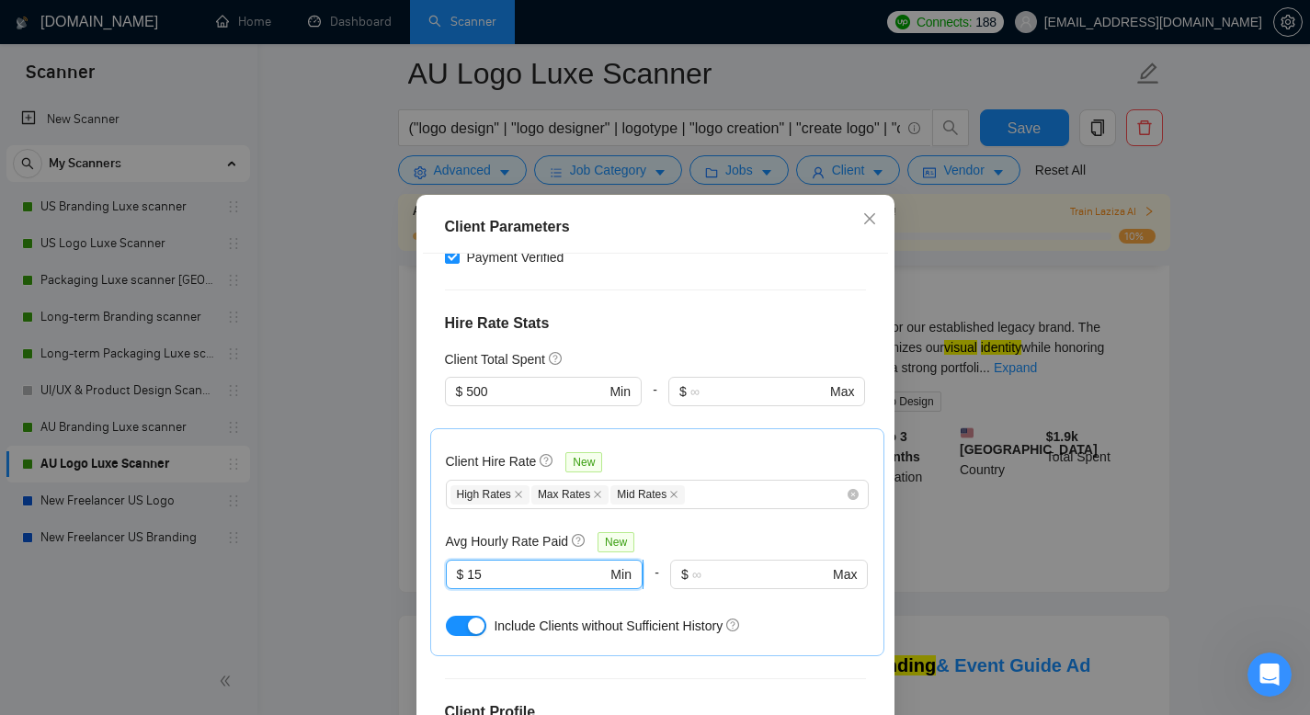
click at [509, 565] on input "15" at bounding box center [537, 575] width 140 height 20
type input "10"
click at [588, 313] on h4 "Hire Rate Stats" at bounding box center [655, 324] width 421 height 22
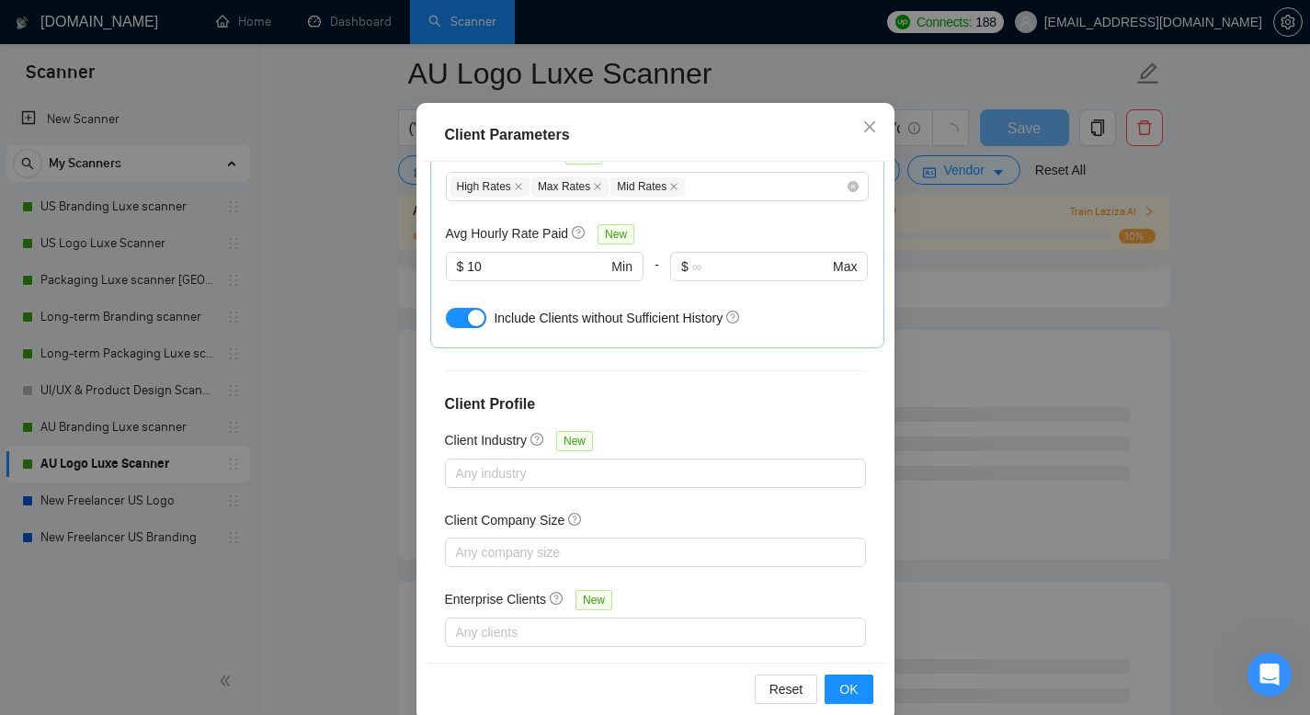
scroll to position [120, 0]
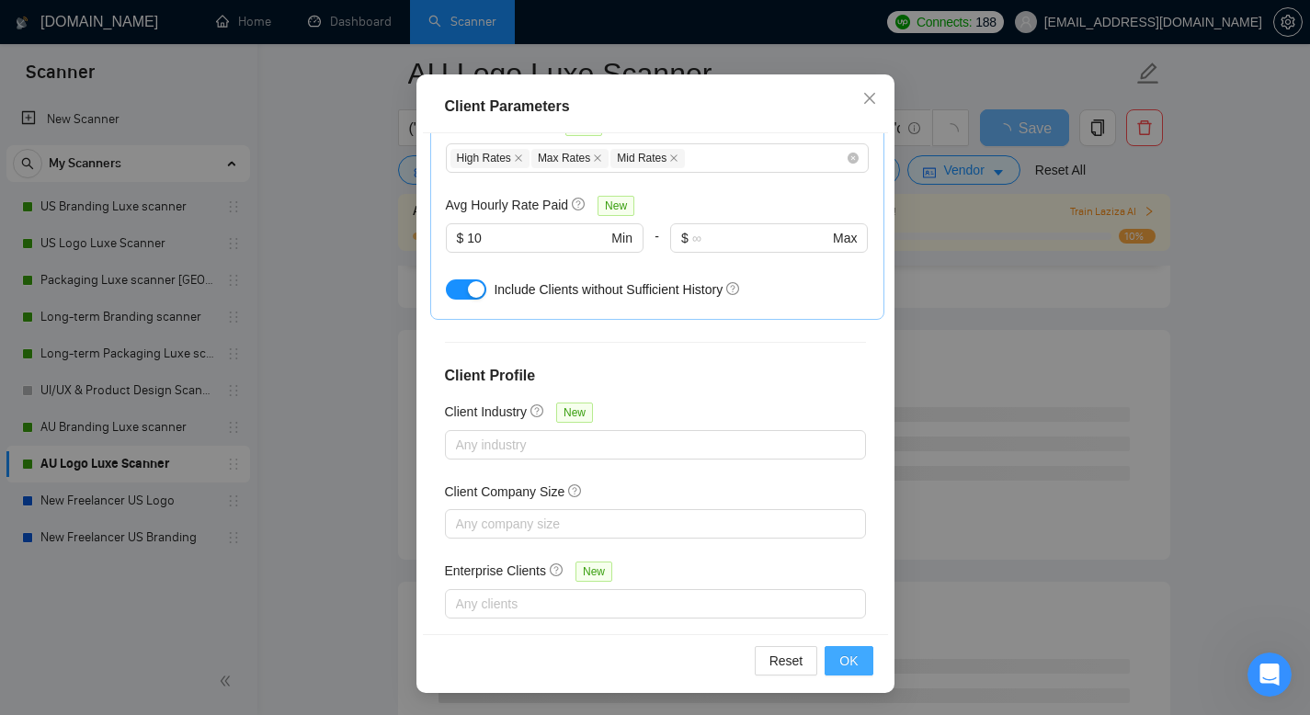
click at [852, 667] on button "OK" at bounding box center [849, 660] width 48 height 29
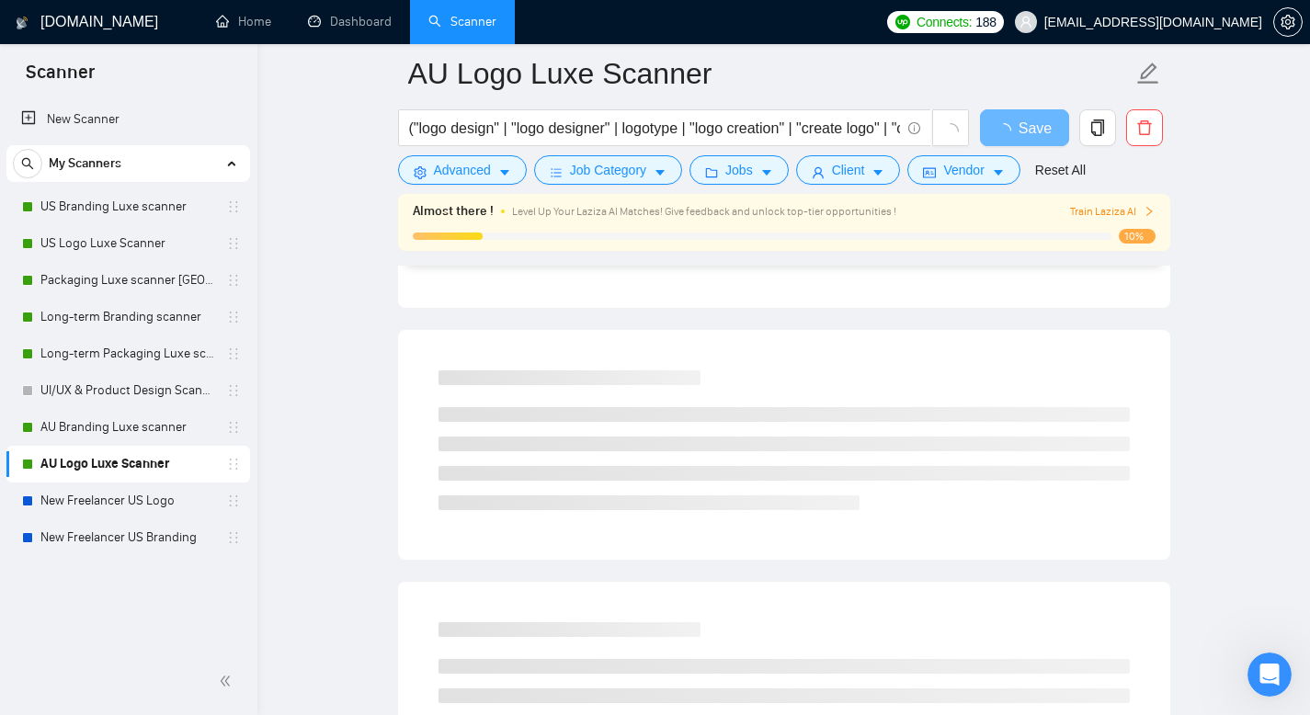
scroll to position [35, 0]
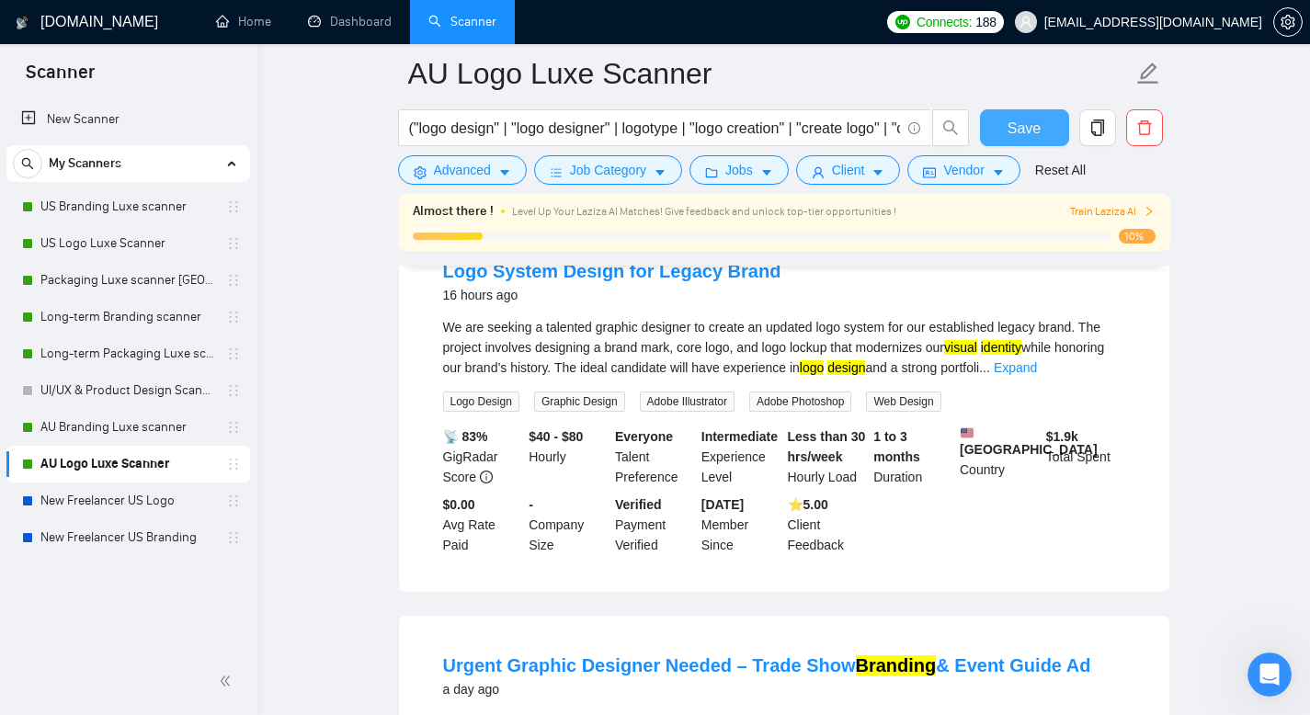
click at [1012, 126] on span "Save" at bounding box center [1024, 128] width 33 height 23
click at [139, 499] on link "New Freelancer US Logo" at bounding box center [127, 501] width 175 height 37
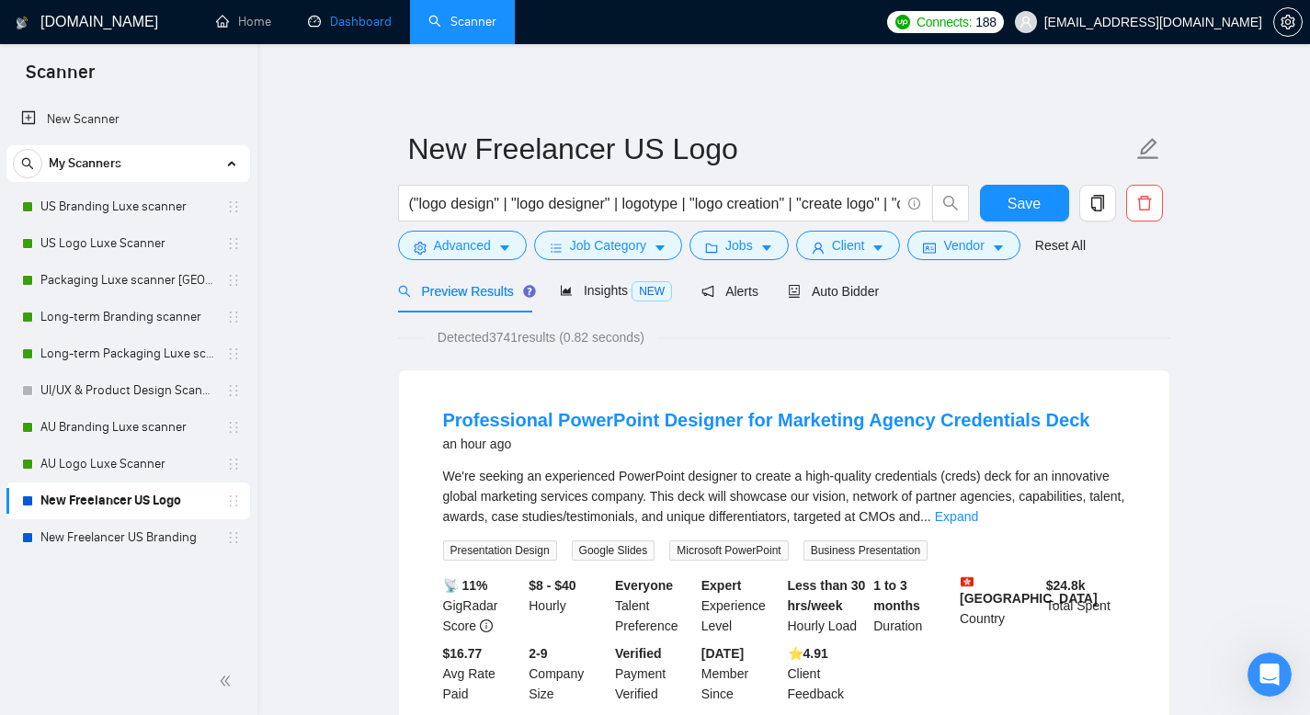
click at [325, 29] on link "Dashboard" at bounding box center [350, 22] width 84 height 16
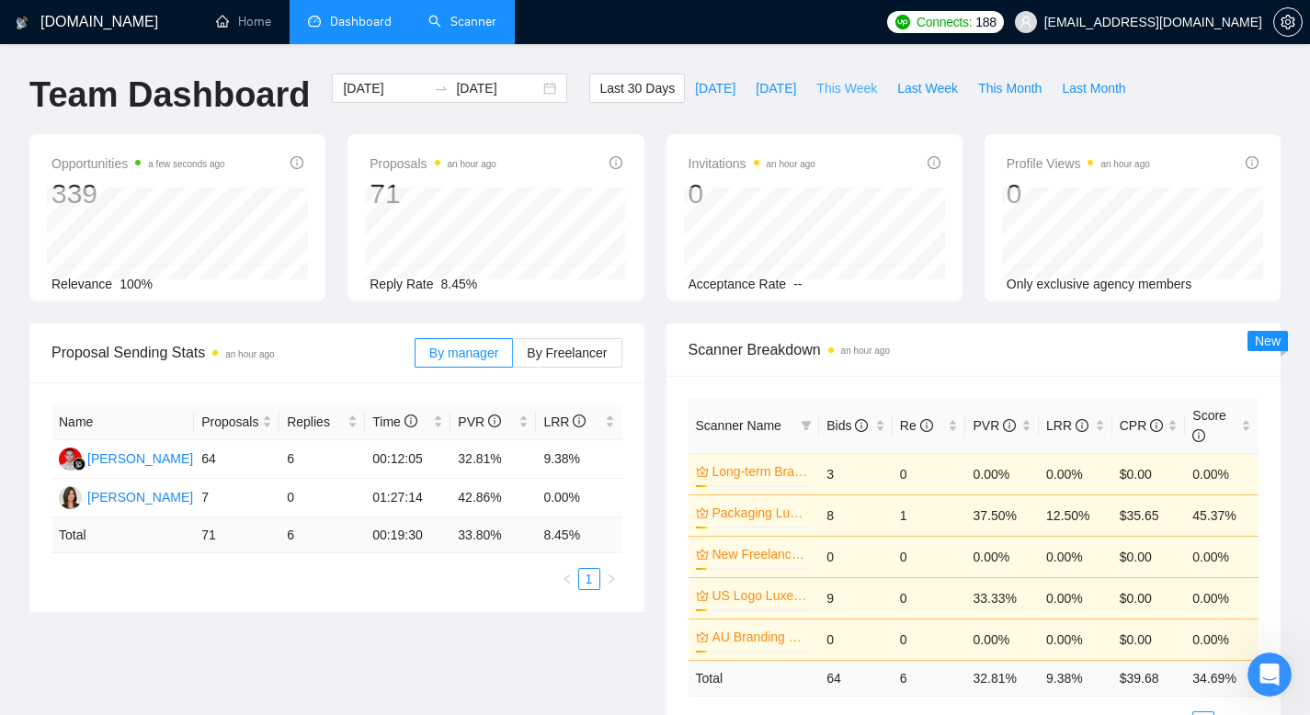
click at [863, 93] on span "This Week" at bounding box center [847, 88] width 61 height 20
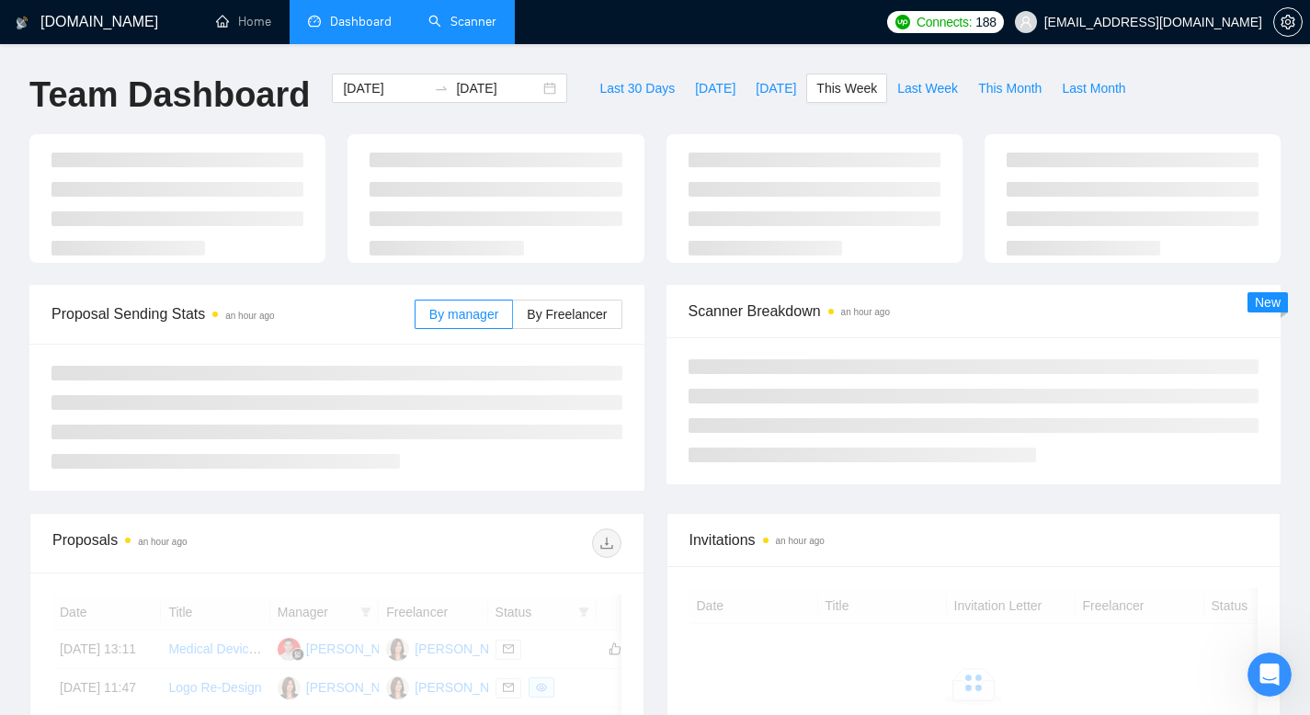
type input "[DATE]"
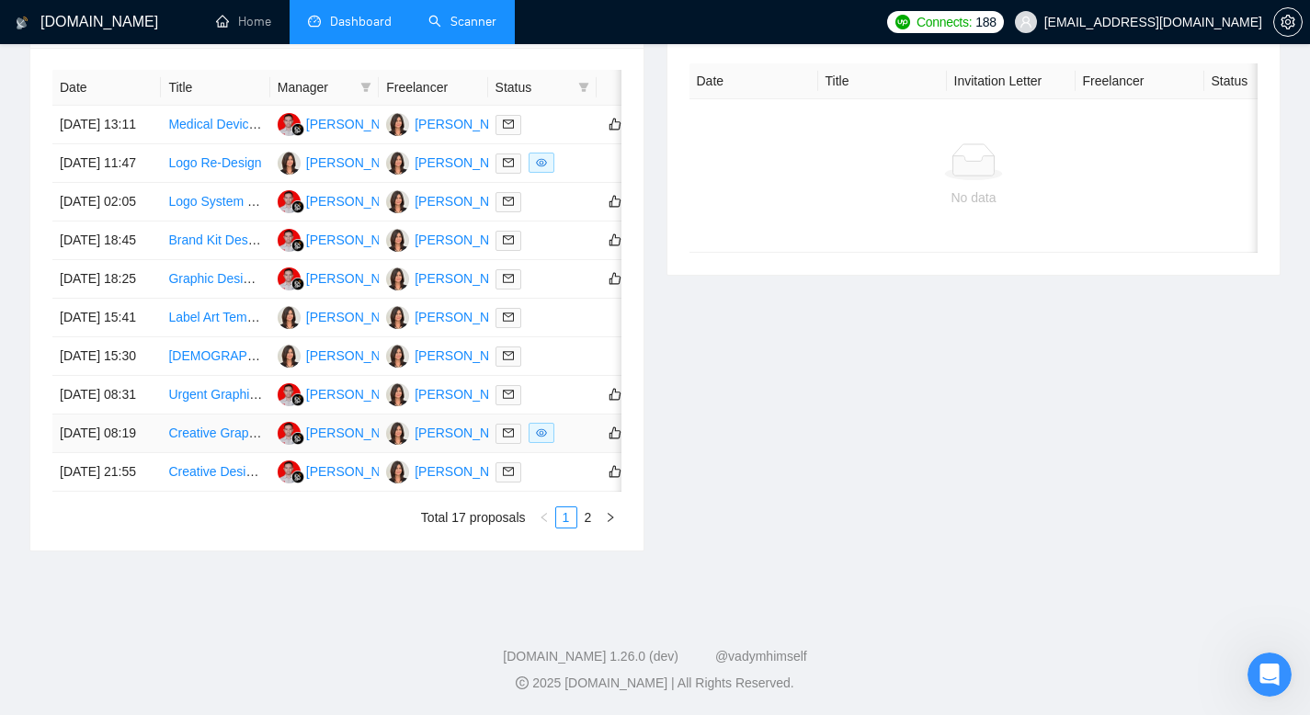
scroll to position [774, 0]
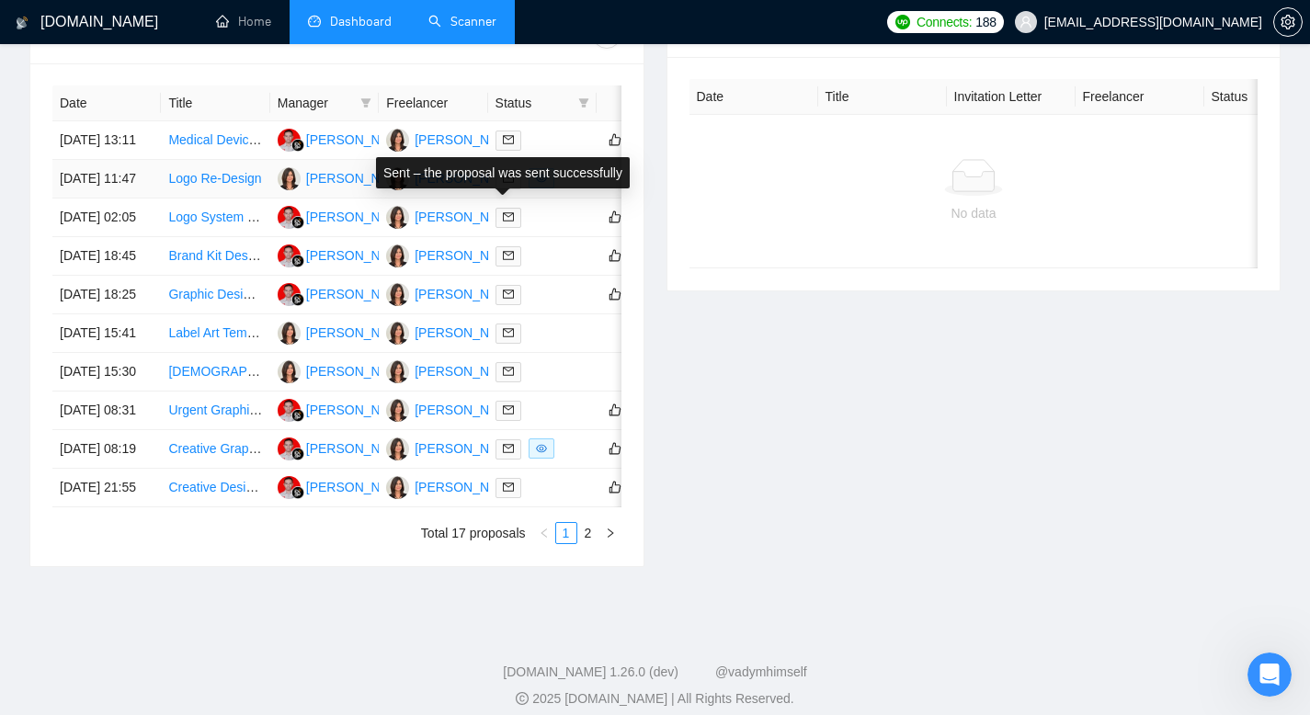
click at [511, 184] on icon "mail" at bounding box center [508, 178] width 11 height 11
